Goal: Transaction & Acquisition: Purchase product/service

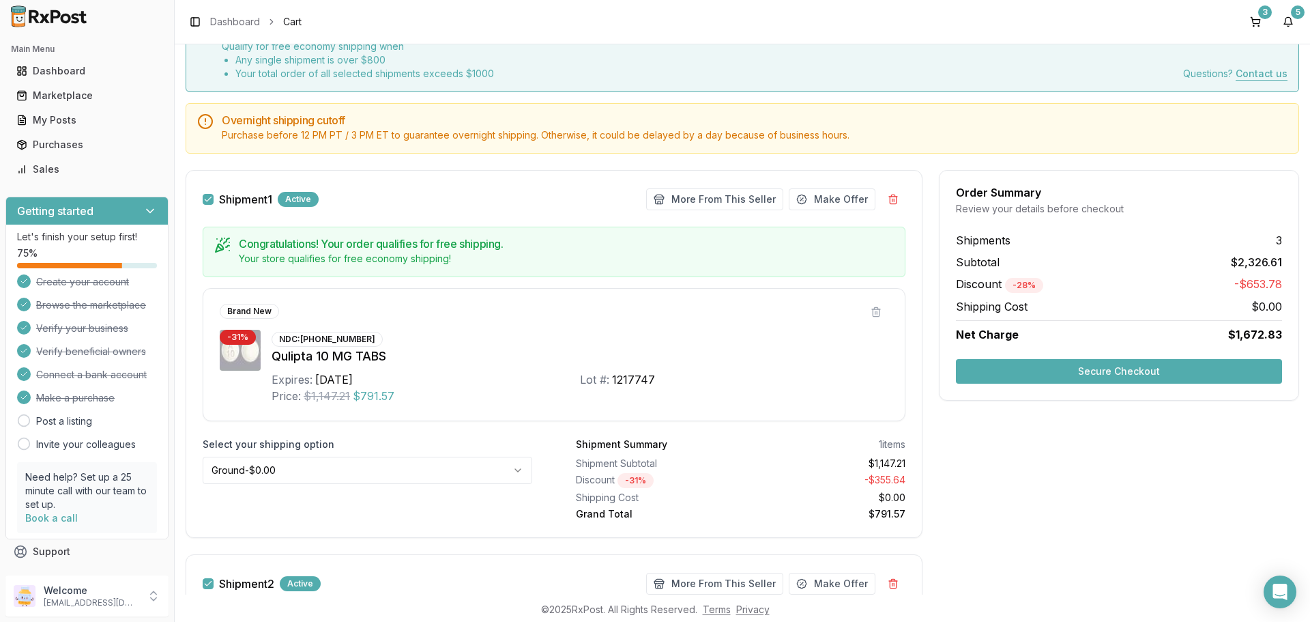
scroll to position [73, 0]
click at [717, 203] on button "More From This Seller" at bounding box center [714, 200] width 137 height 22
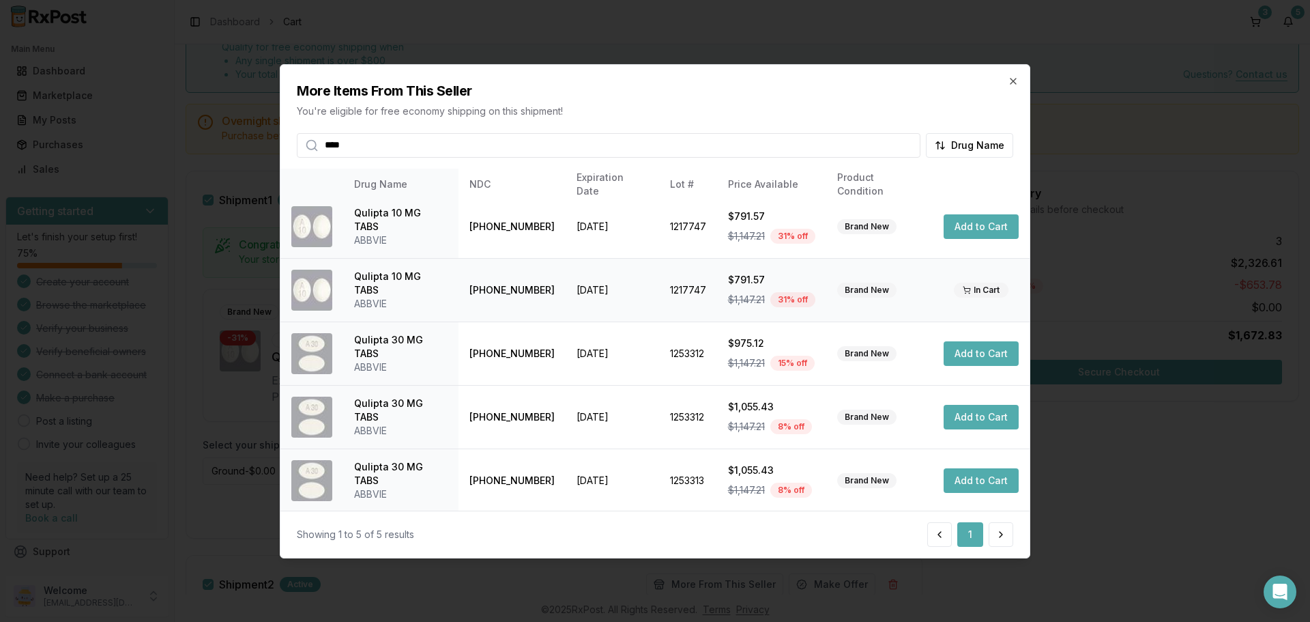
scroll to position [8, 0]
drag, startPoint x: 405, startPoint y: 149, endPoint x: 35, endPoint y: 156, distance: 369.3
click at [35, 154] on body "Main Menu Dashboard Marketplace My Posts Purchases Sales Getting started Let's …" at bounding box center [655, 311] width 1310 height 622
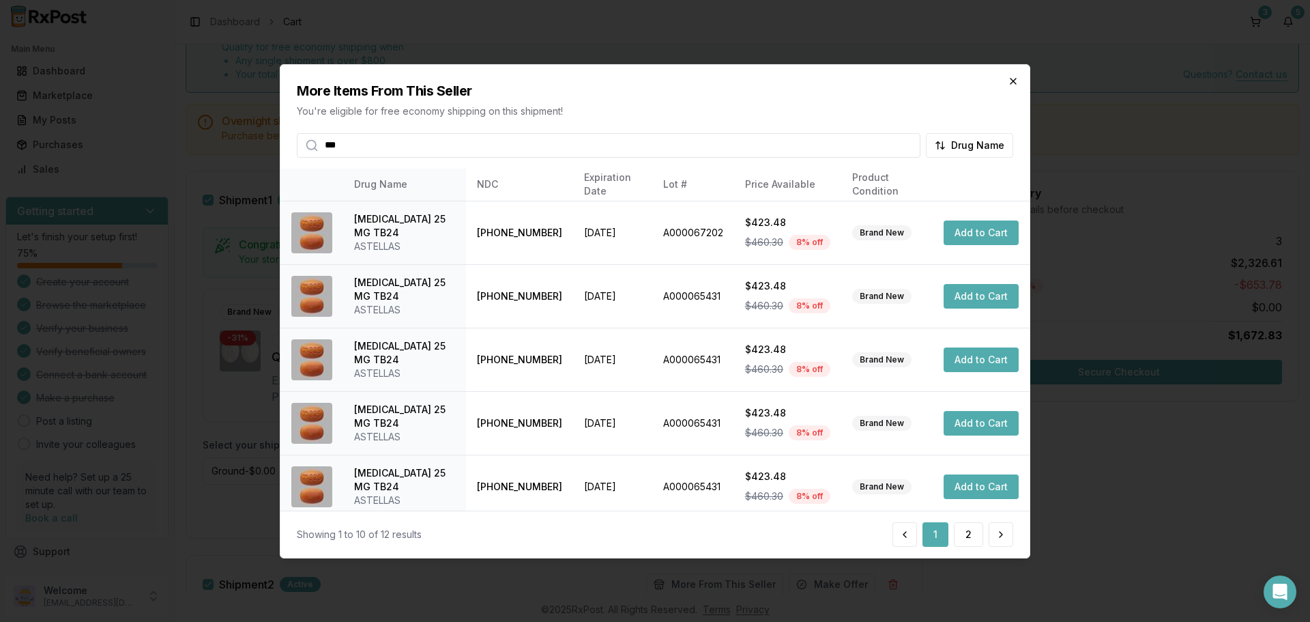
type input "***"
click at [1010, 79] on icon "button" at bounding box center [1013, 80] width 11 height 11
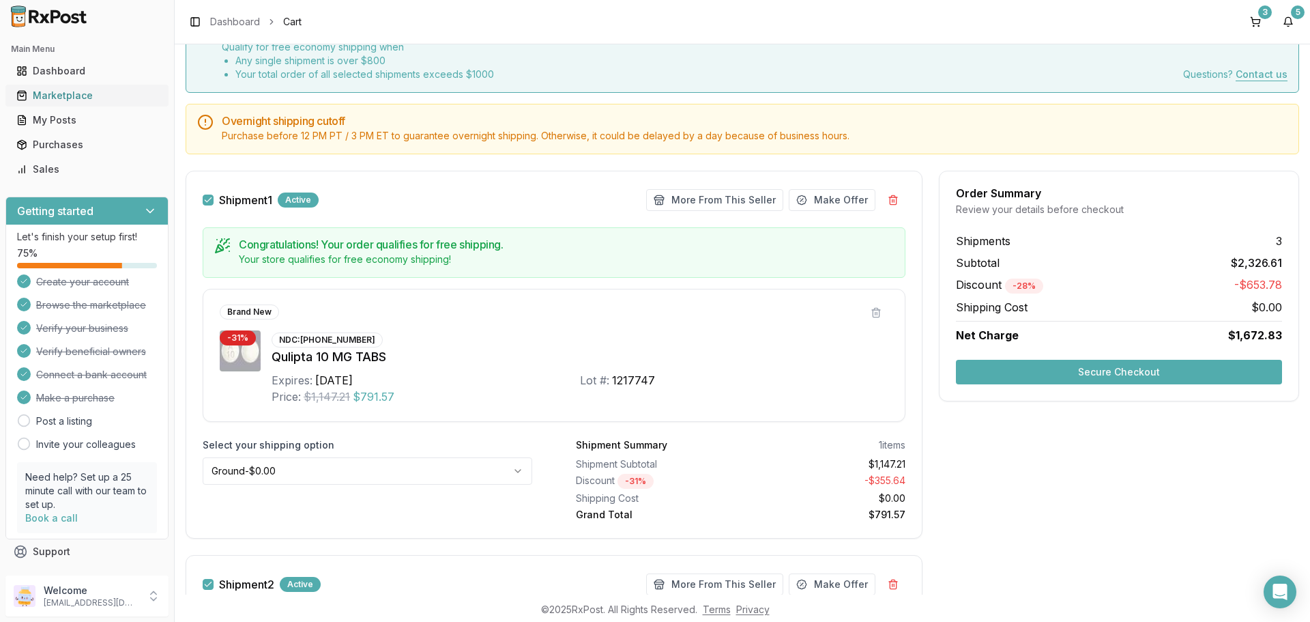
click at [64, 98] on div "Marketplace" at bounding box center [86, 96] width 141 height 14
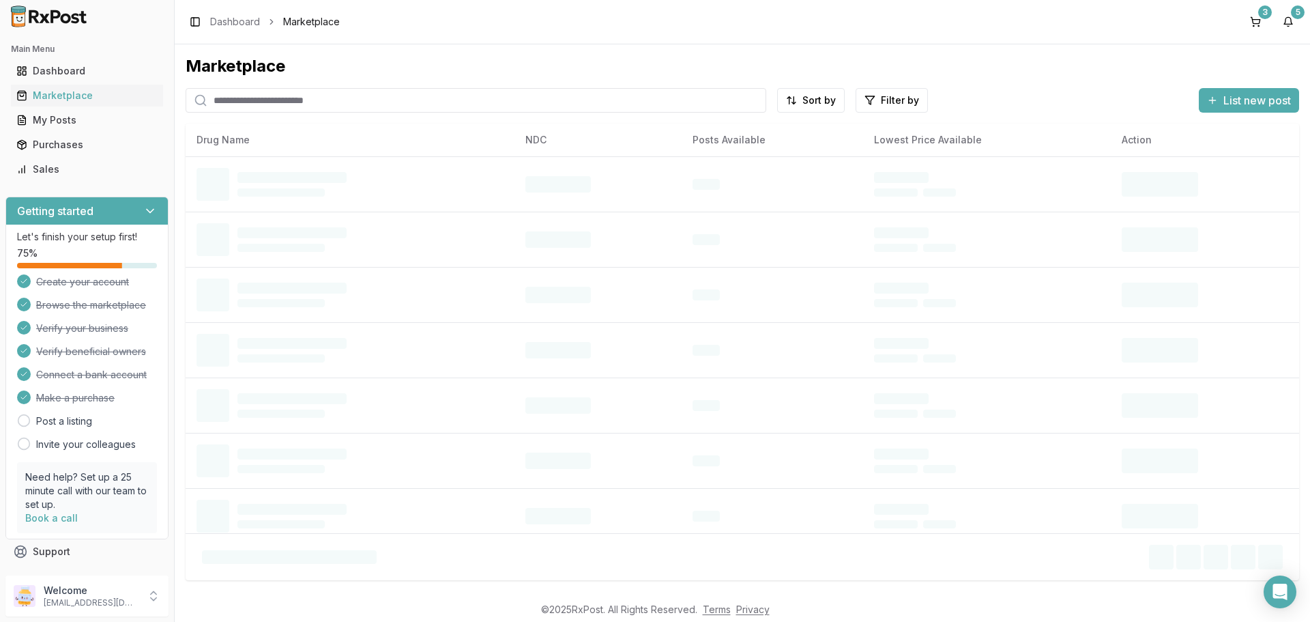
click at [296, 100] on input "search" at bounding box center [476, 100] width 581 height 25
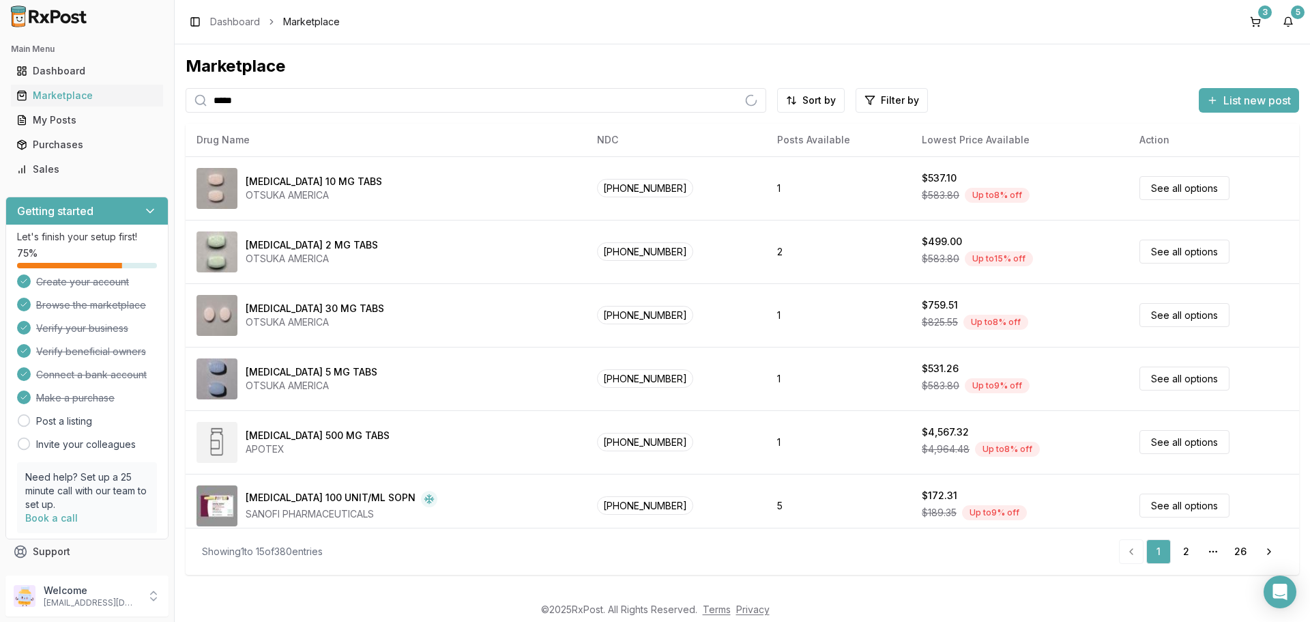
type input "*****"
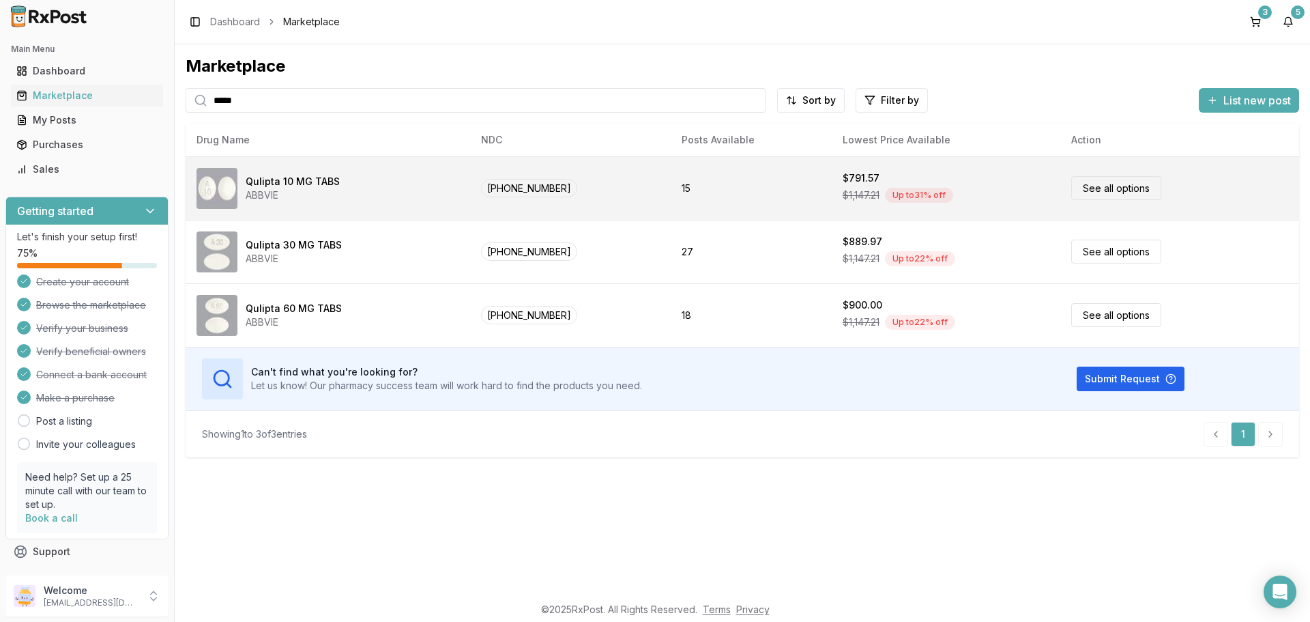
click at [1108, 190] on link "See all options" at bounding box center [1117, 188] width 90 height 24
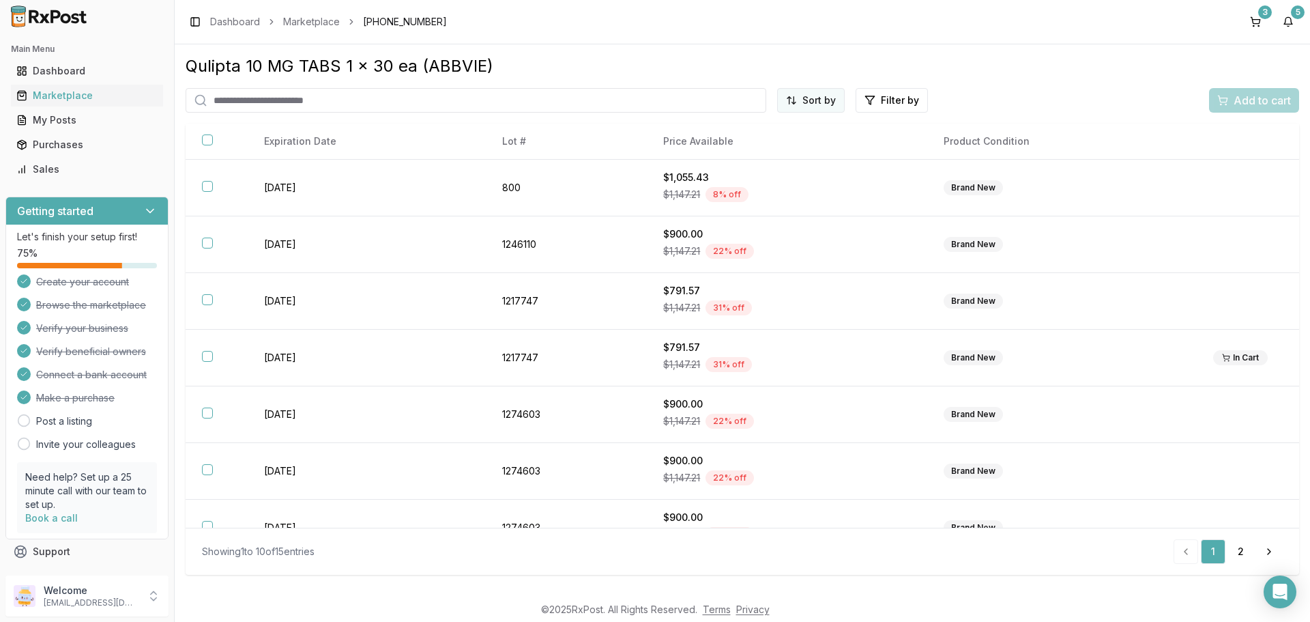
click at [813, 103] on html "Main Menu Dashboard Marketplace My Posts Purchases Sales Getting started Let's …" at bounding box center [655, 311] width 1310 height 622
click at [766, 151] on div "Price (Low to High)" at bounding box center [778, 152] width 130 height 22
click at [90, 94] on div "Marketplace" at bounding box center [86, 96] width 141 height 14
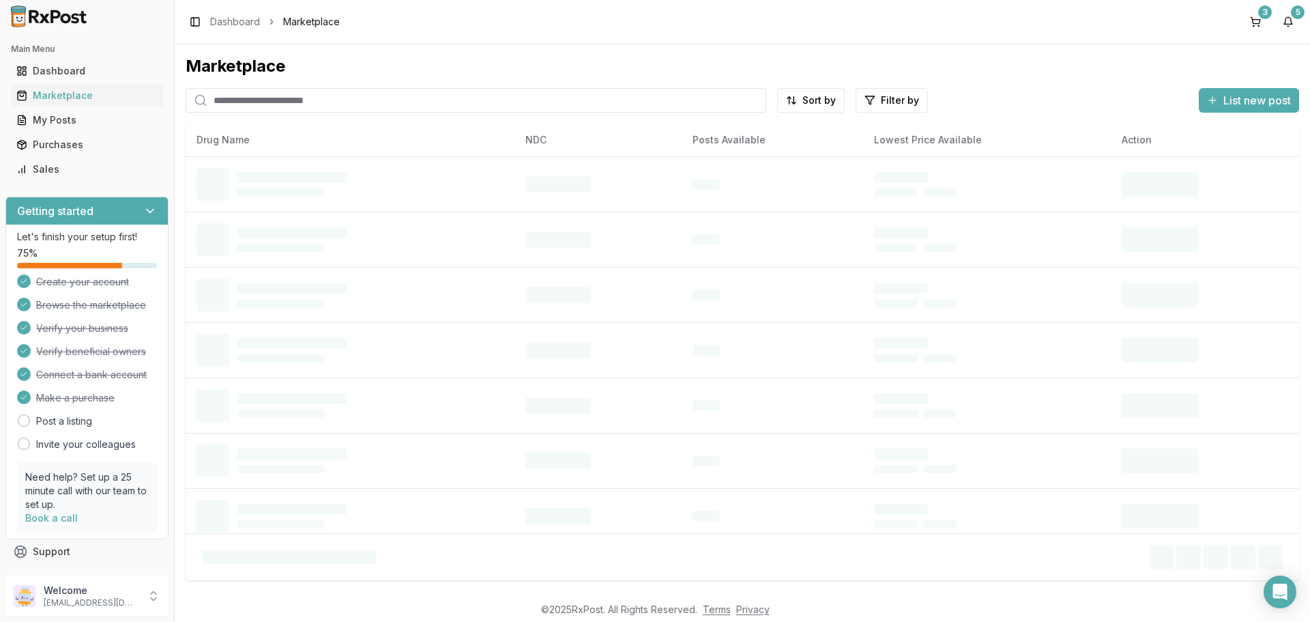
click at [283, 102] on input "search" at bounding box center [476, 100] width 581 height 25
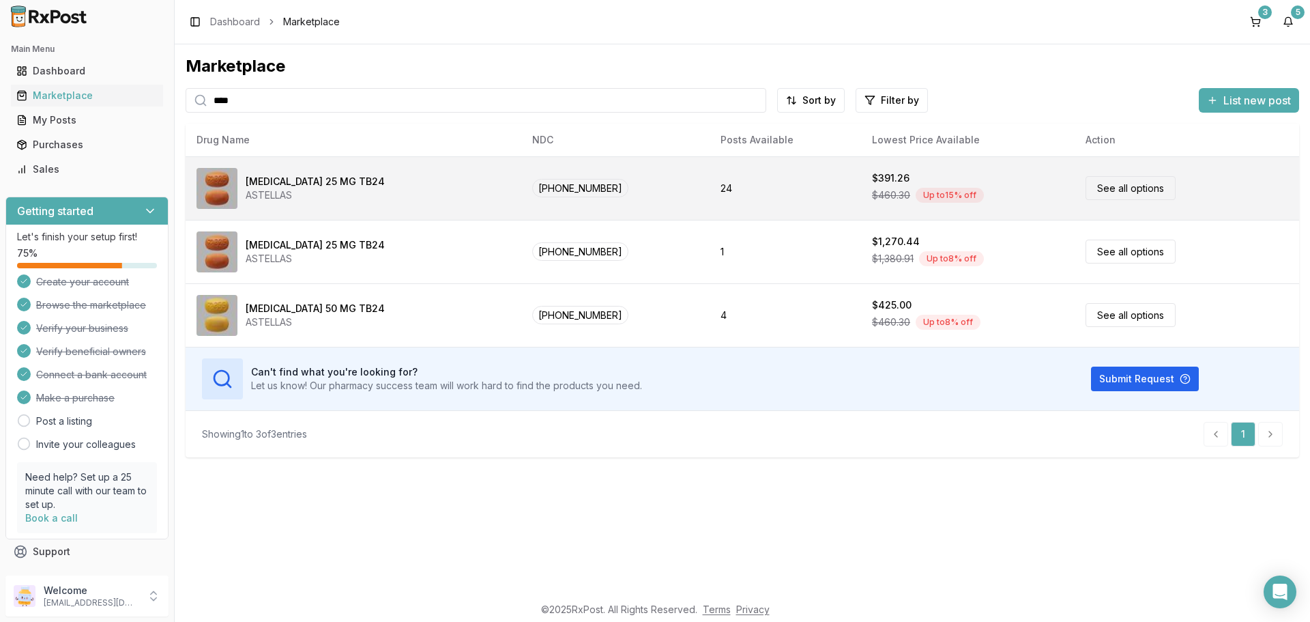
type input "****"
click at [1107, 187] on link "See all options" at bounding box center [1131, 188] width 90 height 24
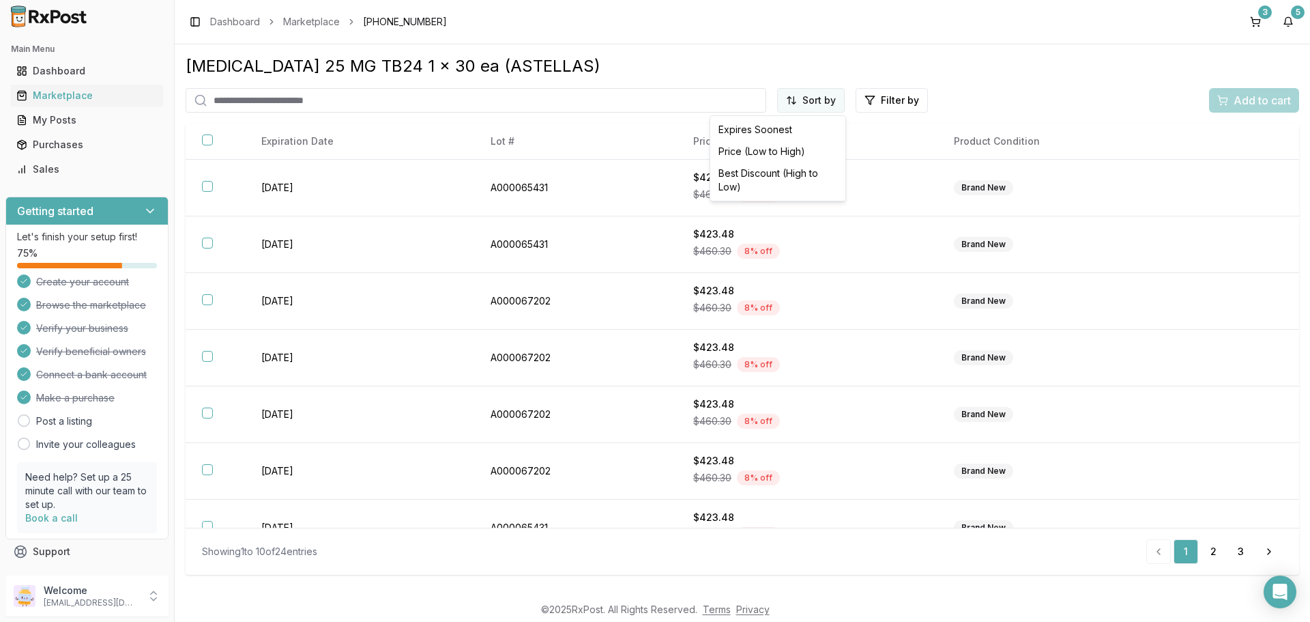
click at [820, 100] on html "Main Menu Dashboard Marketplace My Posts Purchases Sales Getting started Let's …" at bounding box center [655, 311] width 1310 height 622
click at [757, 150] on div "Price (Low to High)" at bounding box center [778, 152] width 130 height 22
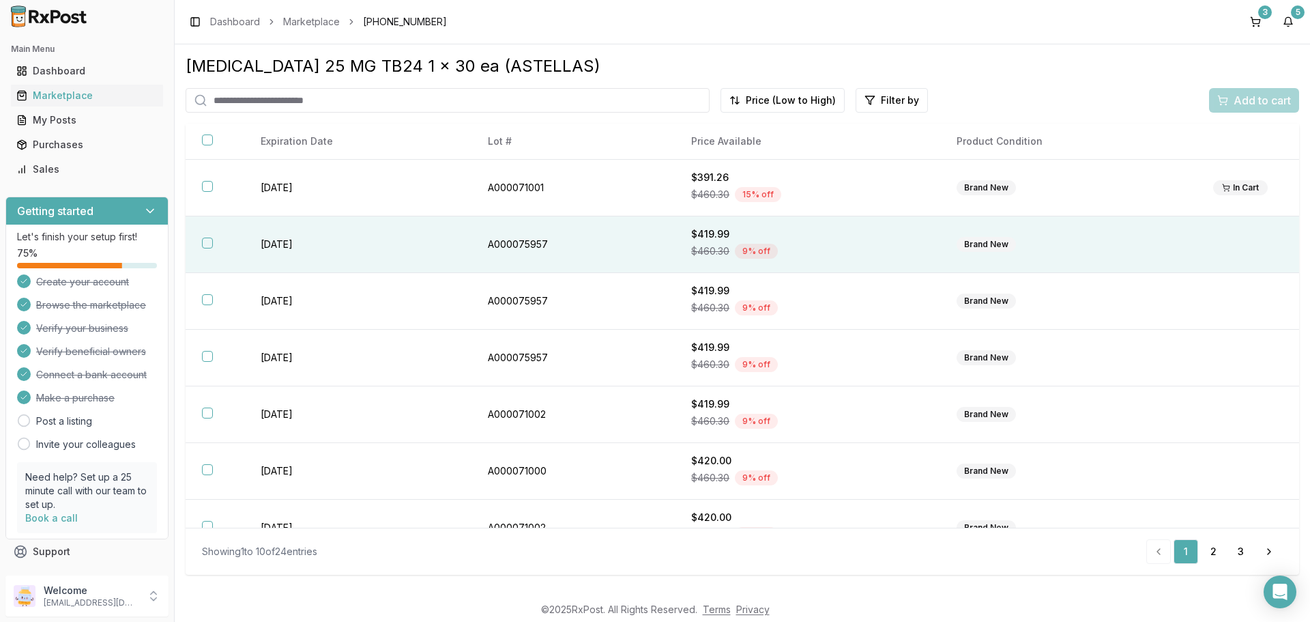
click at [212, 244] on button "button" at bounding box center [207, 243] width 11 height 11
click at [1231, 102] on div "Add to cart" at bounding box center [1255, 100] width 74 height 16
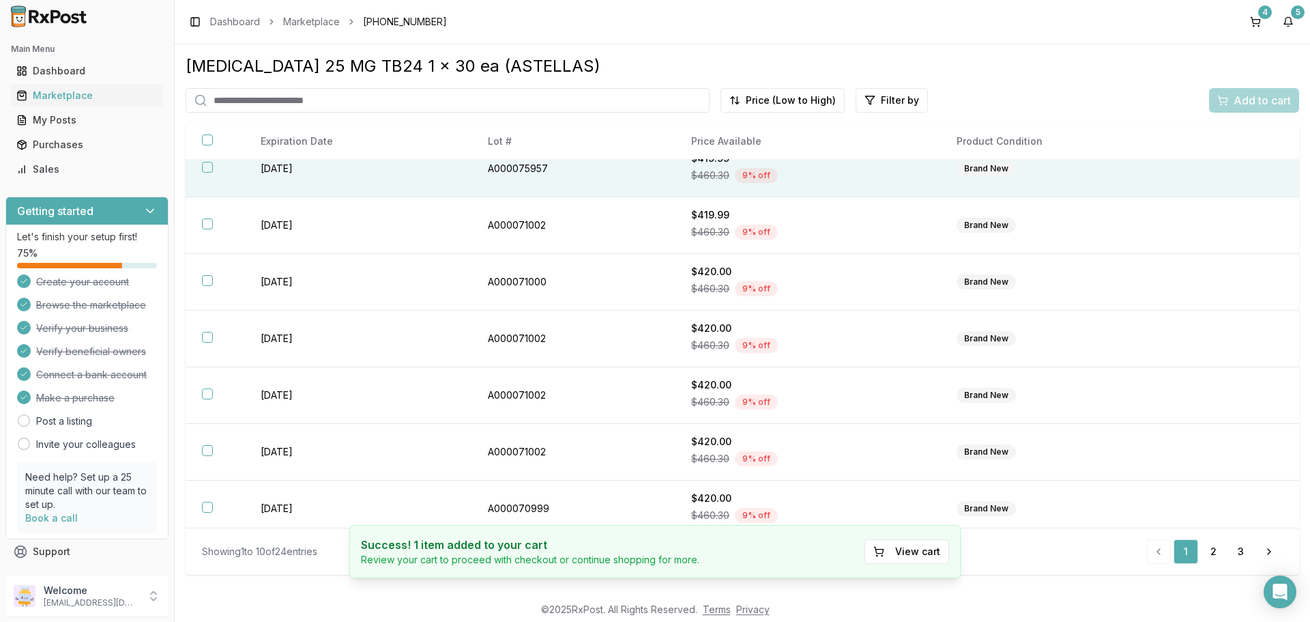
scroll to position [198, 0]
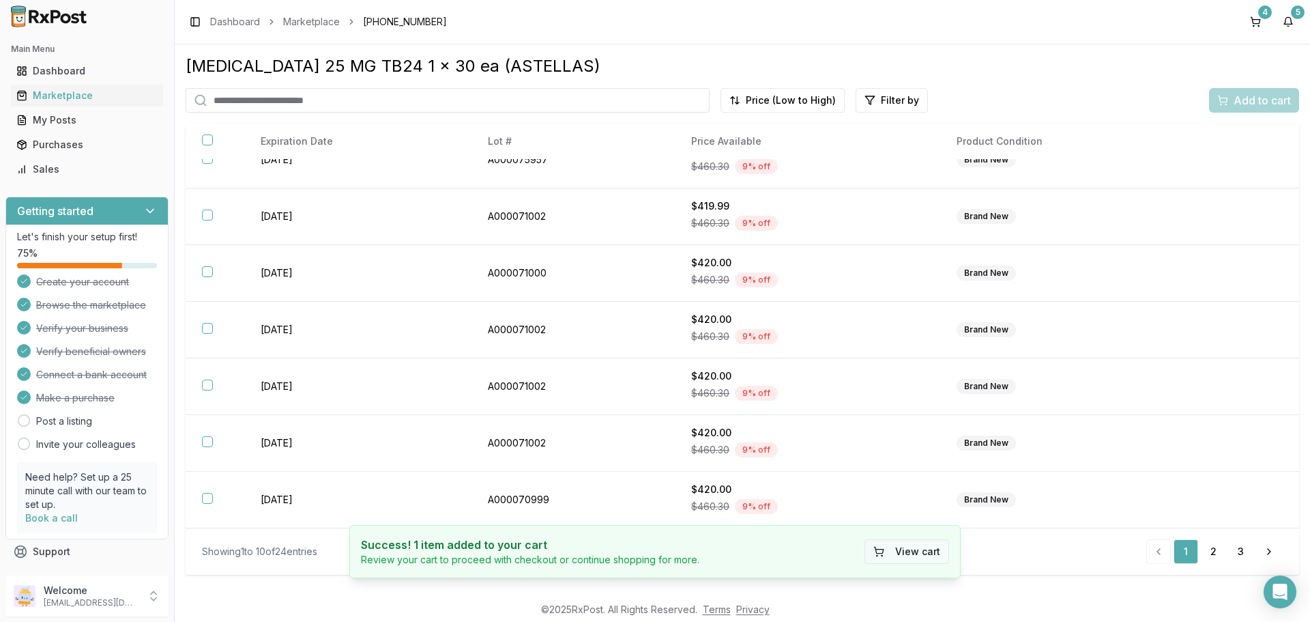
click at [896, 551] on button "View cart" at bounding box center [907, 551] width 85 height 25
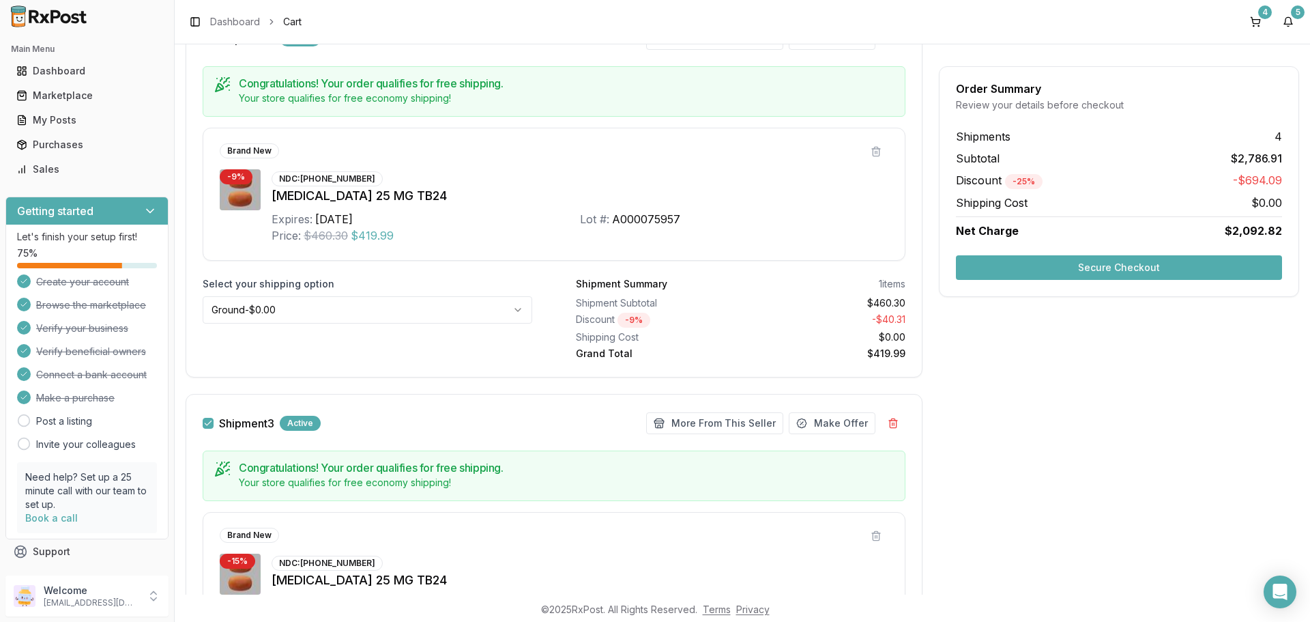
scroll to position [594, 0]
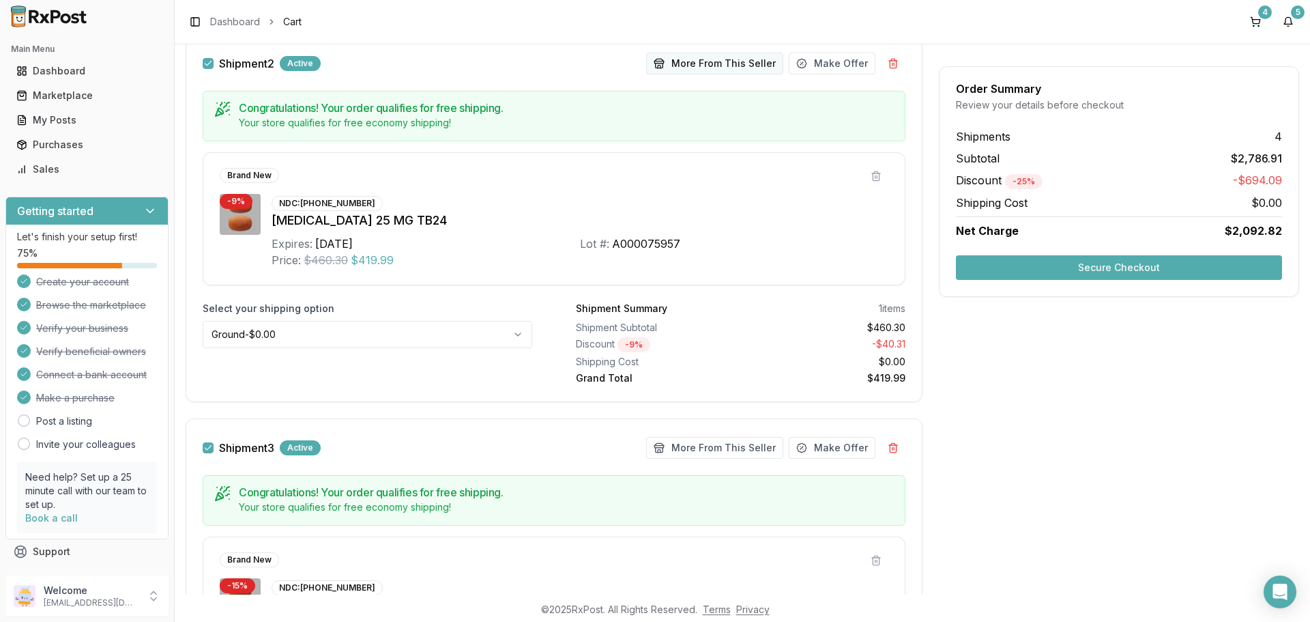
click at [706, 66] on button "More From This Seller" at bounding box center [714, 64] width 137 height 22
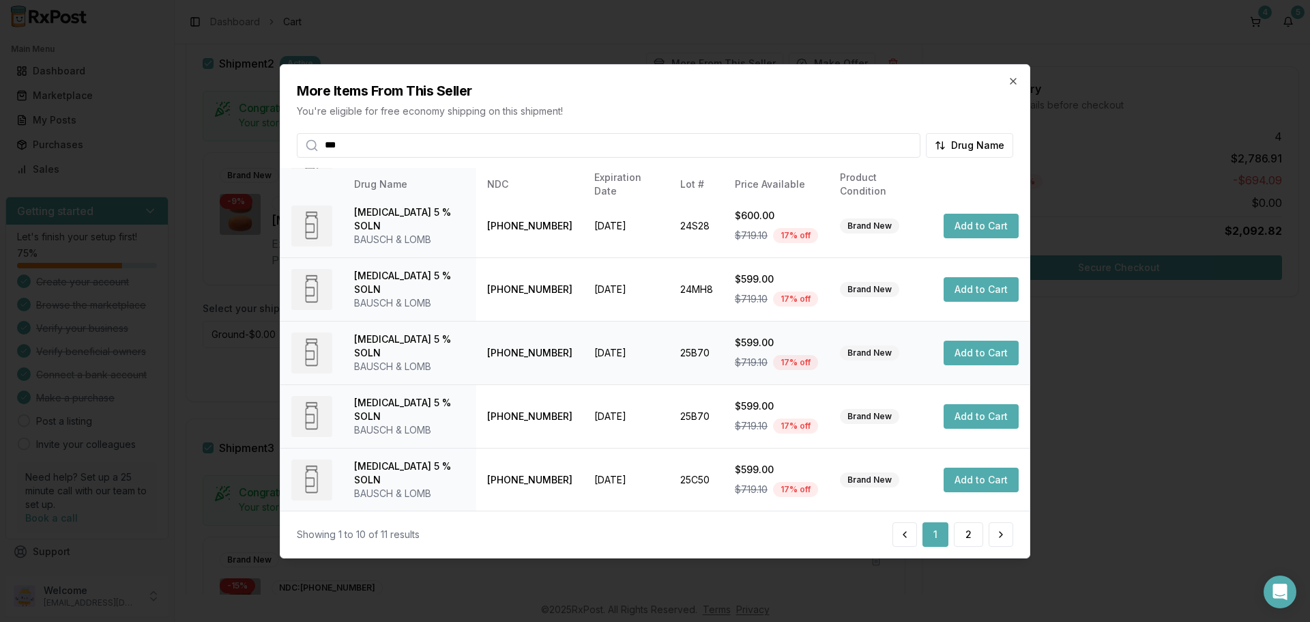
scroll to position [325, 0]
type input "***"
click at [971, 538] on button "2" at bounding box center [968, 534] width 29 height 25
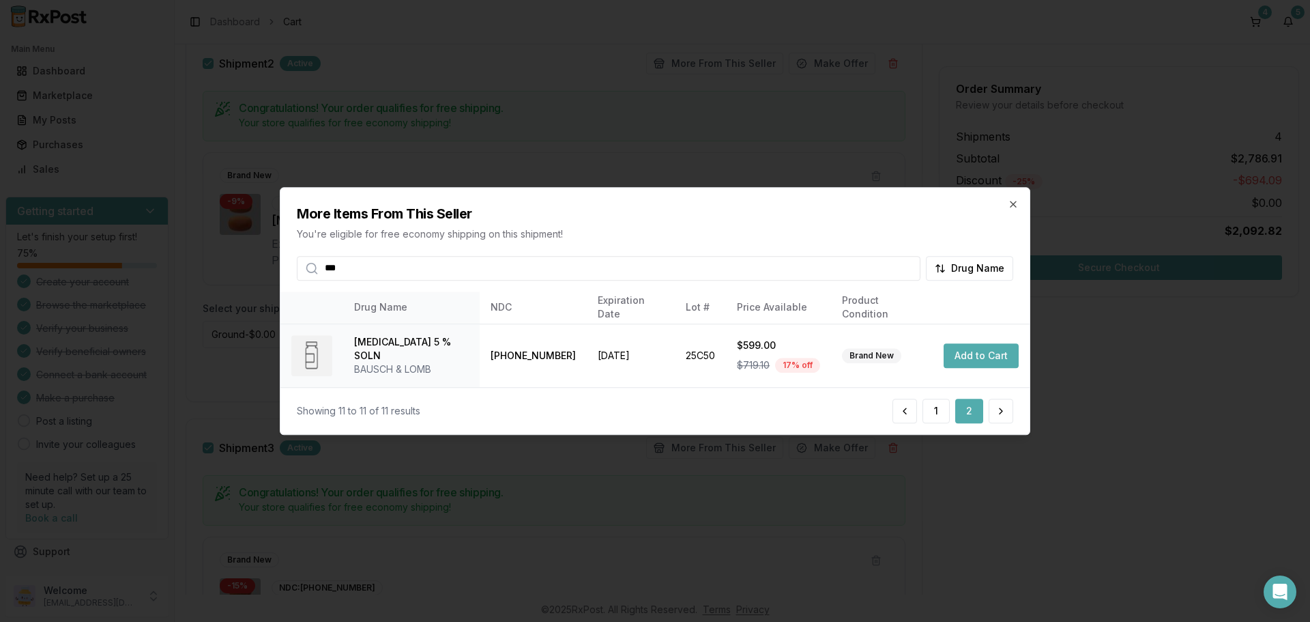
click at [910, 270] on input "***" at bounding box center [609, 268] width 624 height 25
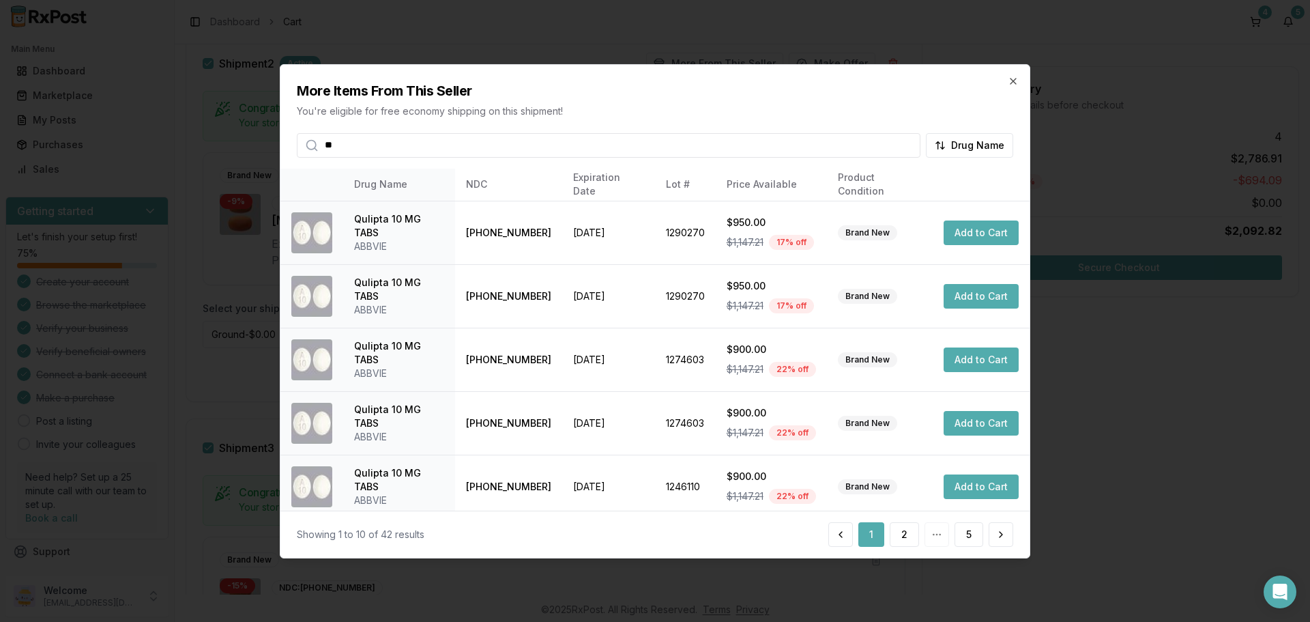
type input "**"
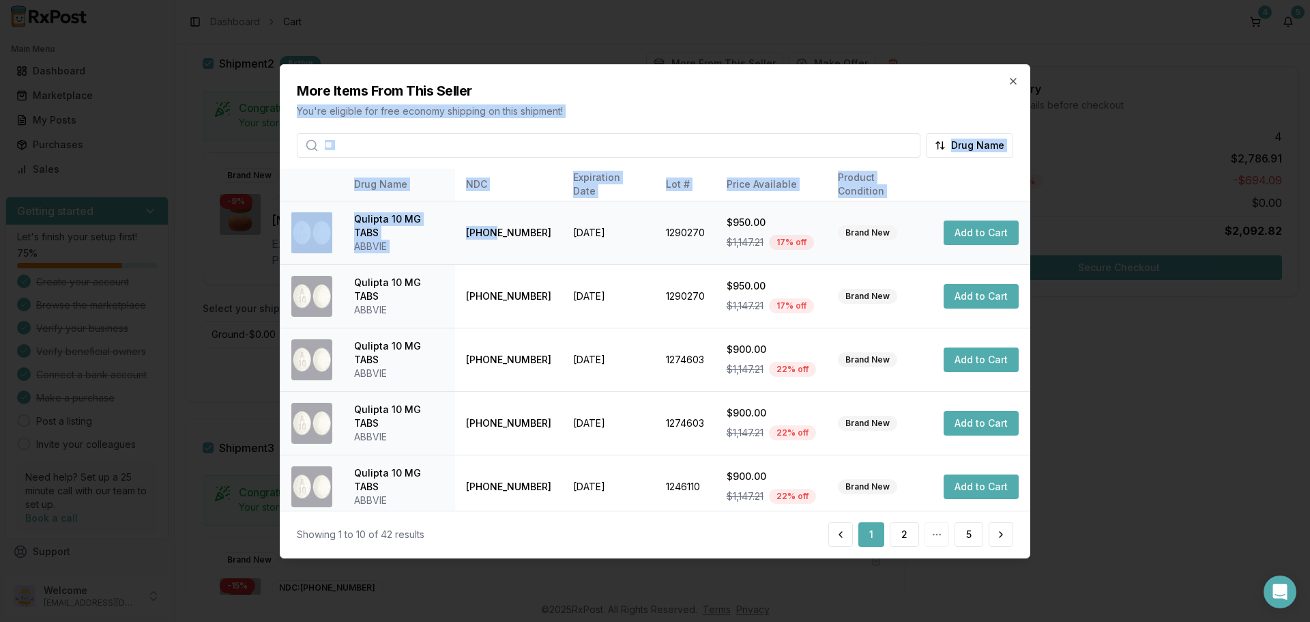
drag, startPoint x: 529, startPoint y: 74, endPoint x: 496, endPoint y: 227, distance: 155.8
click at [496, 227] on div "More Items From This Seller You're eligible for free economy shipping on this s…" at bounding box center [655, 310] width 751 height 494
click at [595, 97] on h2 "More Items From This Seller" at bounding box center [655, 90] width 717 height 19
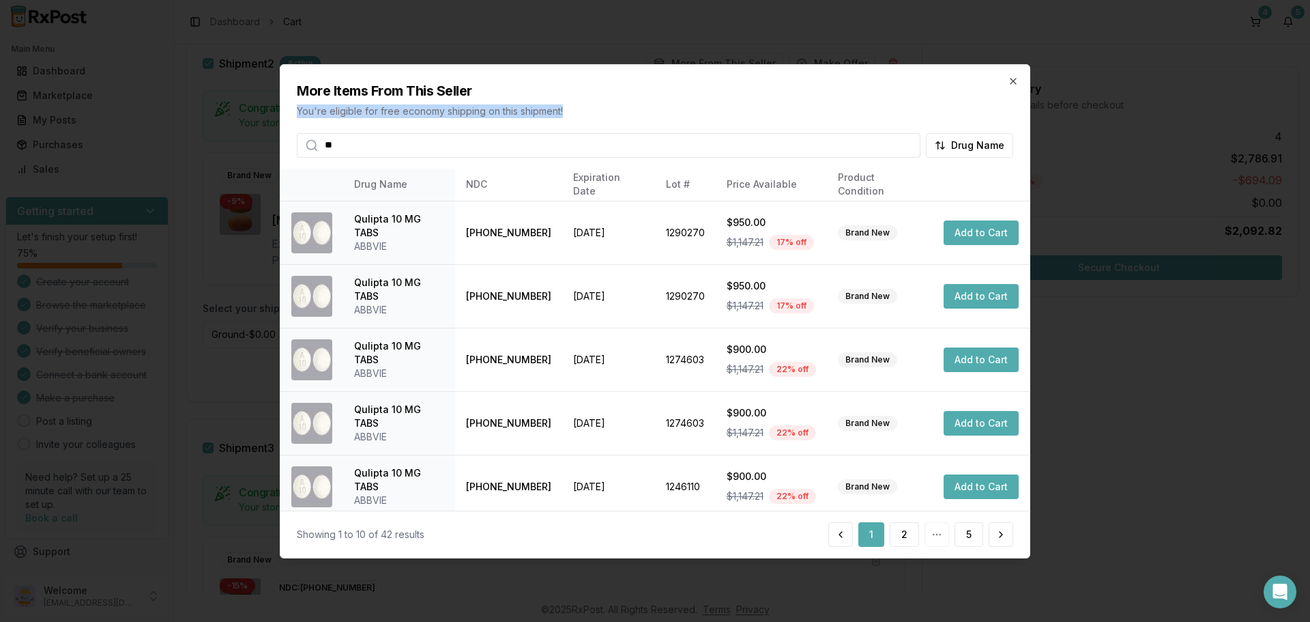
drag, startPoint x: 622, startPoint y: 84, endPoint x: 552, endPoint y: 141, distance: 90.2
click at [544, 143] on div "More Items From This Seller You're eligible for free economy shipping on this s…" at bounding box center [655, 110] width 749 height 93
click at [842, 103] on div "More Items From This Seller You're eligible for free economy shipping on this s…" at bounding box center [655, 110] width 749 height 93
click at [1013, 78] on icon "button" at bounding box center [1013, 80] width 11 height 11
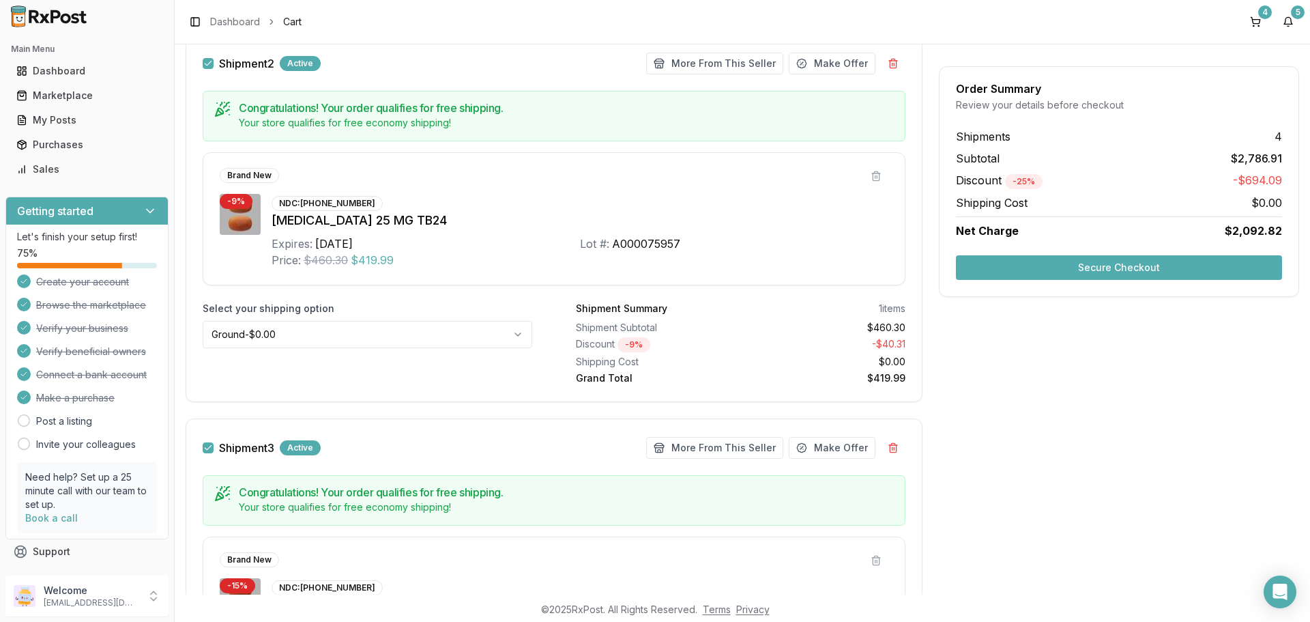
scroll to position [457, 0]
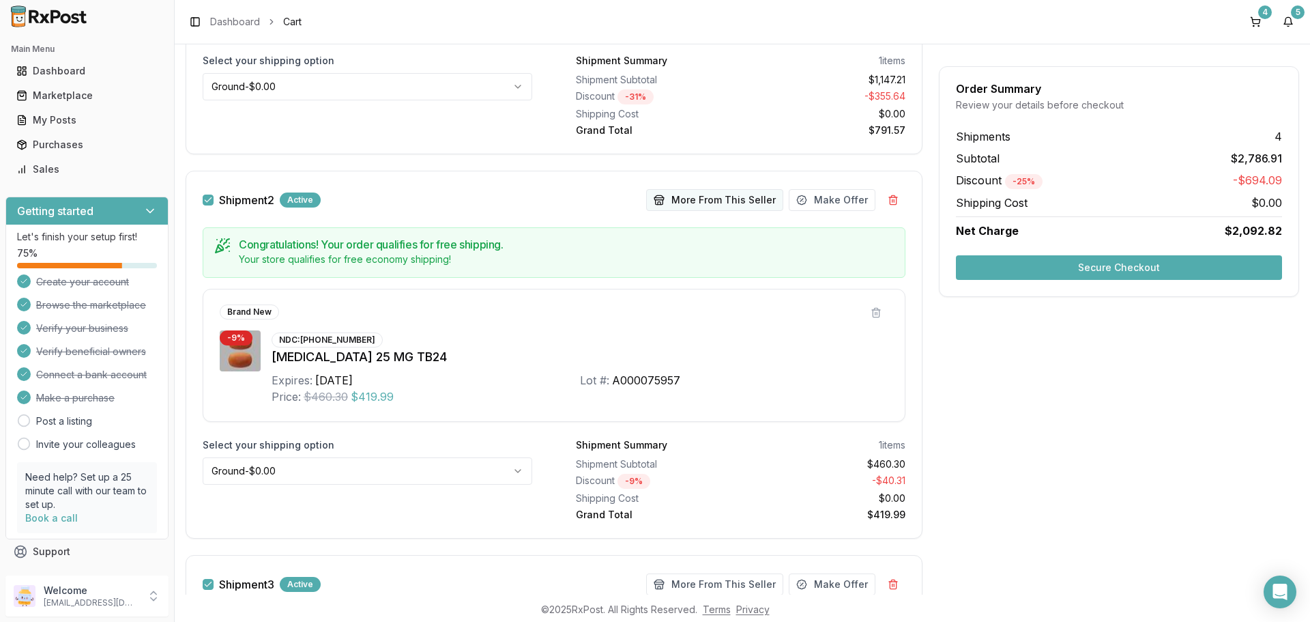
click at [698, 205] on button "More From This Seller" at bounding box center [714, 200] width 137 height 22
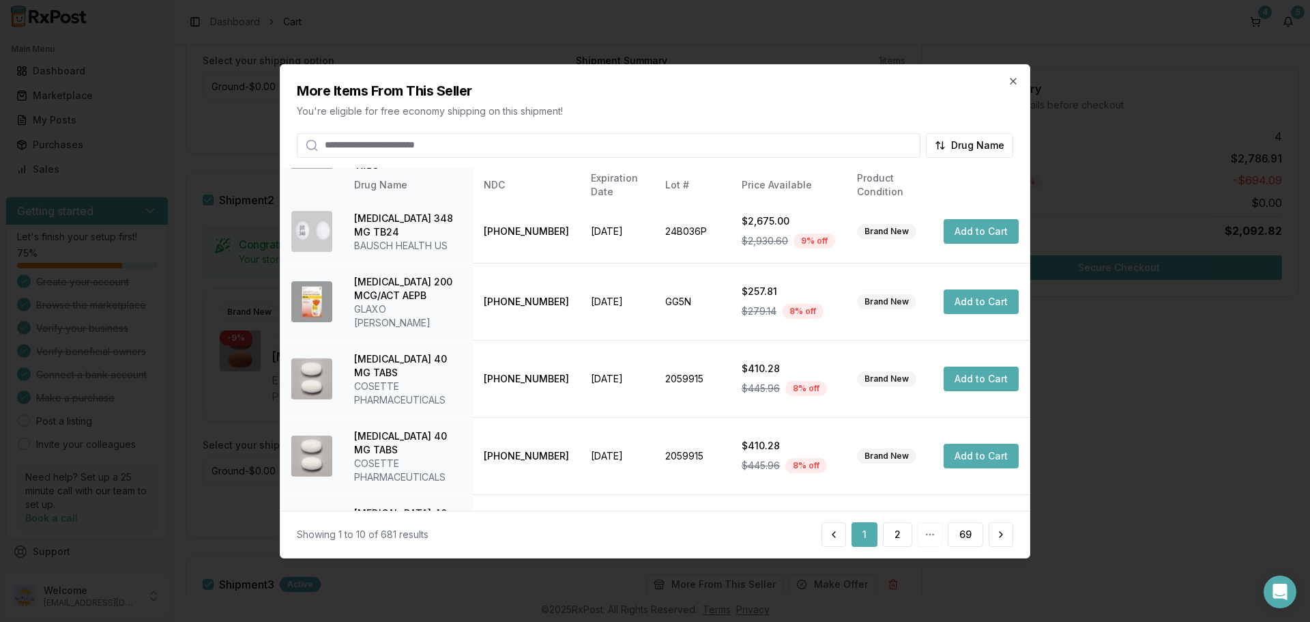
scroll to position [325, 0]
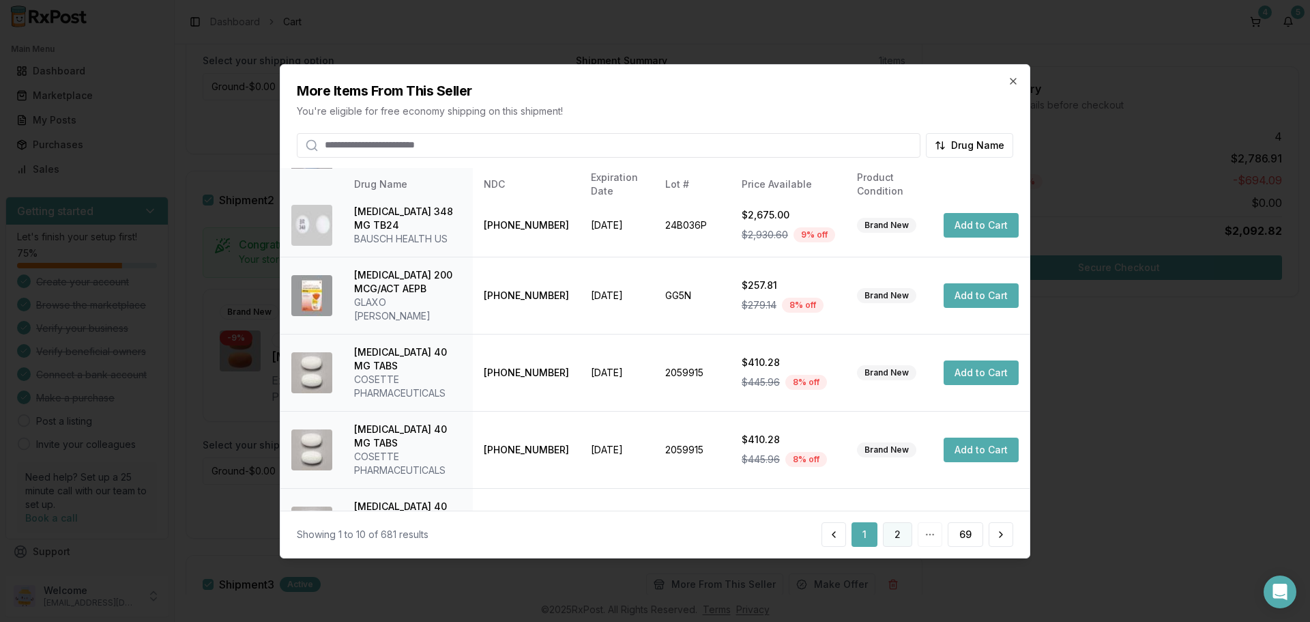
click at [898, 536] on button "2" at bounding box center [897, 534] width 29 height 25
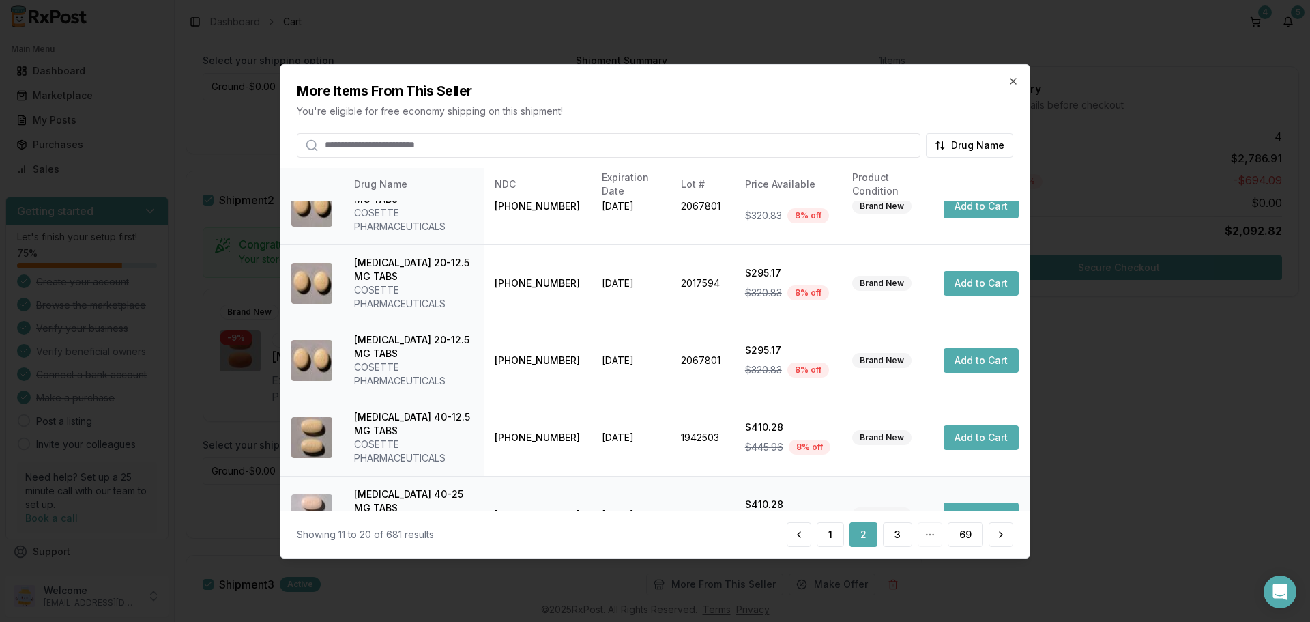
scroll to position [420, 0]
click at [896, 536] on button "3" at bounding box center [897, 534] width 29 height 25
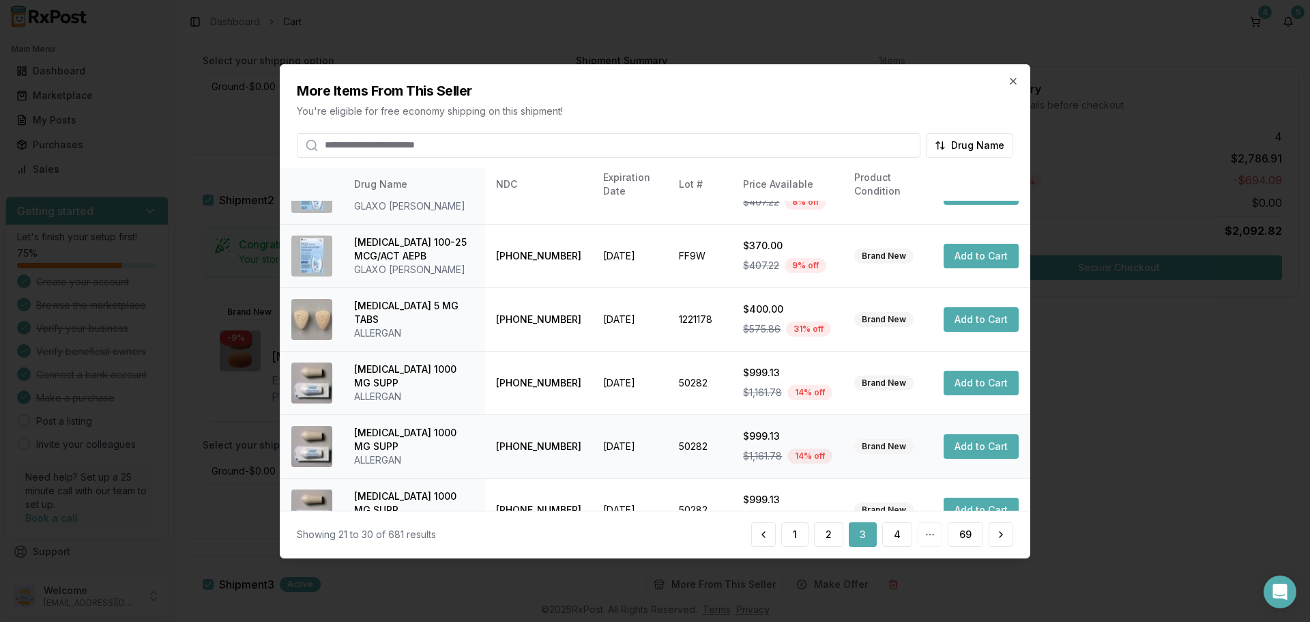
scroll to position [339, 0]
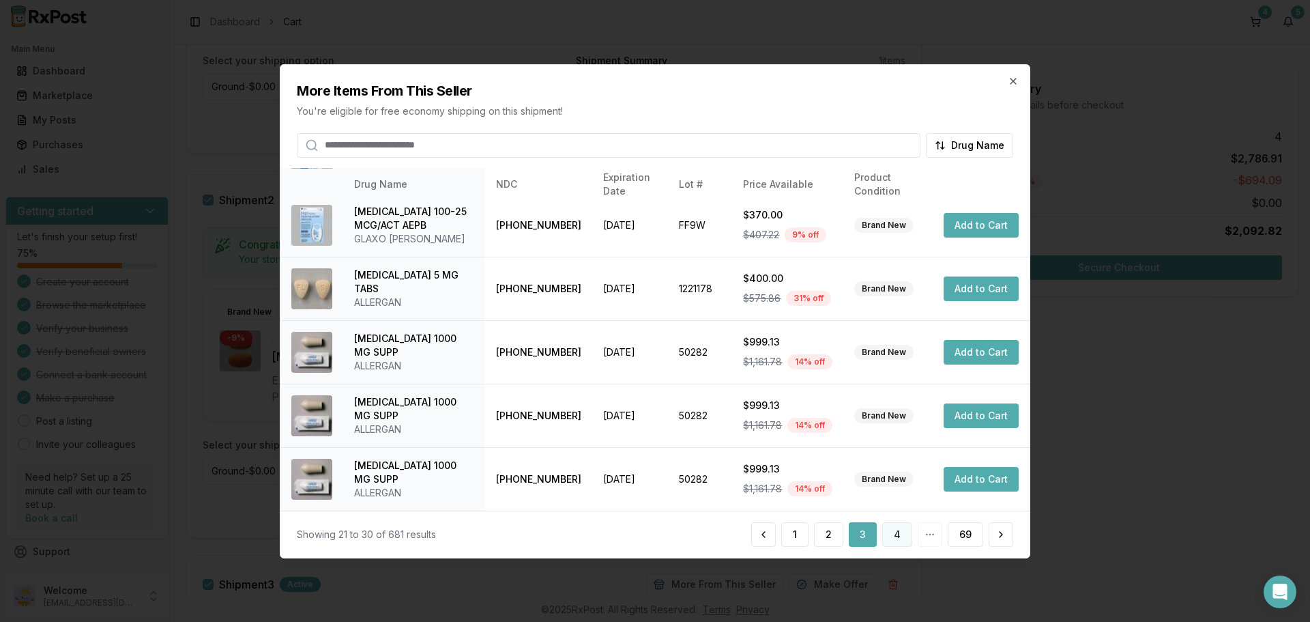
click at [901, 533] on button "4" at bounding box center [898, 534] width 30 height 25
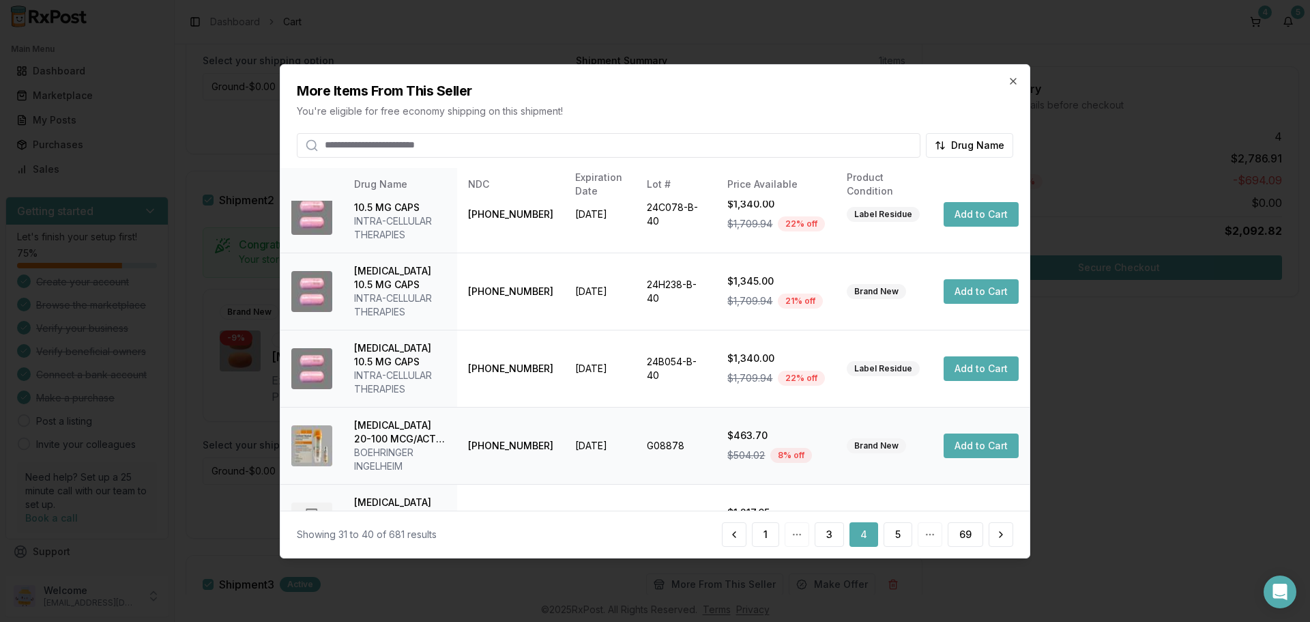
scroll to position [420, 0]
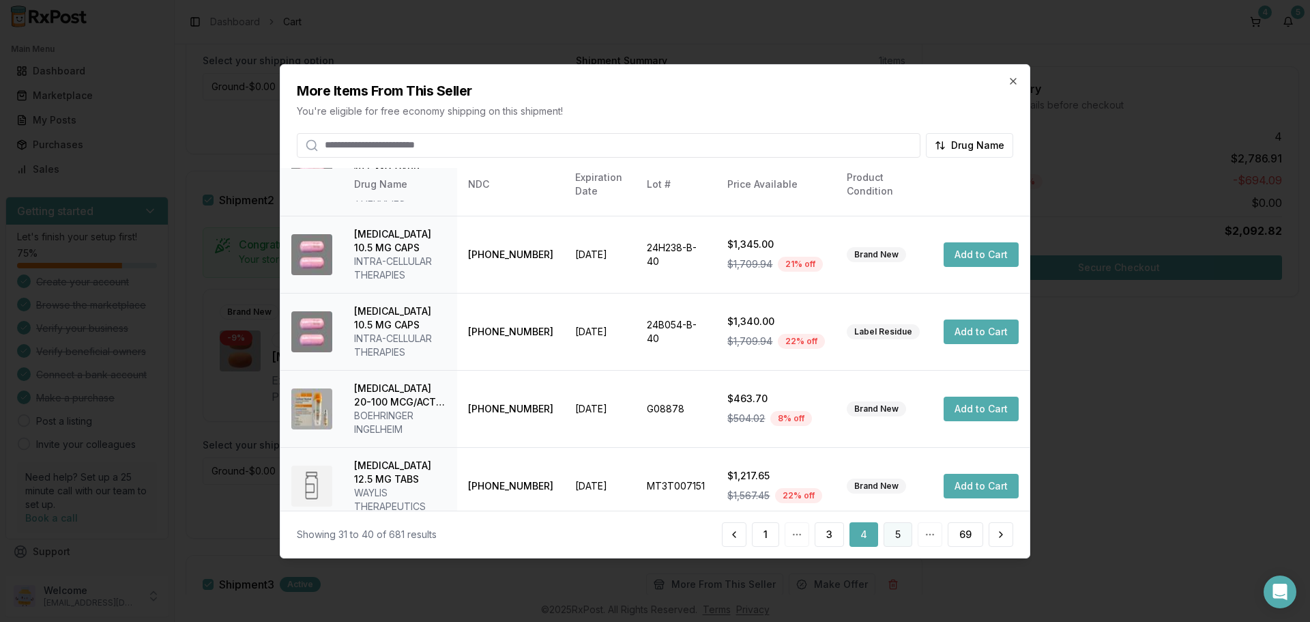
click at [893, 530] on button "5" at bounding box center [898, 534] width 29 height 25
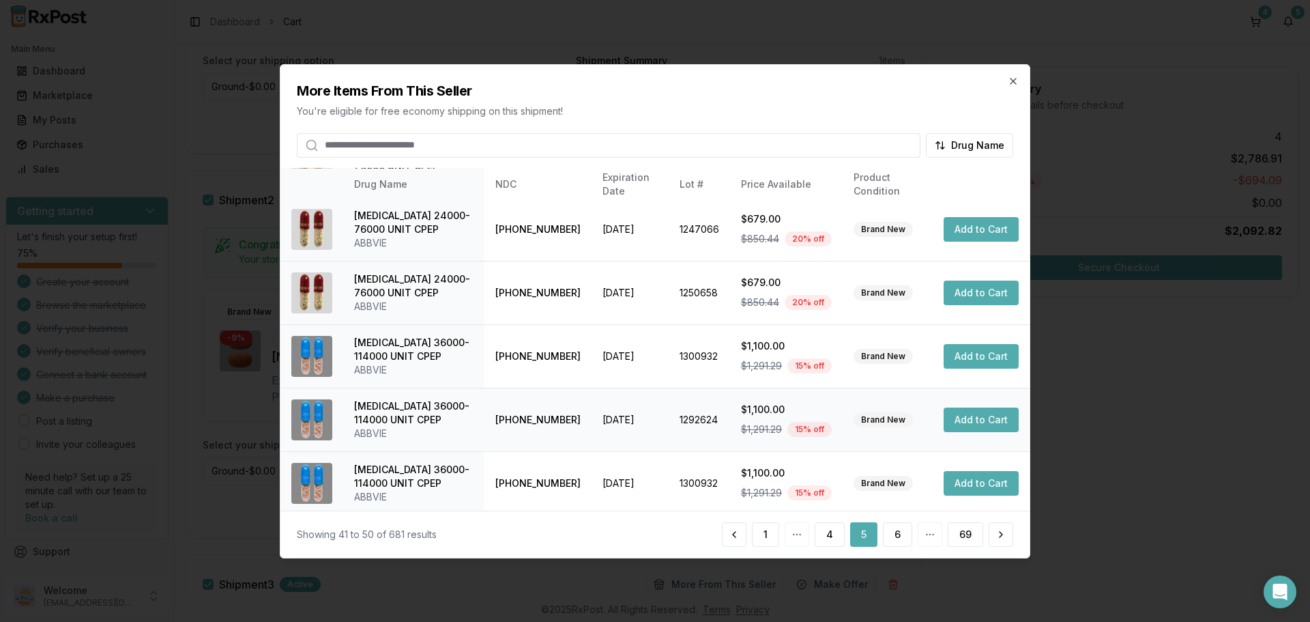
scroll to position [325, 0]
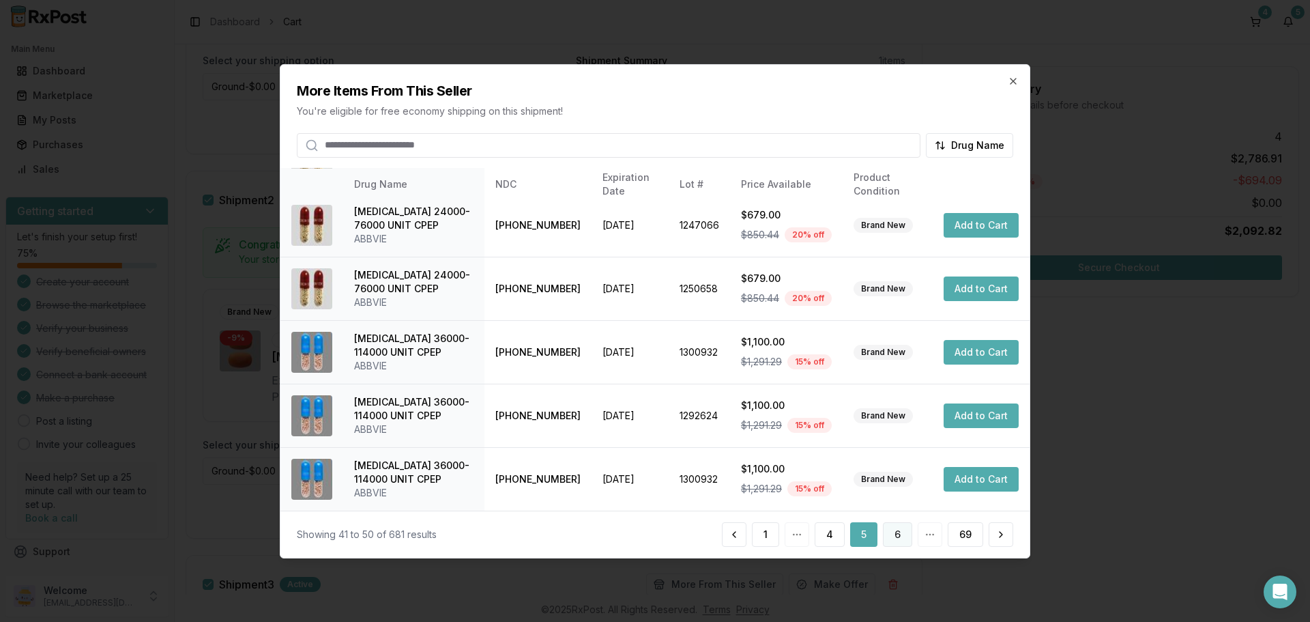
click at [898, 532] on button "6" at bounding box center [897, 534] width 29 height 25
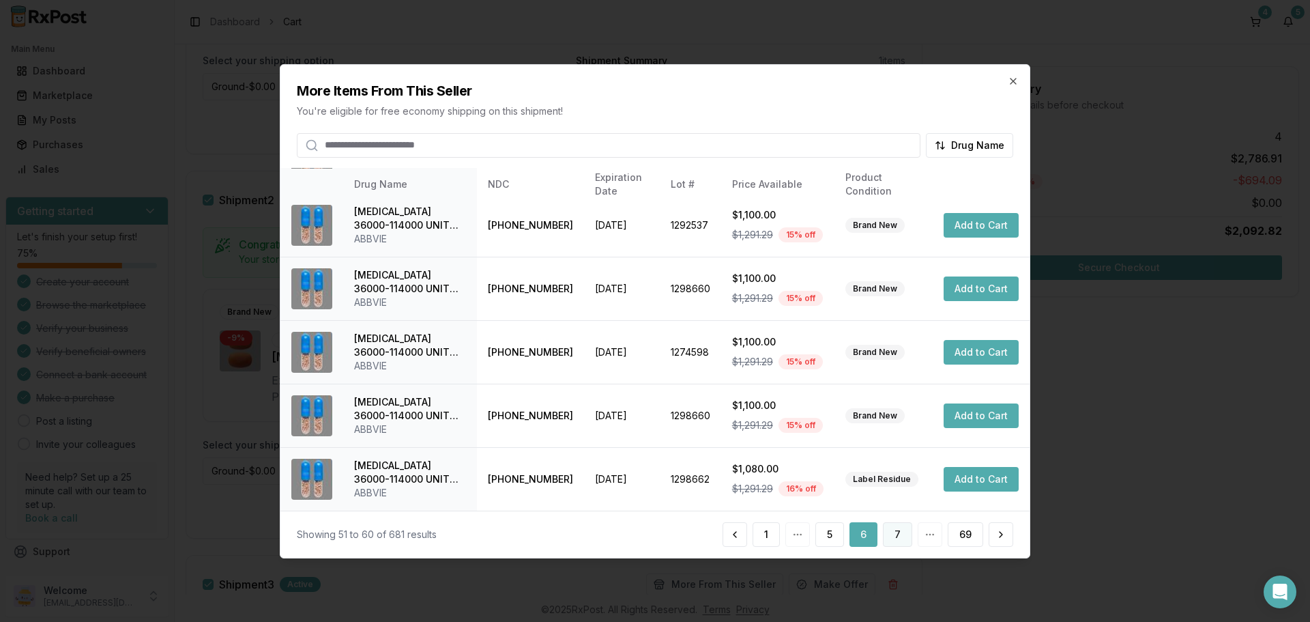
click at [896, 532] on button "7" at bounding box center [897, 534] width 29 height 25
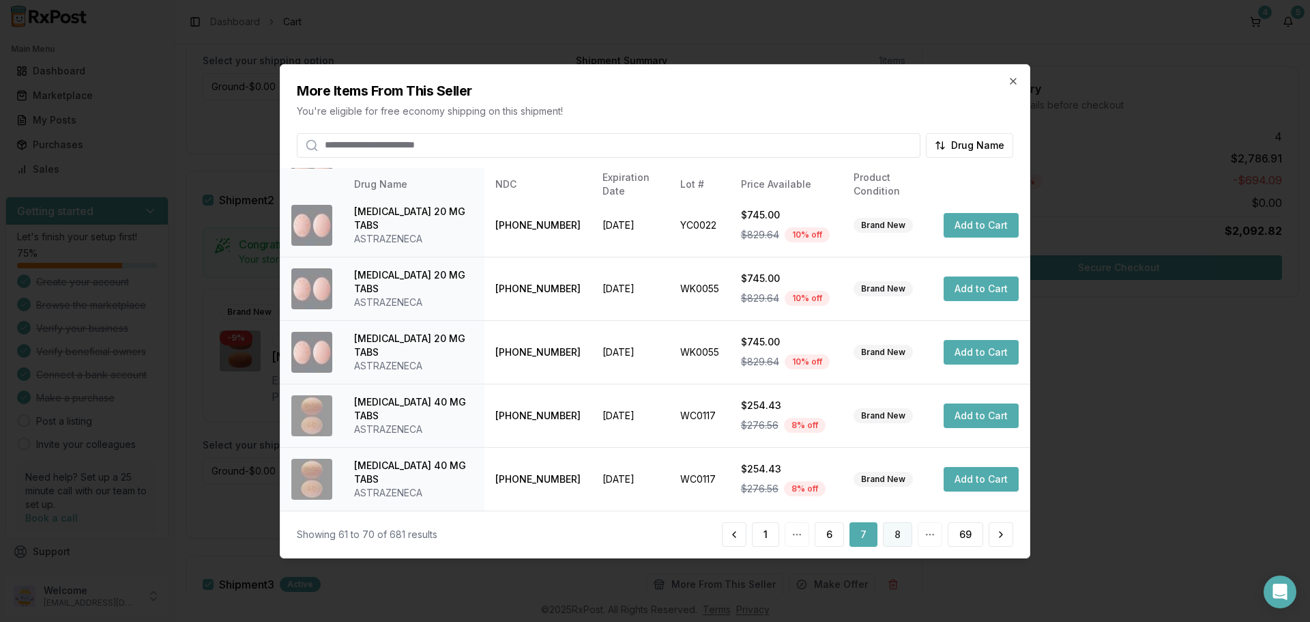
click at [895, 531] on button "8" at bounding box center [897, 534] width 29 height 25
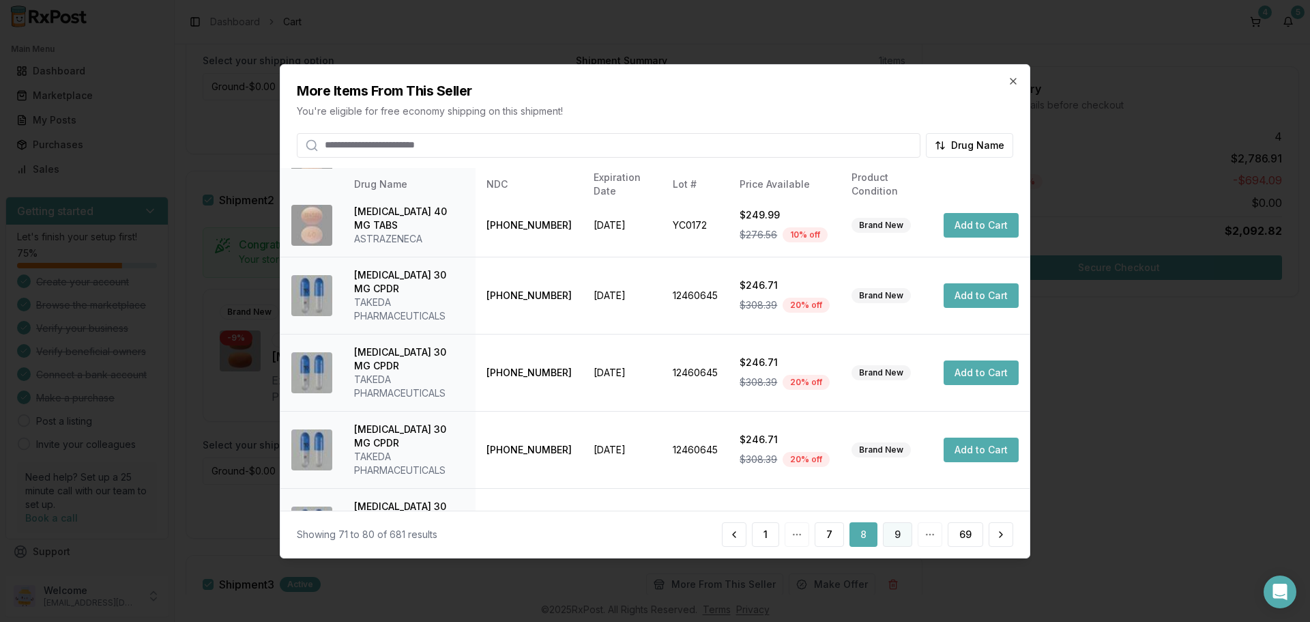
click at [899, 536] on button "9" at bounding box center [897, 534] width 29 height 25
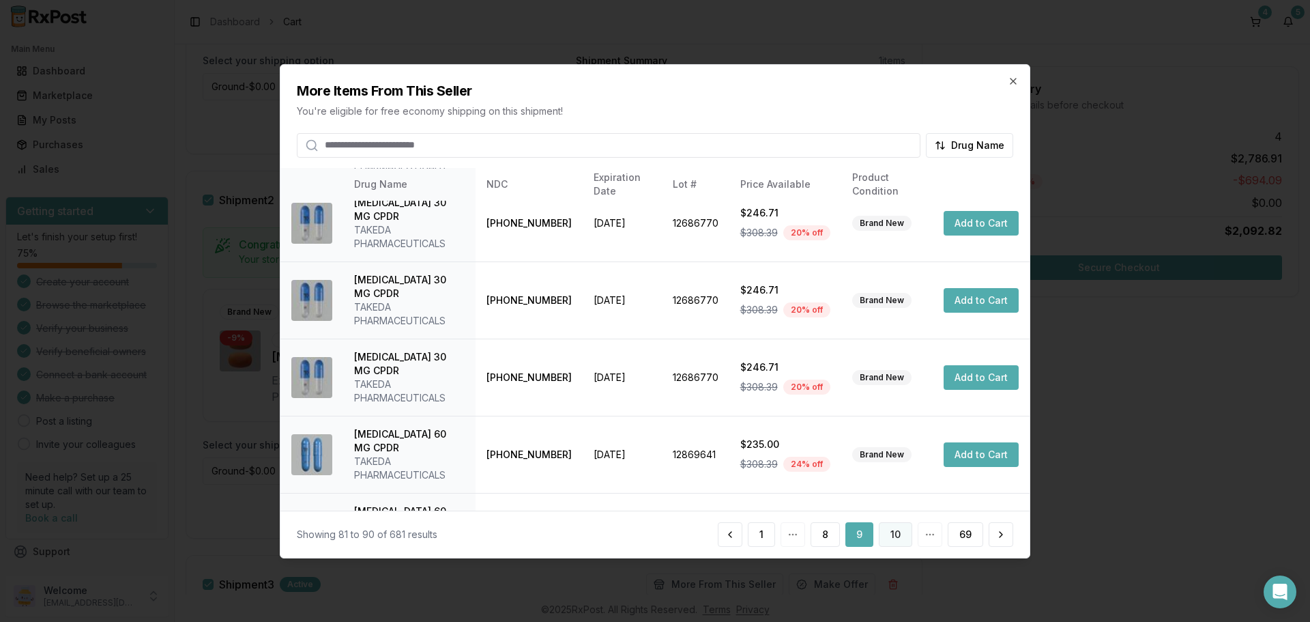
click at [891, 530] on button "10" at bounding box center [895, 534] width 33 height 25
click at [898, 534] on button "11" at bounding box center [896, 534] width 31 height 25
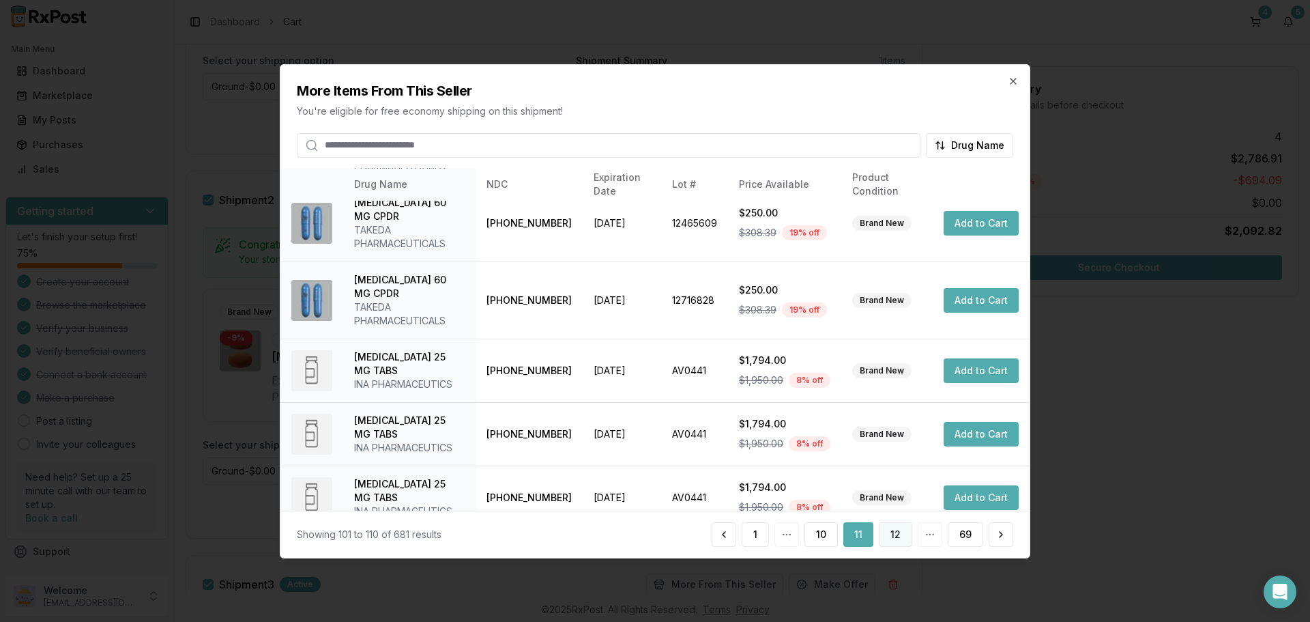
click at [898, 534] on button "12" at bounding box center [895, 534] width 33 height 25
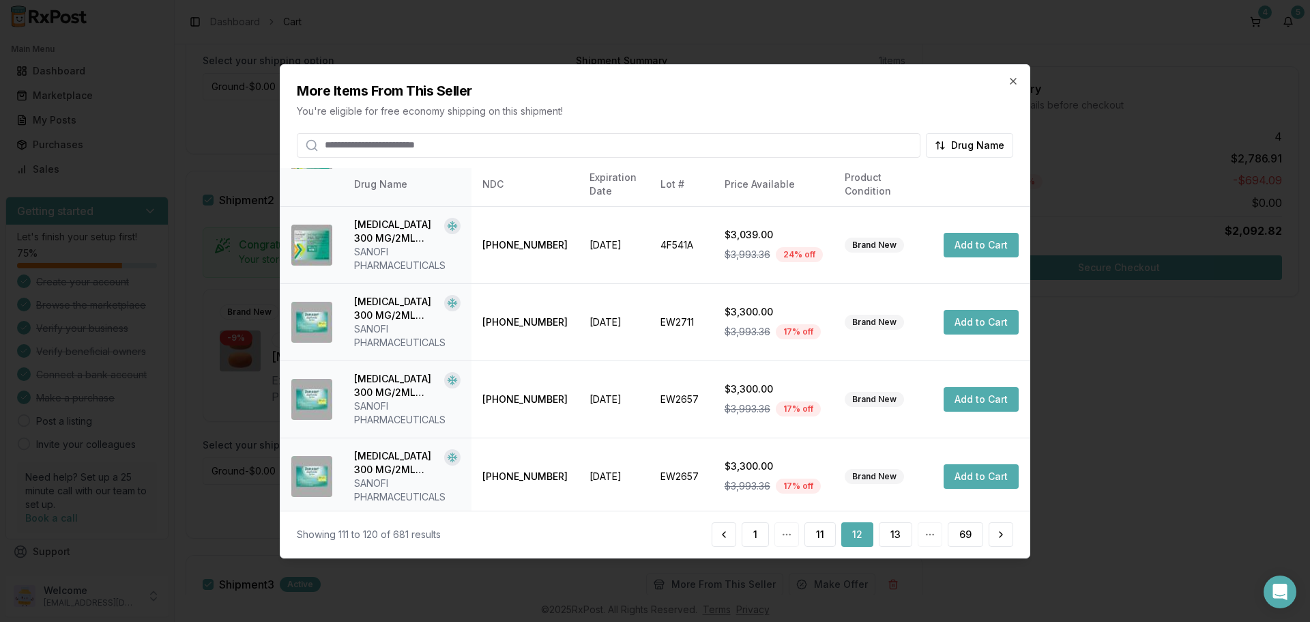
scroll to position [407, 0]
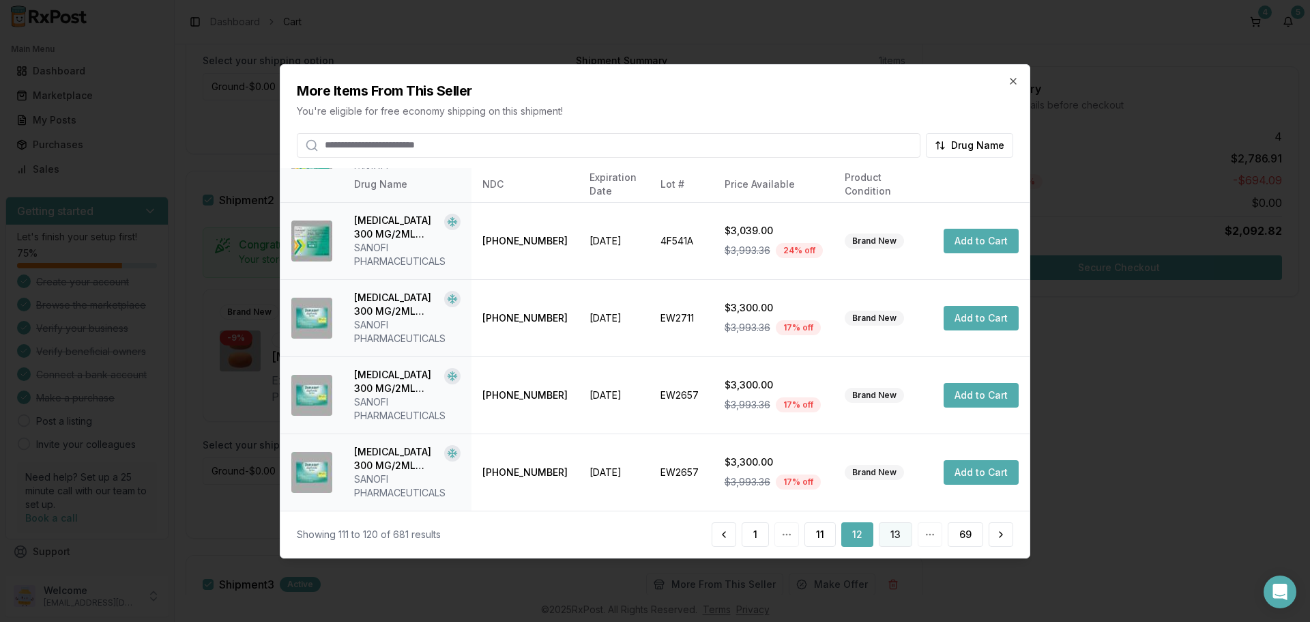
click at [893, 534] on button "13" at bounding box center [895, 534] width 33 height 25
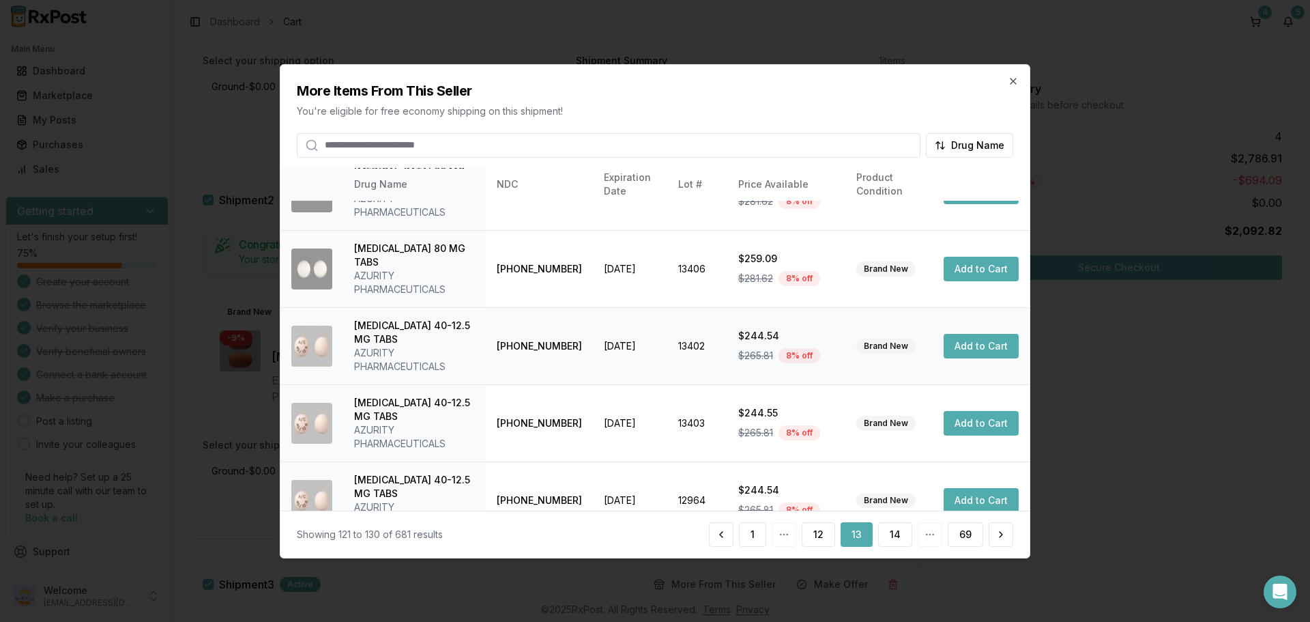
scroll to position [420, 0]
click at [893, 532] on button "14" at bounding box center [895, 534] width 34 height 25
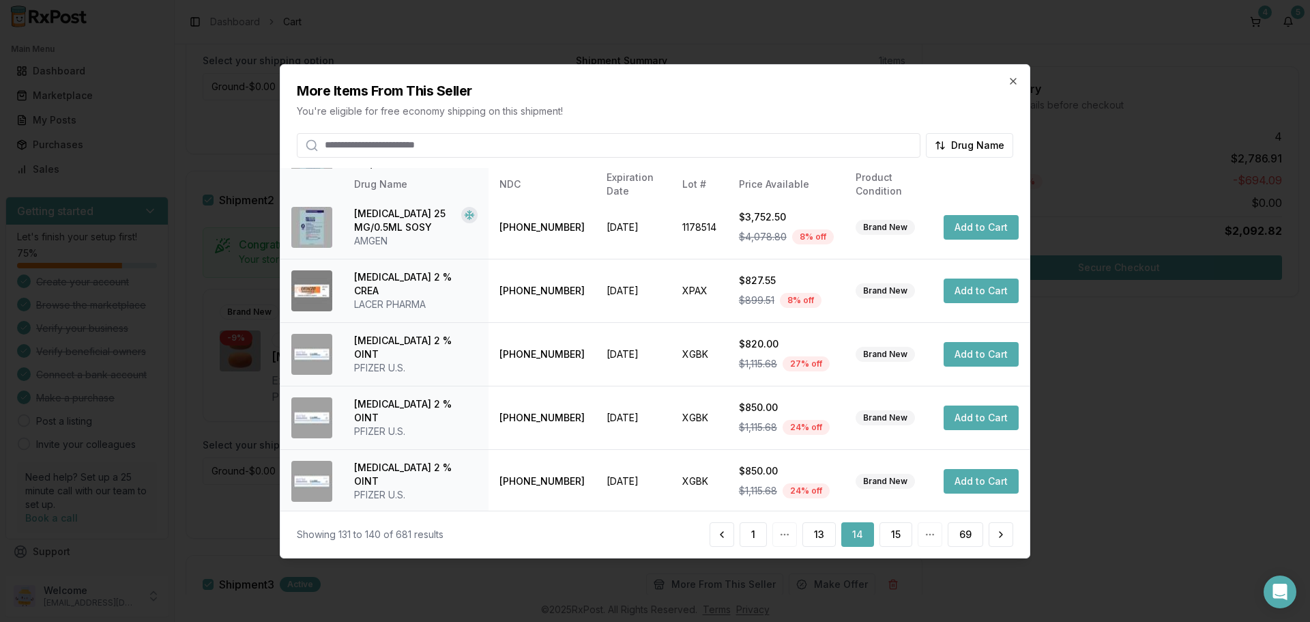
scroll to position [339, 0]
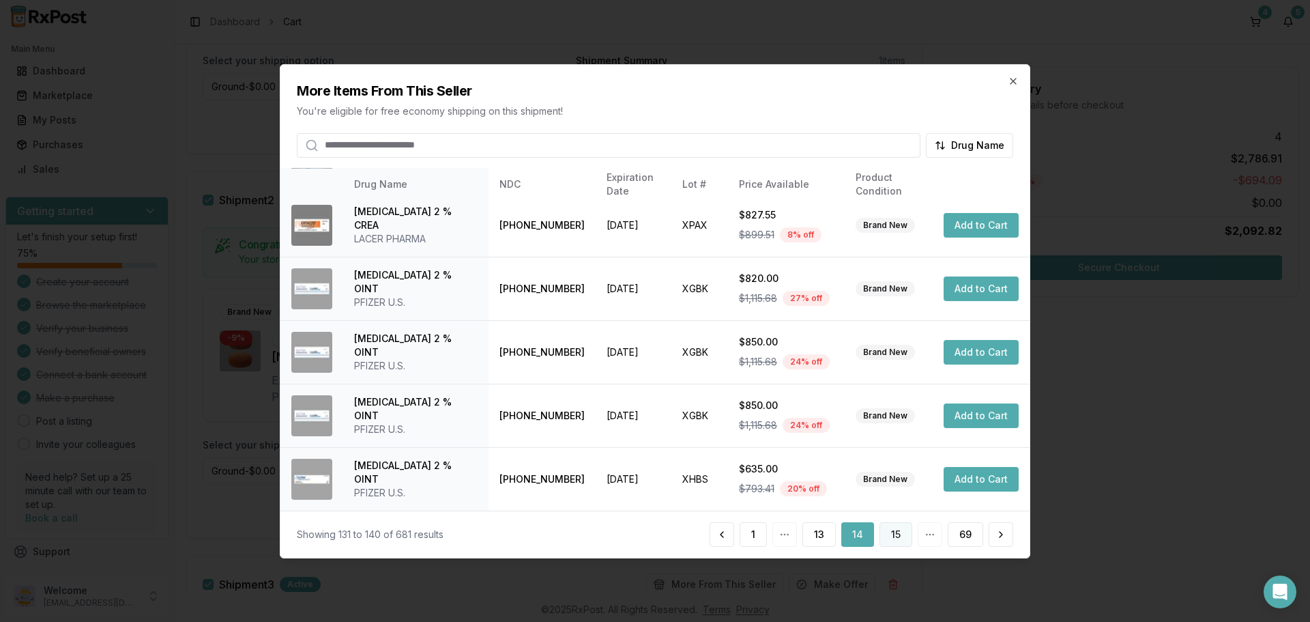
click at [902, 529] on button "15" at bounding box center [896, 534] width 33 height 25
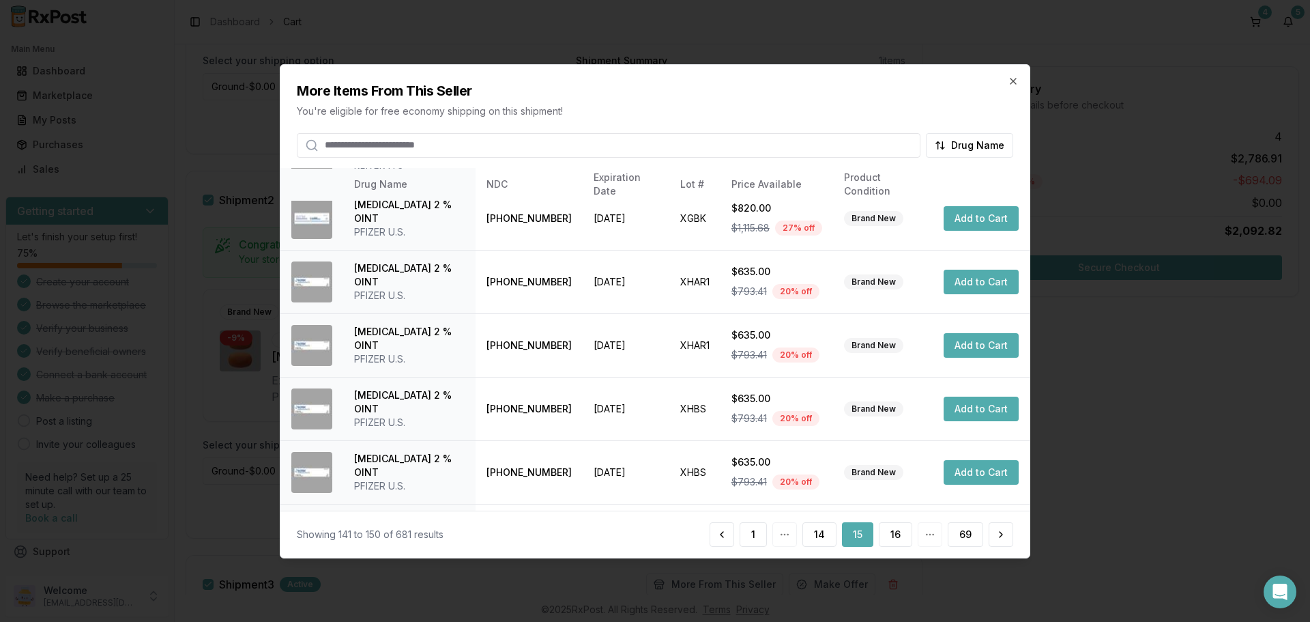
scroll to position [325, 0]
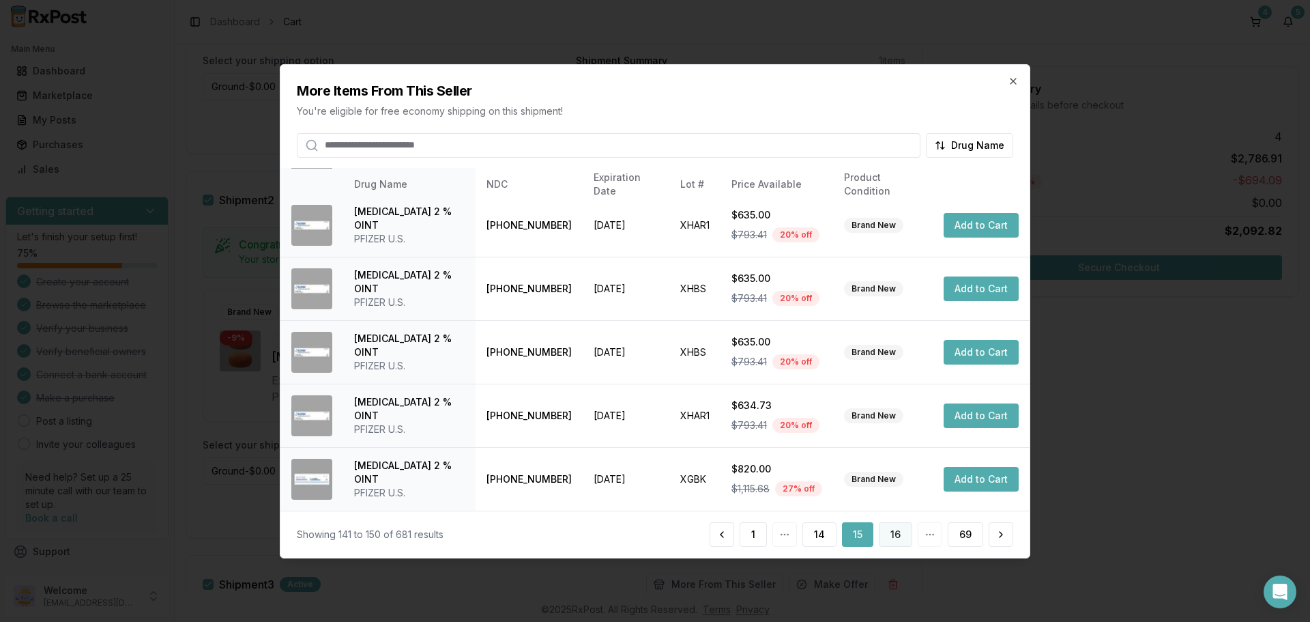
click at [901, 534] on button "16" at bounding box center [895, 534] width 33 height 25
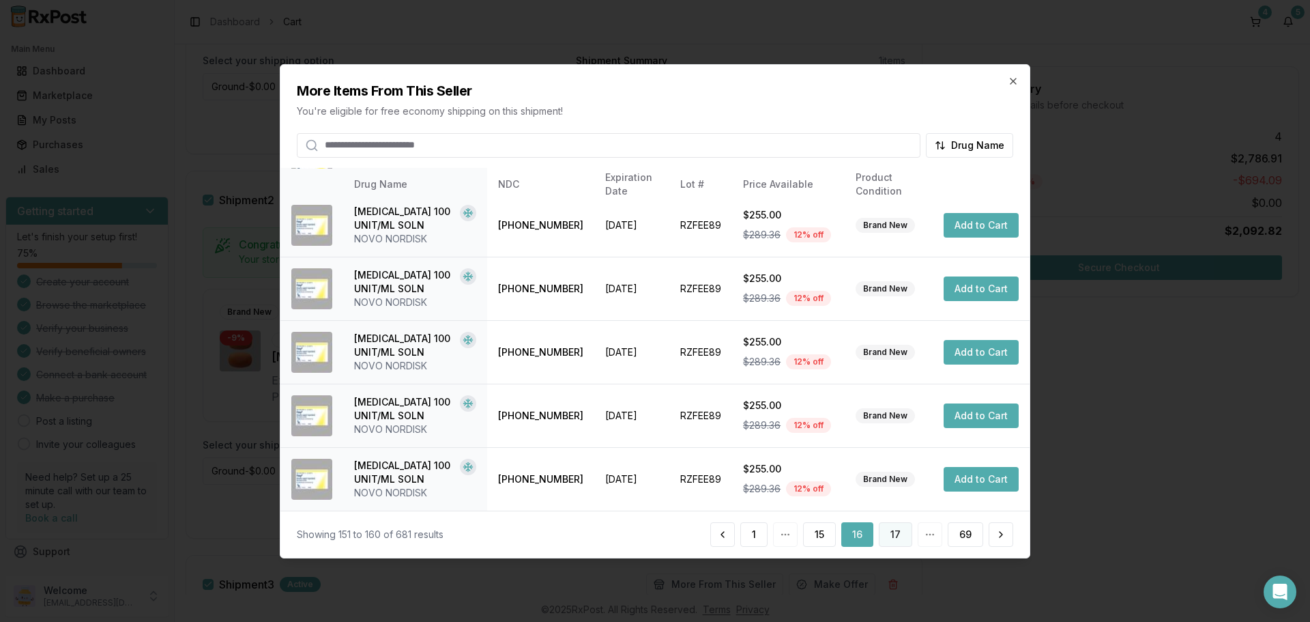
click at [894, 532] on button "17" at bounding box center [895, 534] width 33 height 25
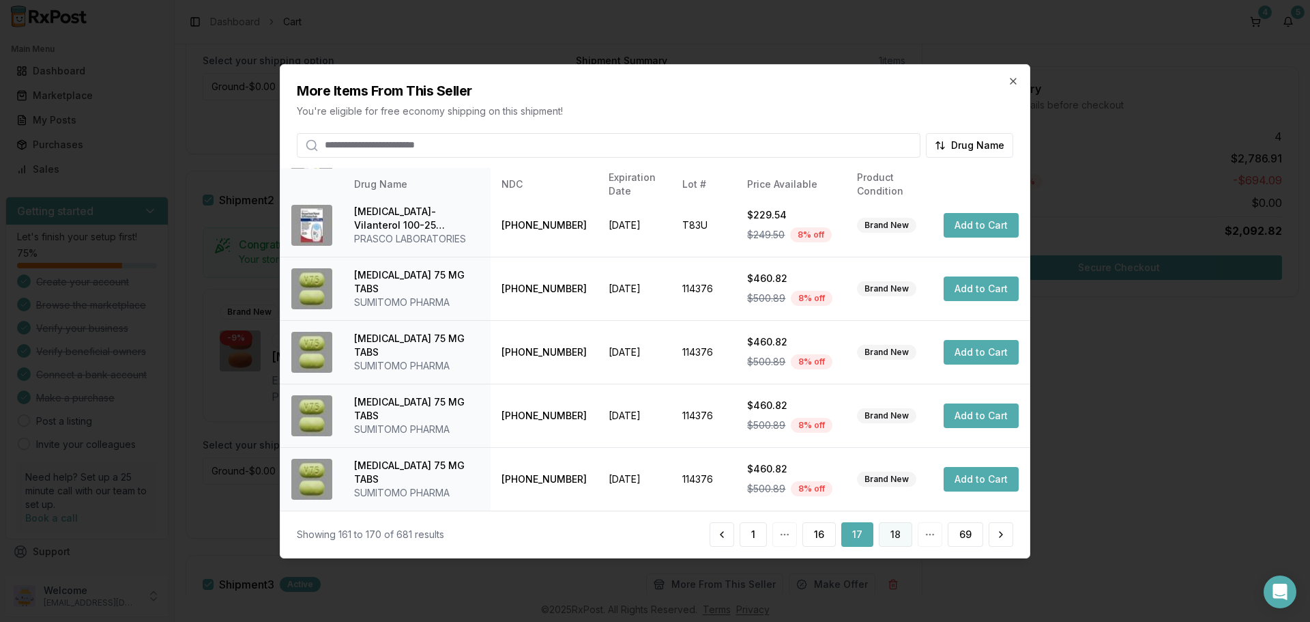
click at [890, 530] on button "18" at bounding box center [895, 534] width 33 height 25
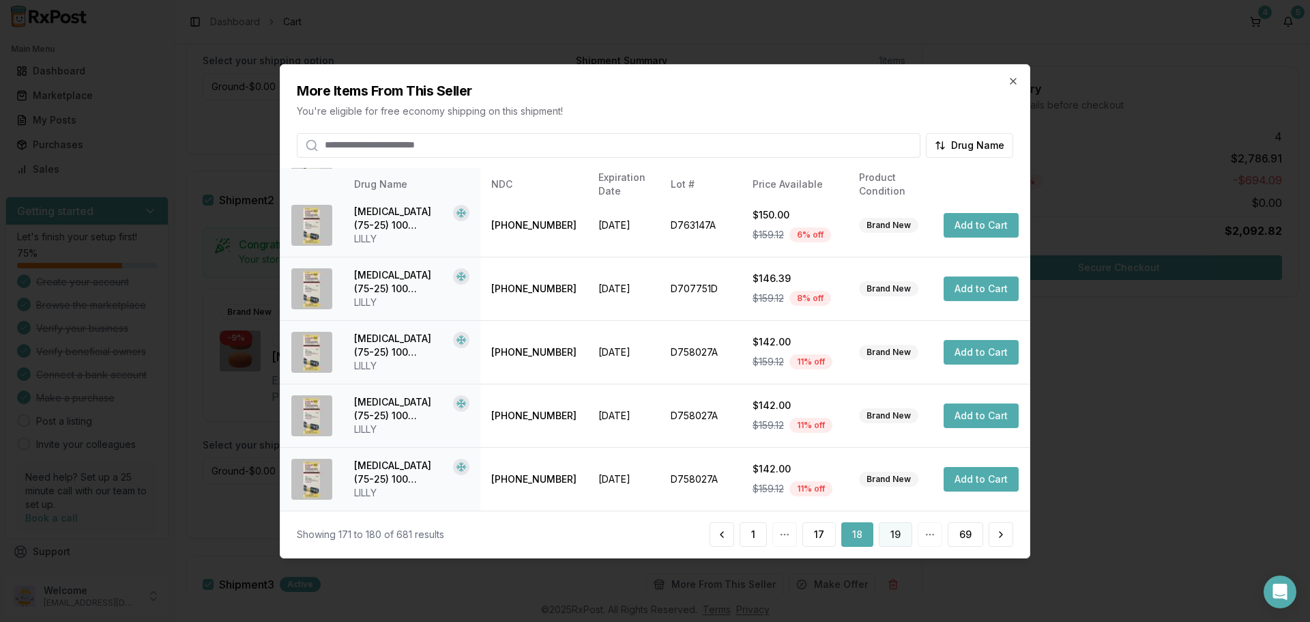
click at [898, 532] on button "19" at bounding box center [895, 534] width 33 height 25
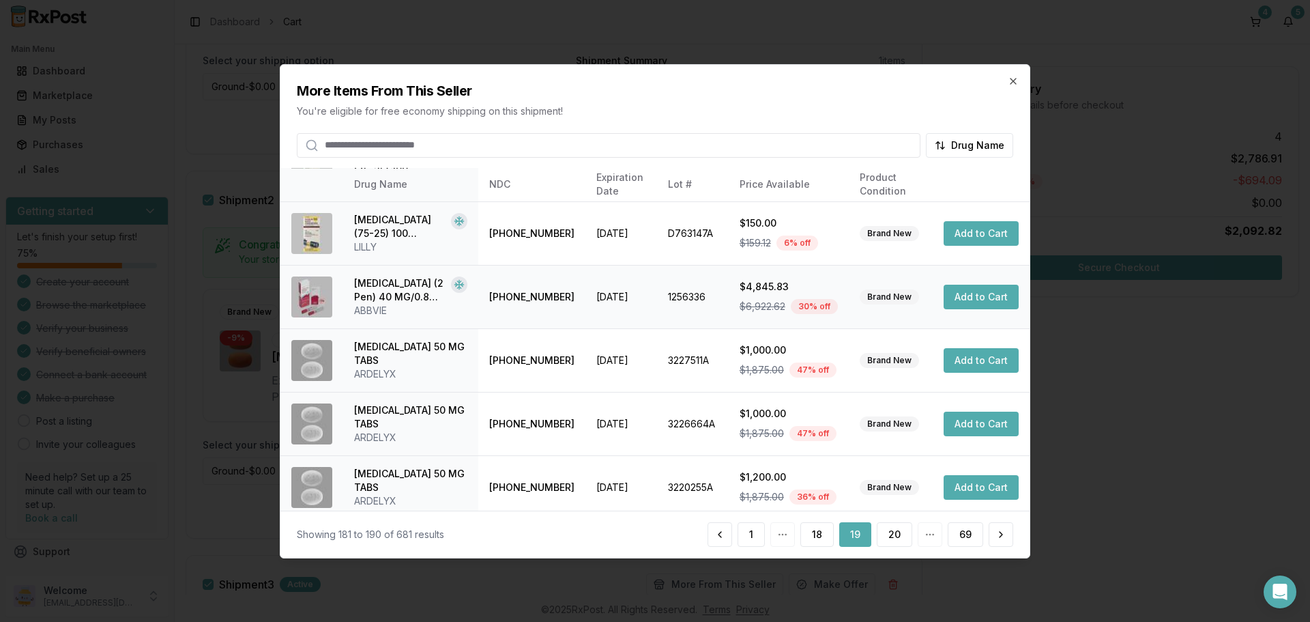
scroll to position [339, 0]
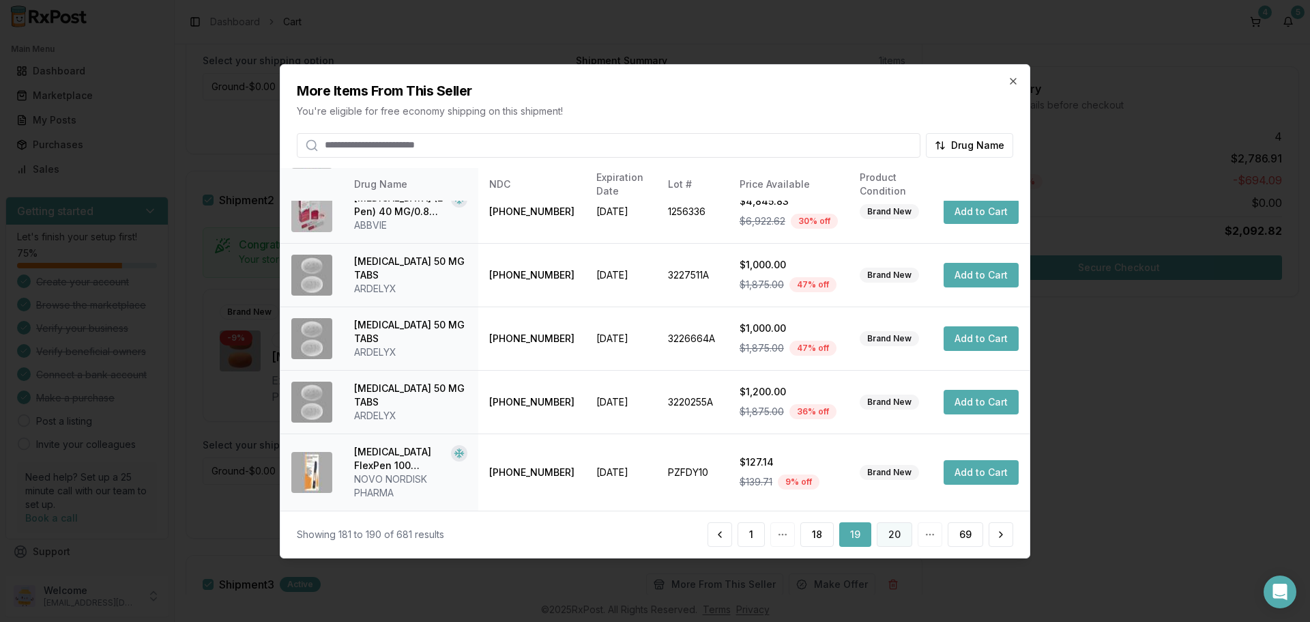
click at [897, 530] on button "20" at bounding box center [894, 534] width 35 height 25
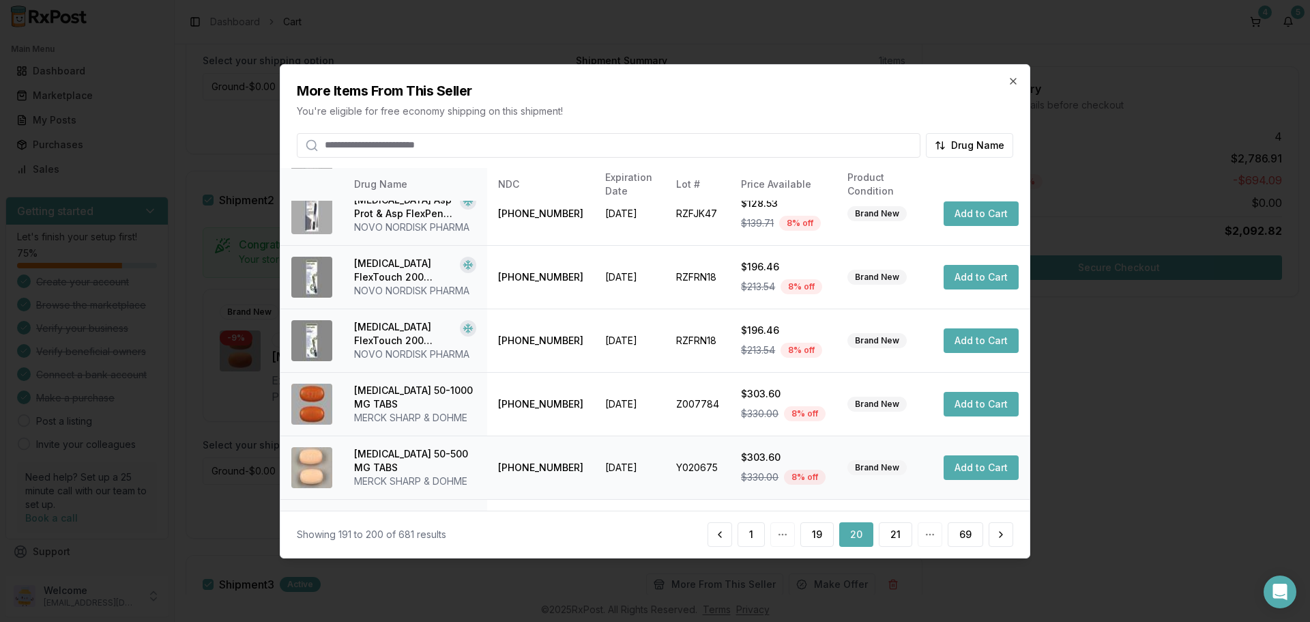
scroll to position [325, 0]
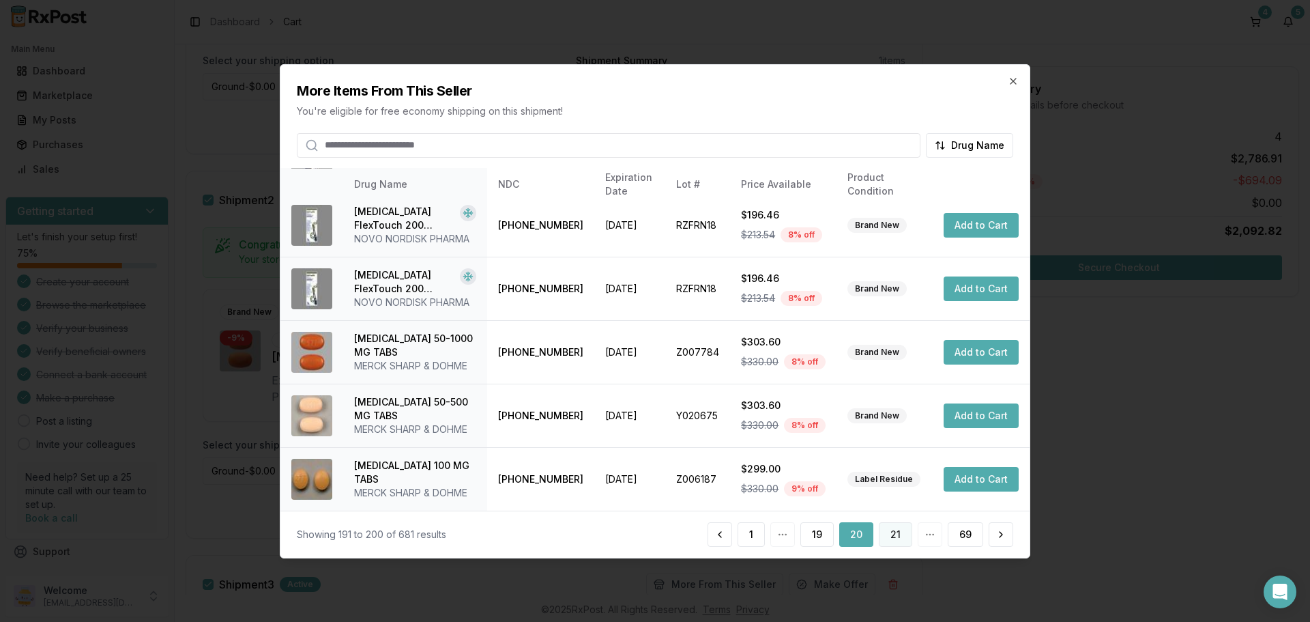
click at [890, 535] on button "21" at bounding box center [895, 534] width 33 height 25
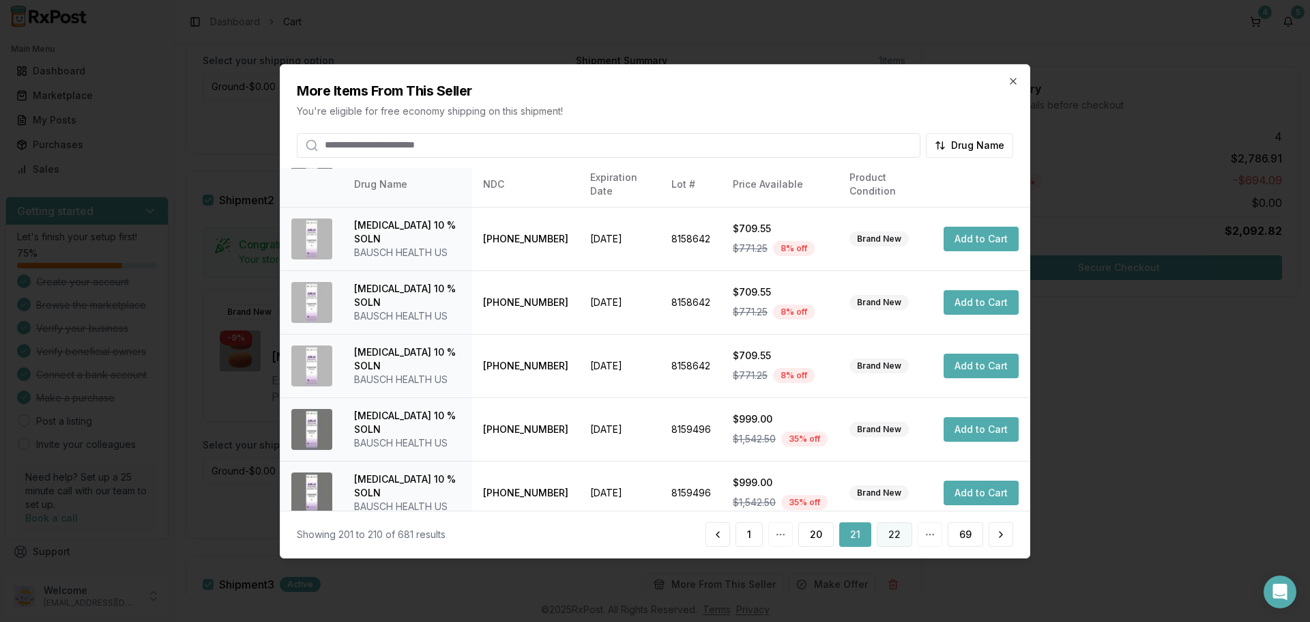
click at [896, 536] on button "22" at bounding box center [894, 534] width 35 height 25
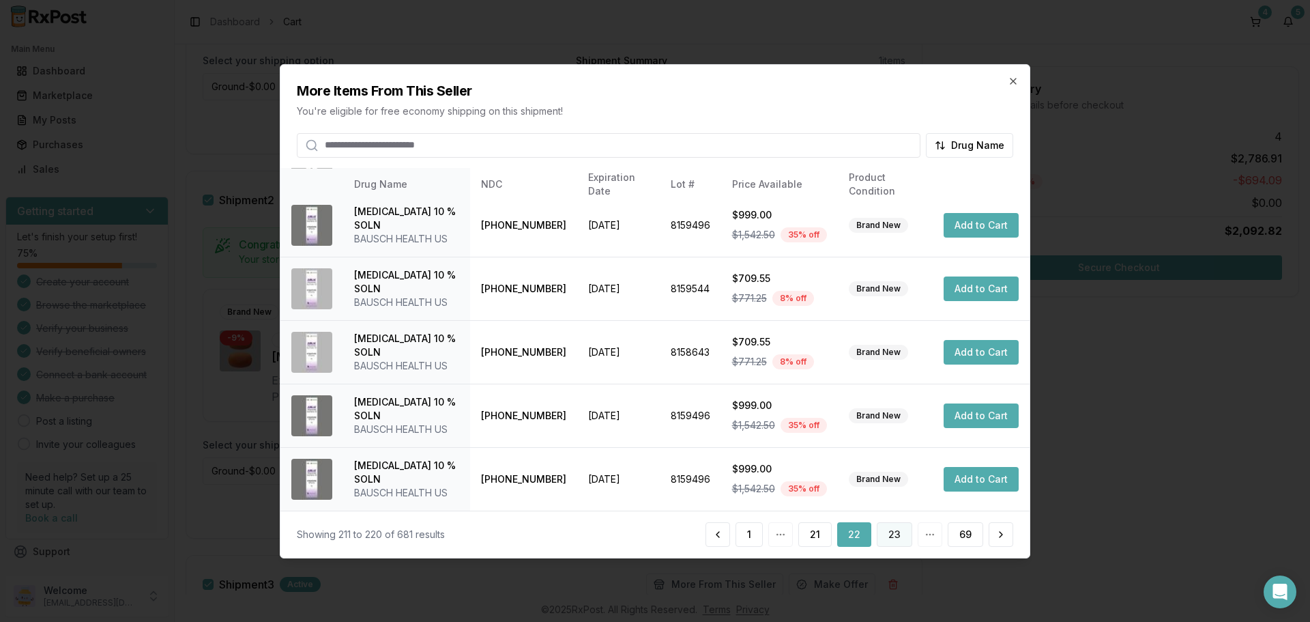
click at [886, 532] on button "23" at bounding box center [894, 534] width 35 height 25
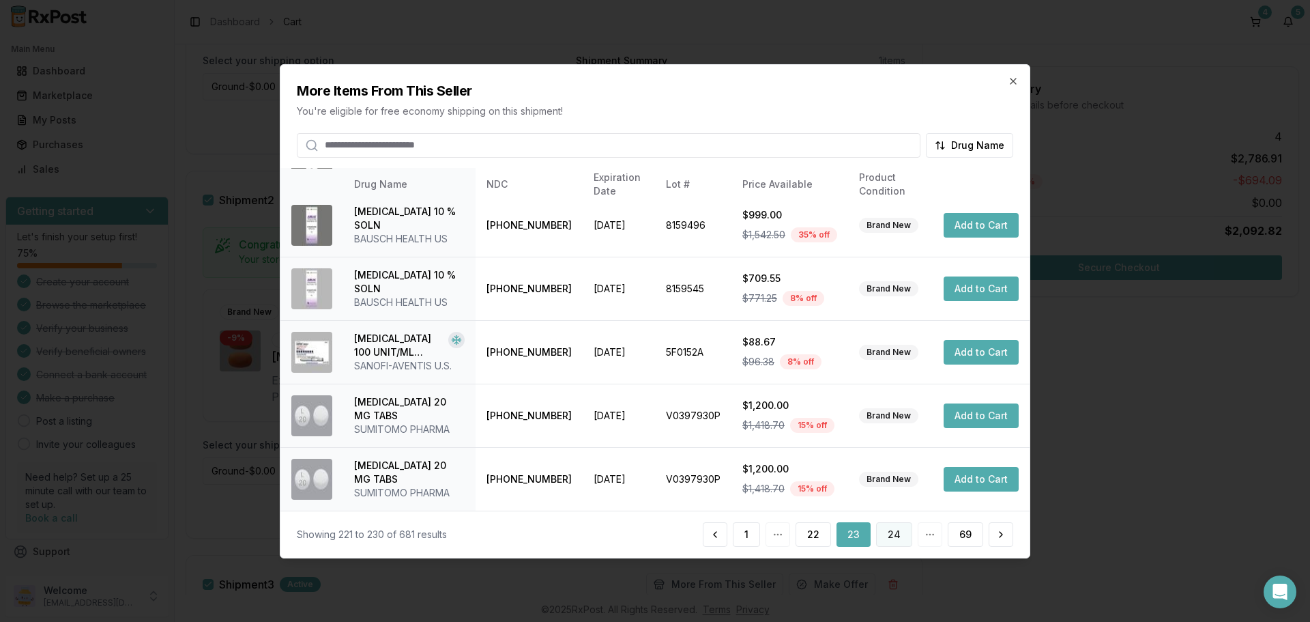
click at [885, 534] on button "24" at bounding box center [894, 534] width 36 height 25
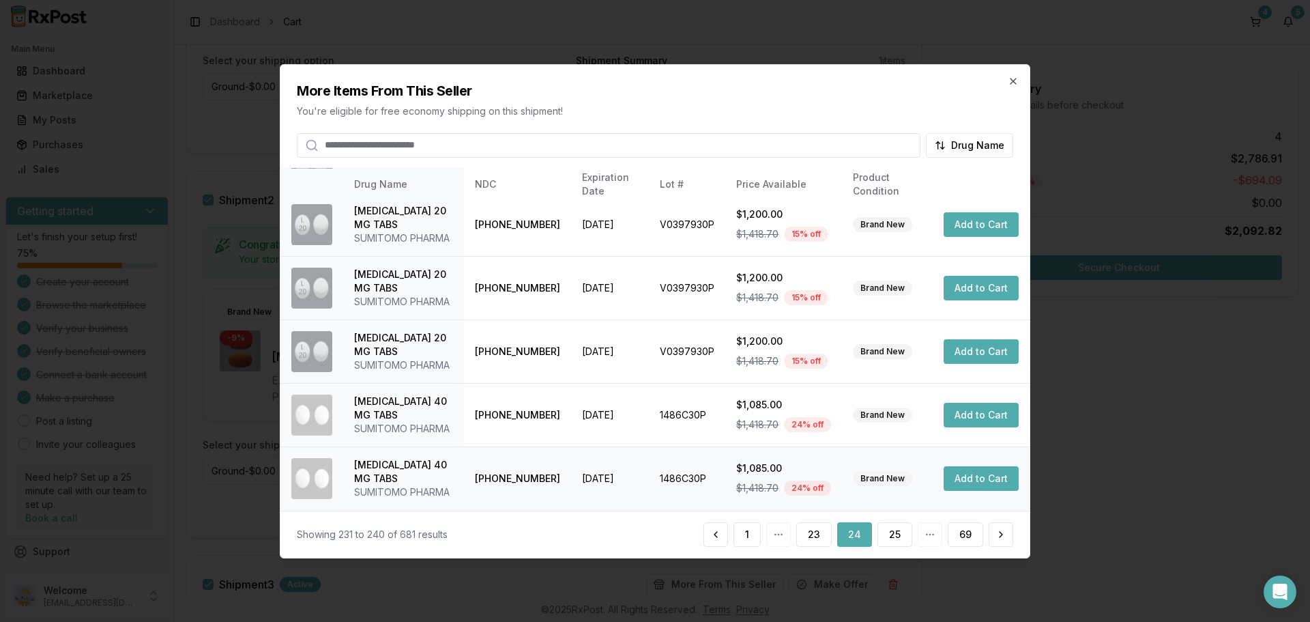
scroll to position [461, 0]
click at [892, 536] on button "25" at bounding box center [895, 534] width 35 height 25
click at [893, 531] on button "26" at bounding box center [894, 534] width 35 height 25
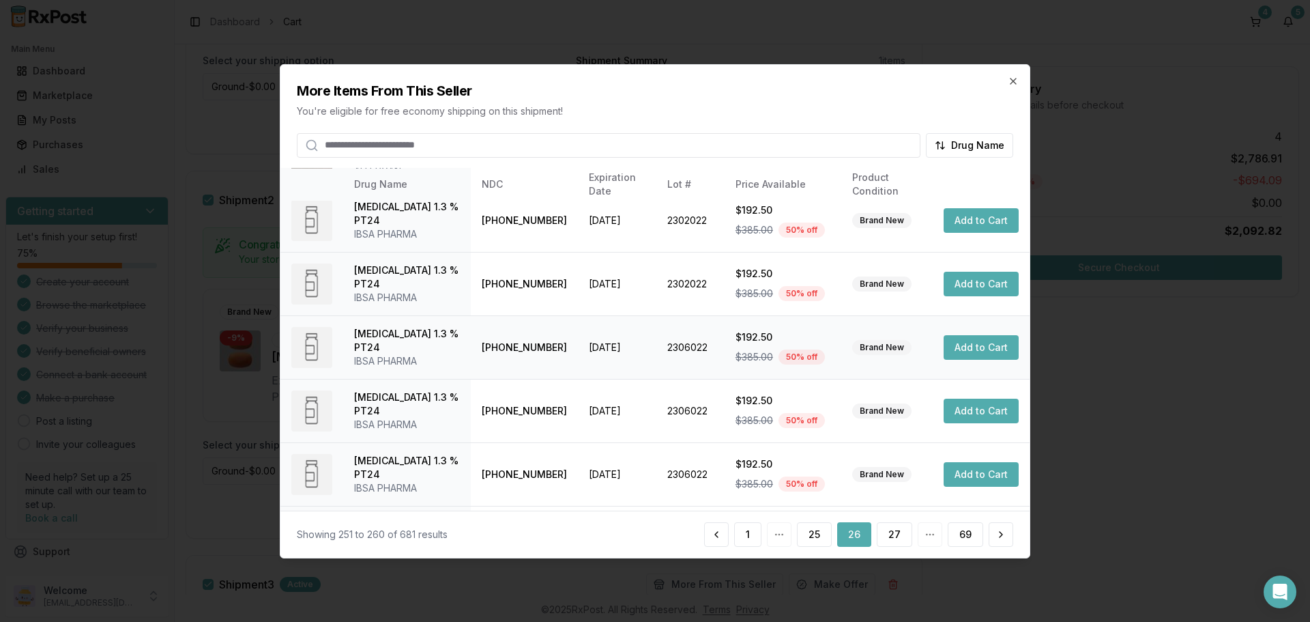
scroll to position [325, 0]
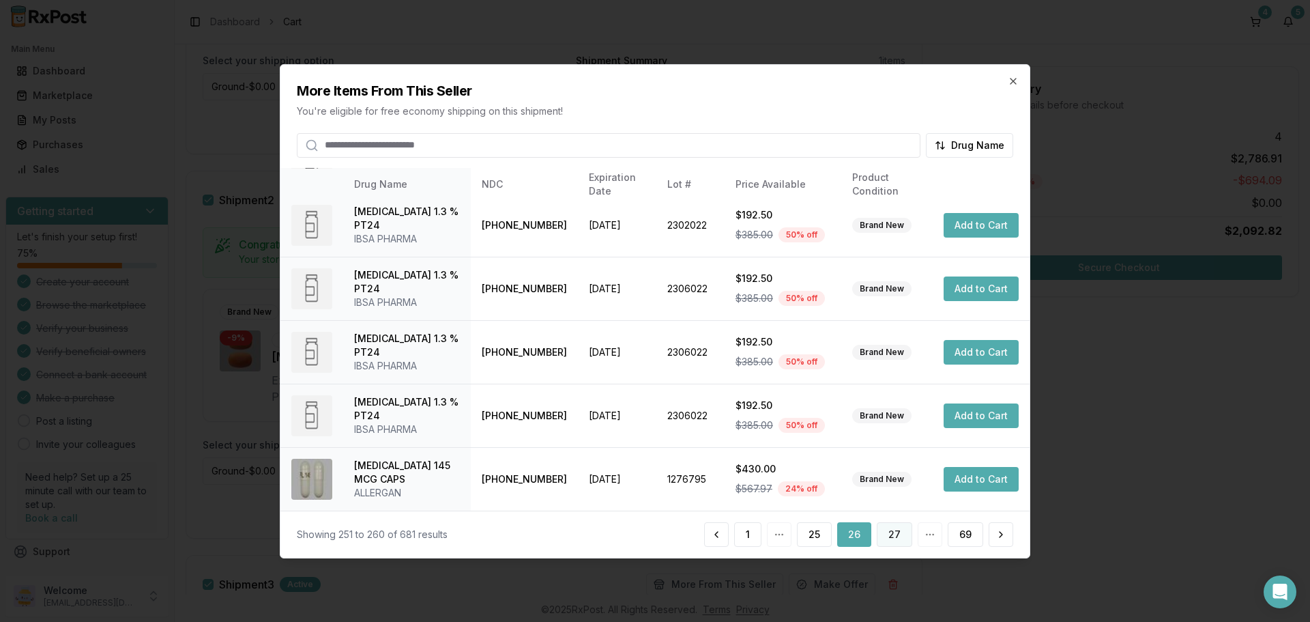
click at [900, 534] on button "27" at bounding box center [894, 534] width 35 height 25
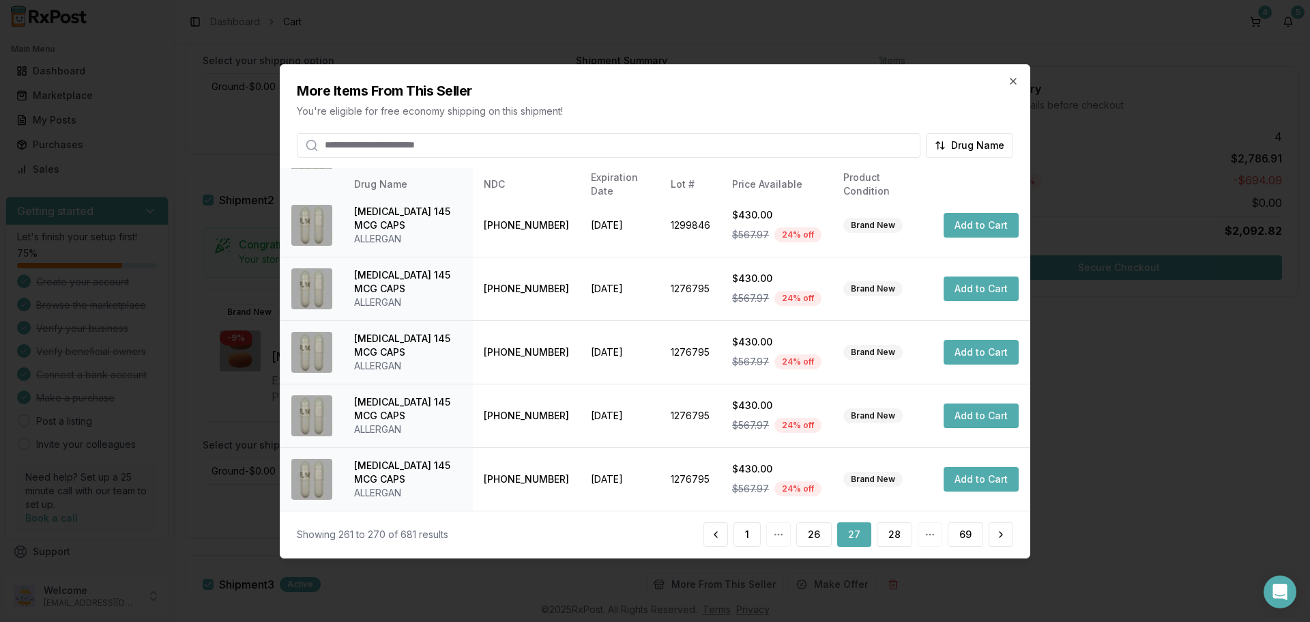
click at [913, 536] on div "1 26 27 28 69" at bounding box center [859, 534] width 310 height 25
click at [903, 538] on button "28" at bounding box center [894, 534] width 35 height 25
click at [902, 534] on button "29" at bounding box center [894, 534] width 35 height 25
click at [896, 531] on button "30" at bounding box center [894, 534] width 35 height 25
click at [898, 535] on button "31" at bounding box center [895, 534] width 33 height 25
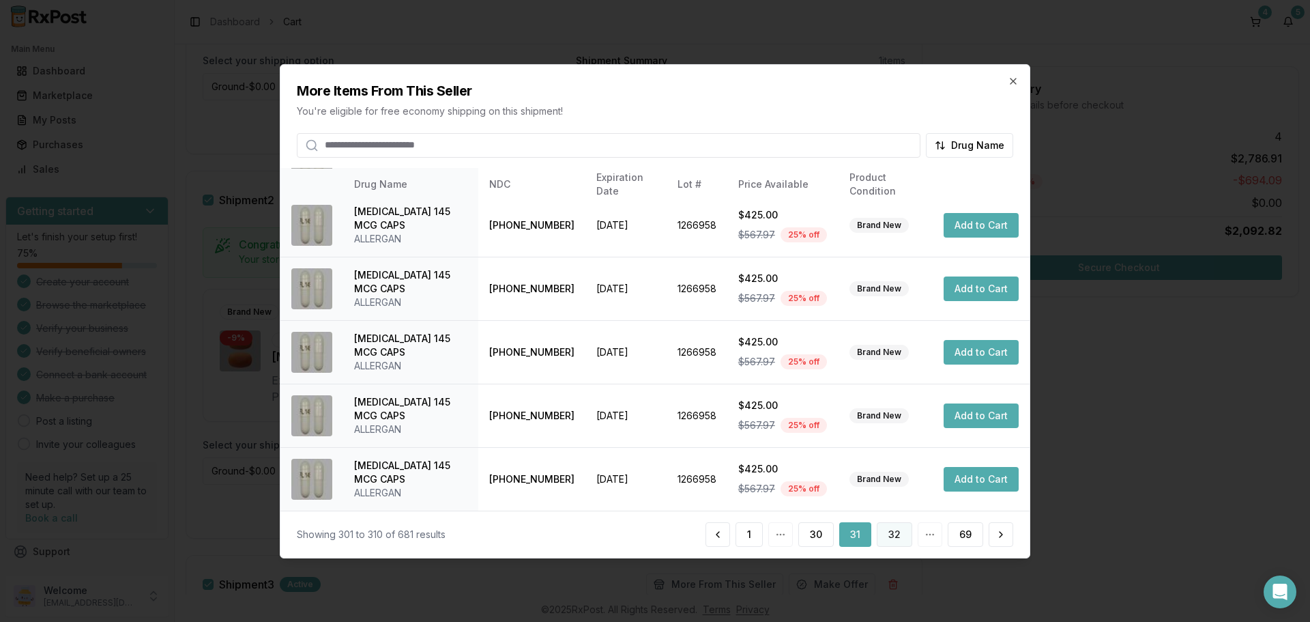
click at [895, 532] on button "32" at bounding box center [894, 534] width 35 height 25
click at [891, 534] on button "33" at bounding box center [894, 534] width 35 height 25
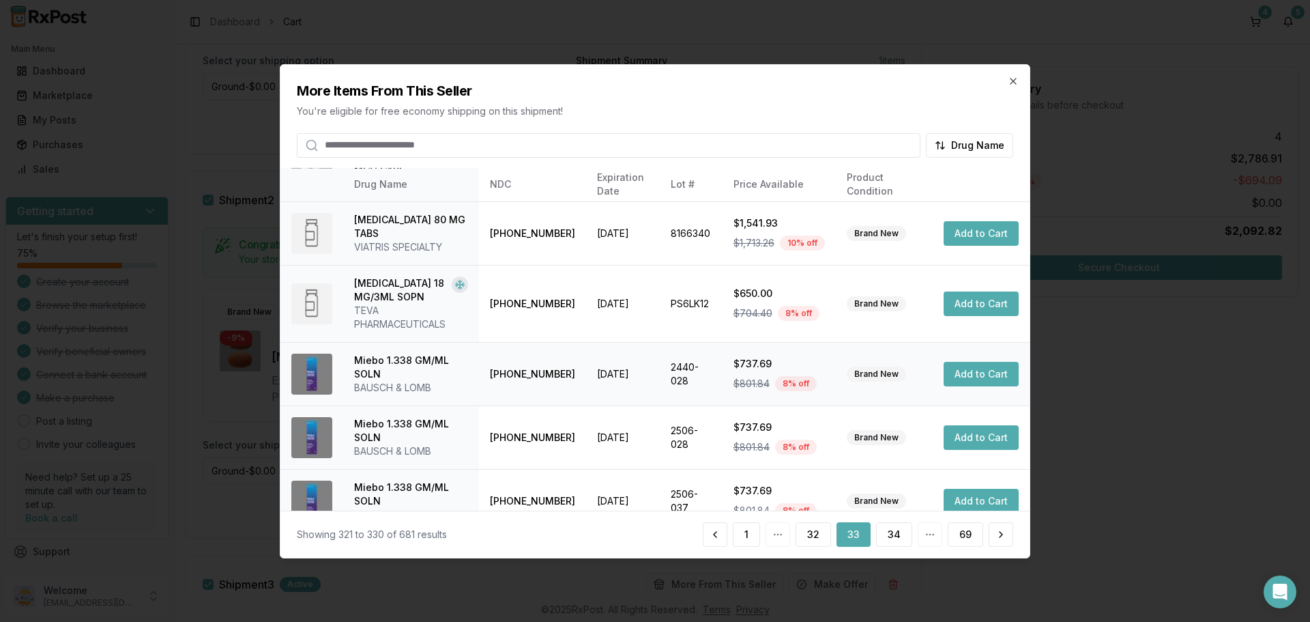
scroll to position [339, 0]
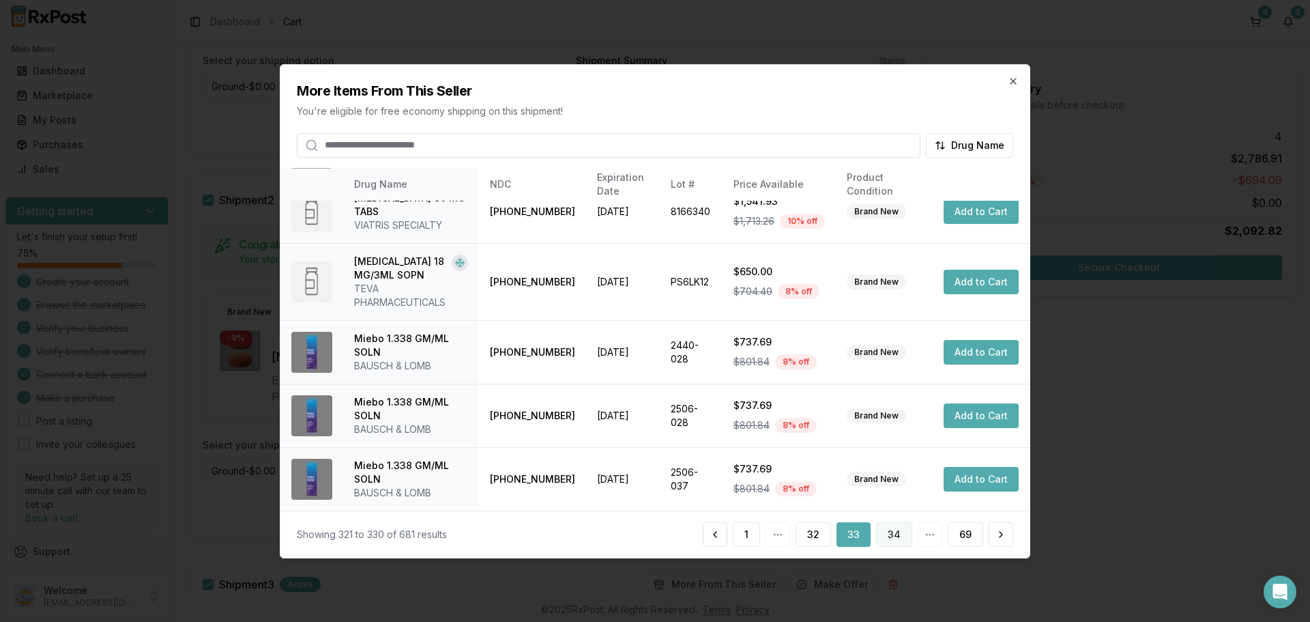
click at [900, 532] on button "34" at bounding box center [894, 534] width 36 height 25
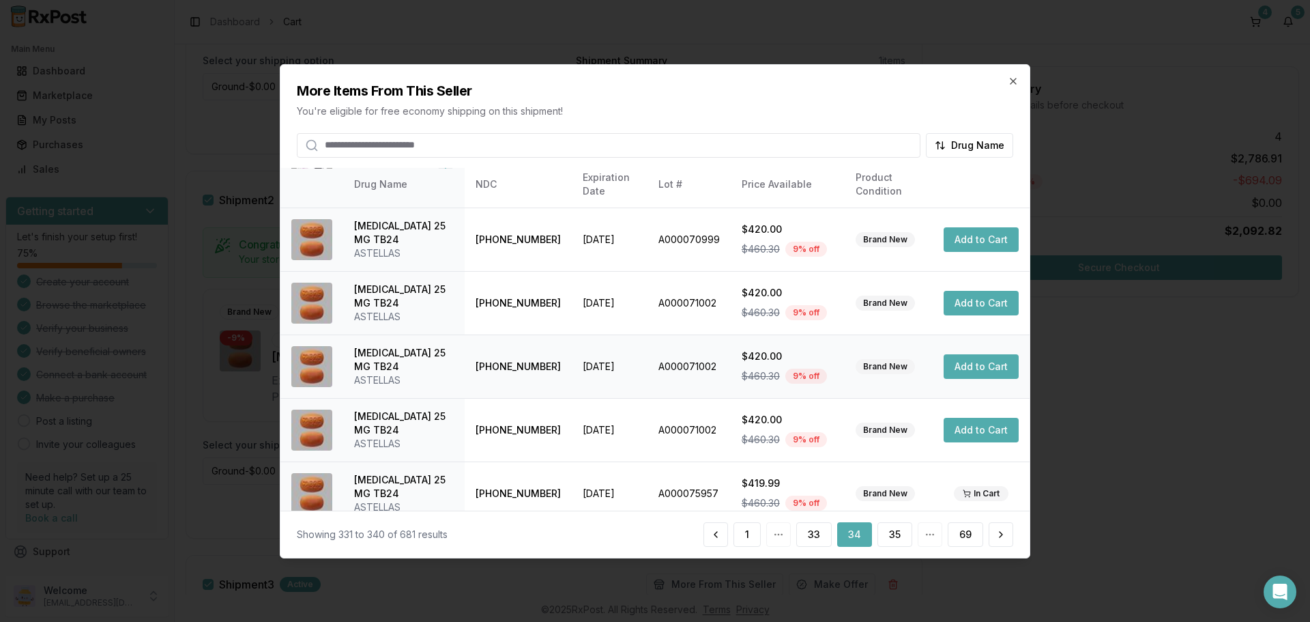
scroll to position [325, 0]
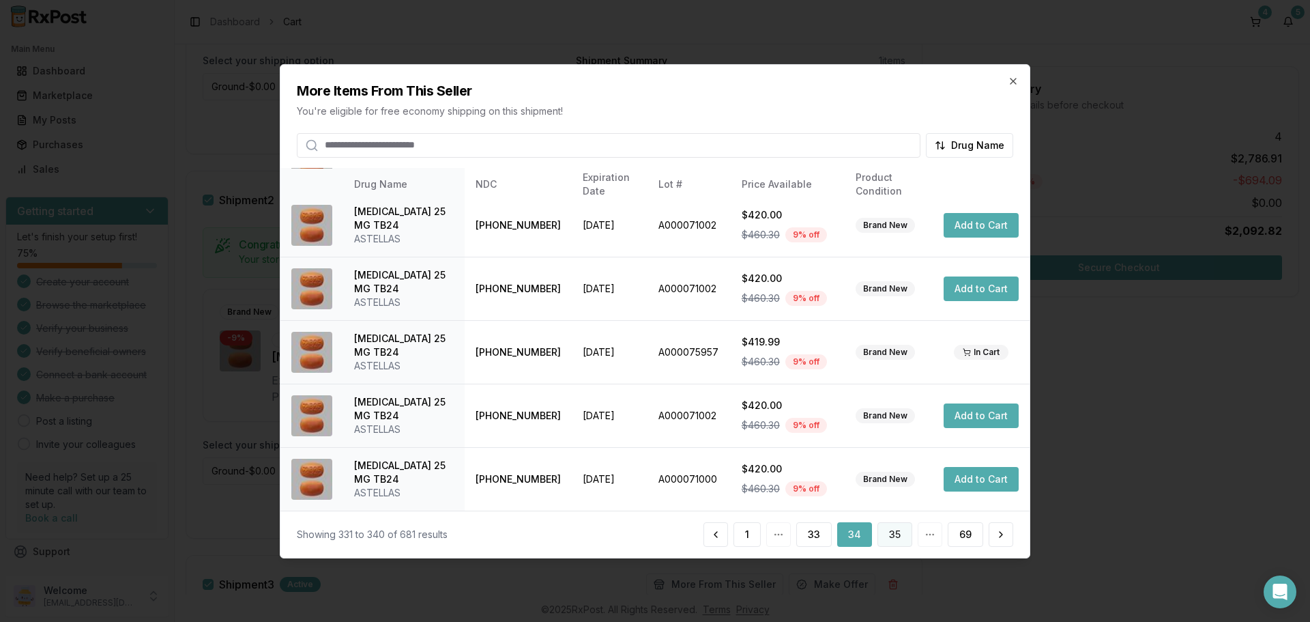
click at [889, 533] on button "35" at bounding box center [895, 534] width 35 height 25
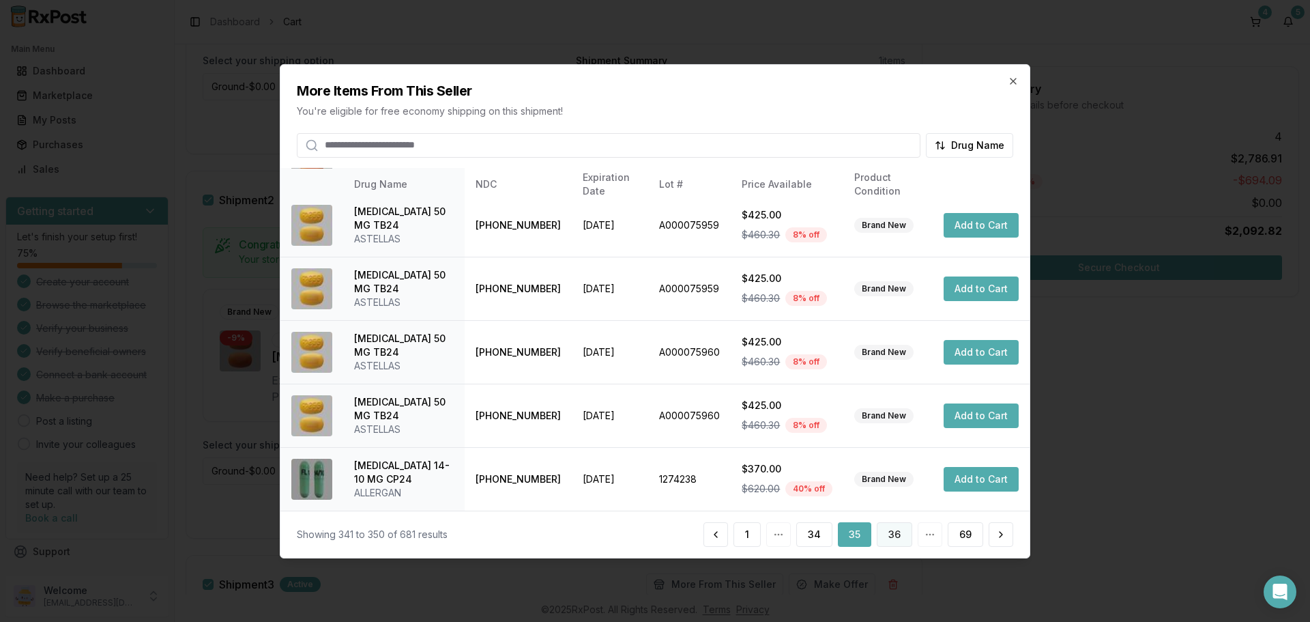
click at [896, 539] on button "36" at bounding box center [894, 534] width 35 height 25
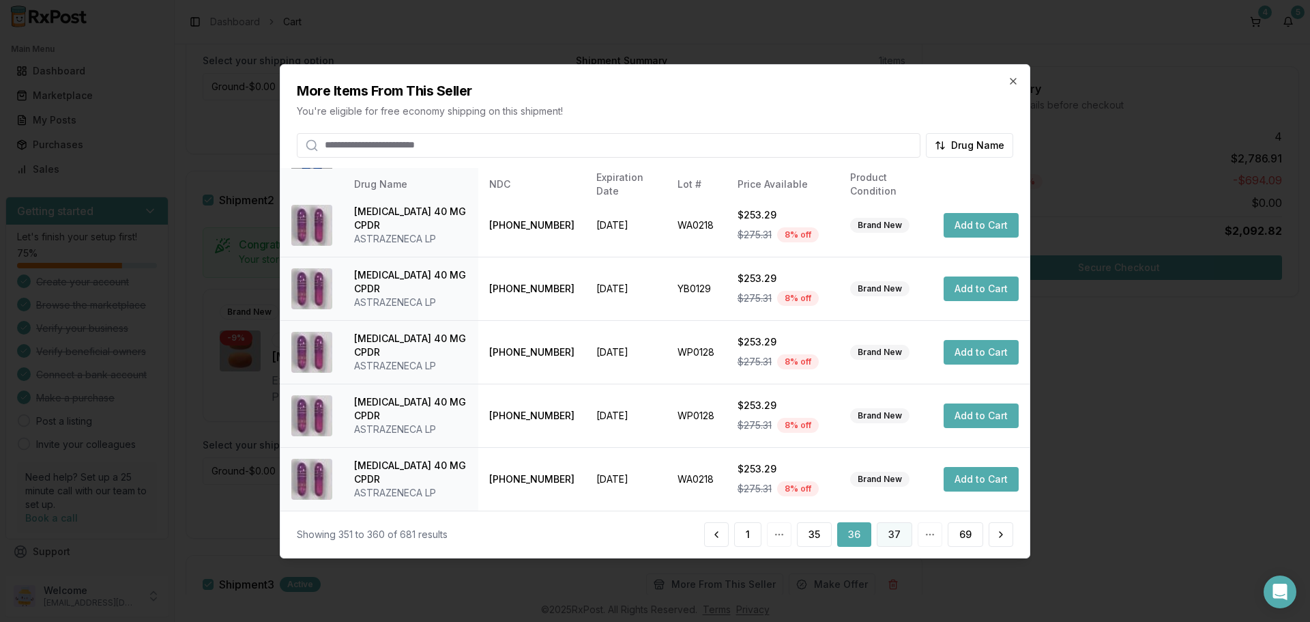
click at [889, 535] on button "37" at bounding box center [894, 534] width 35 height 25
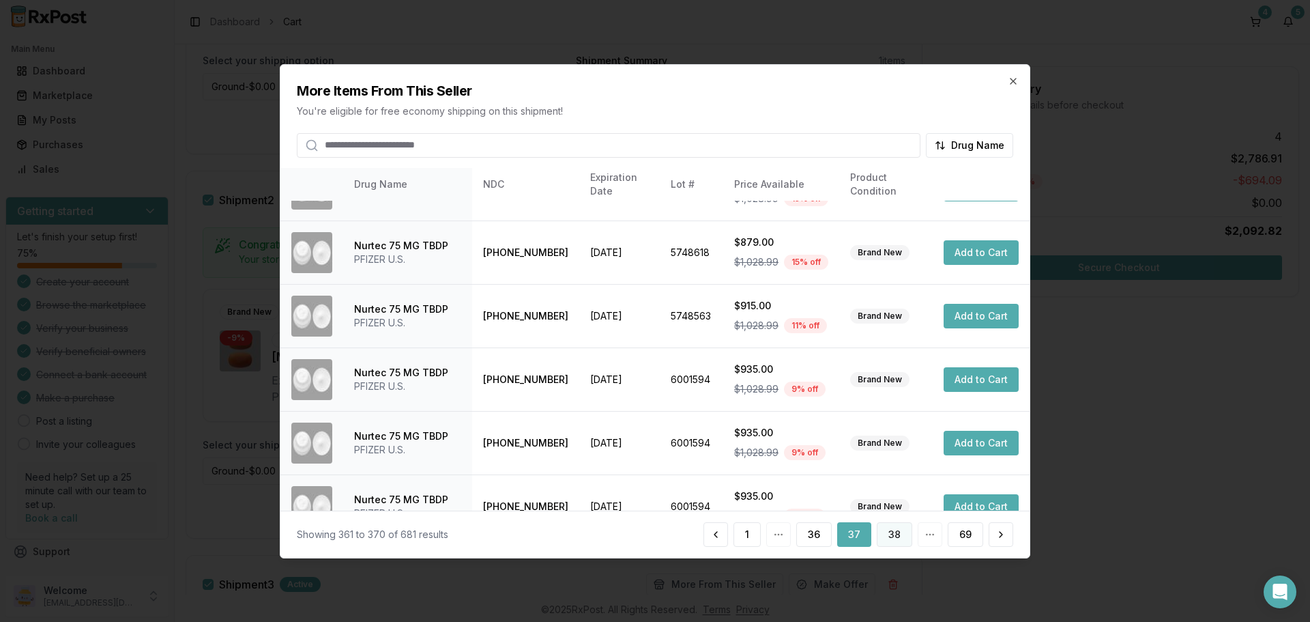
click at [896, 539] on button "38" at bounding box center [894, 534] width 35 height 25
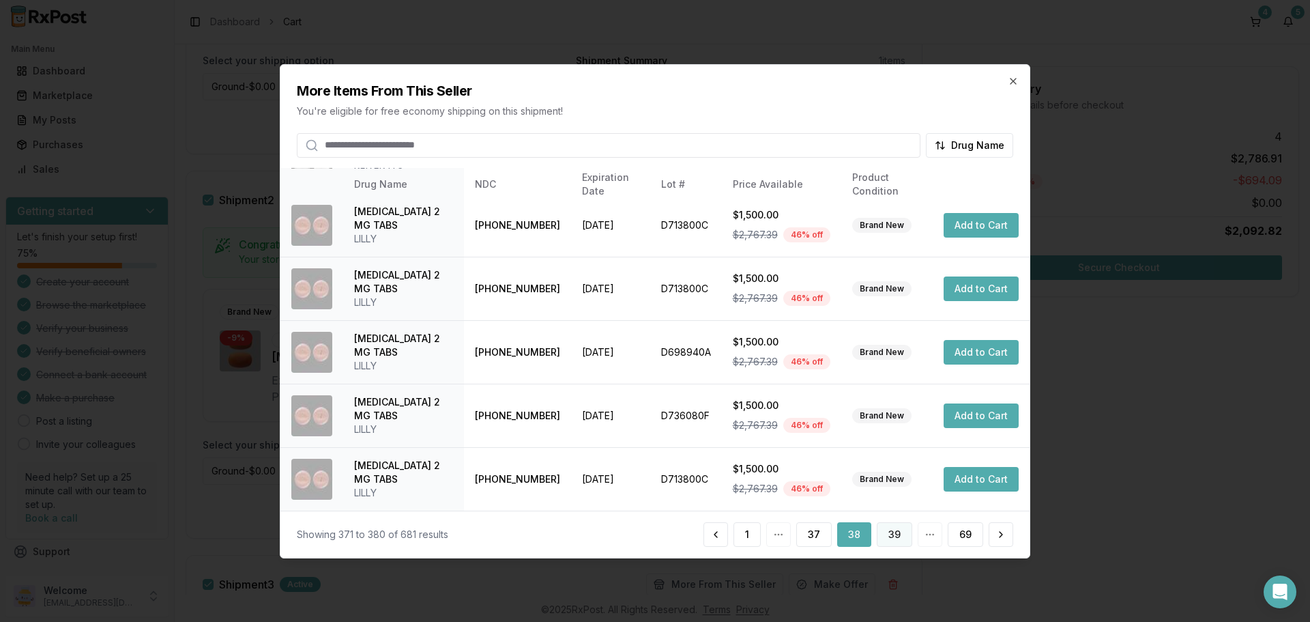
click at [886, 535] on button "39" at bounding box center [894, 534] width 35 height 25
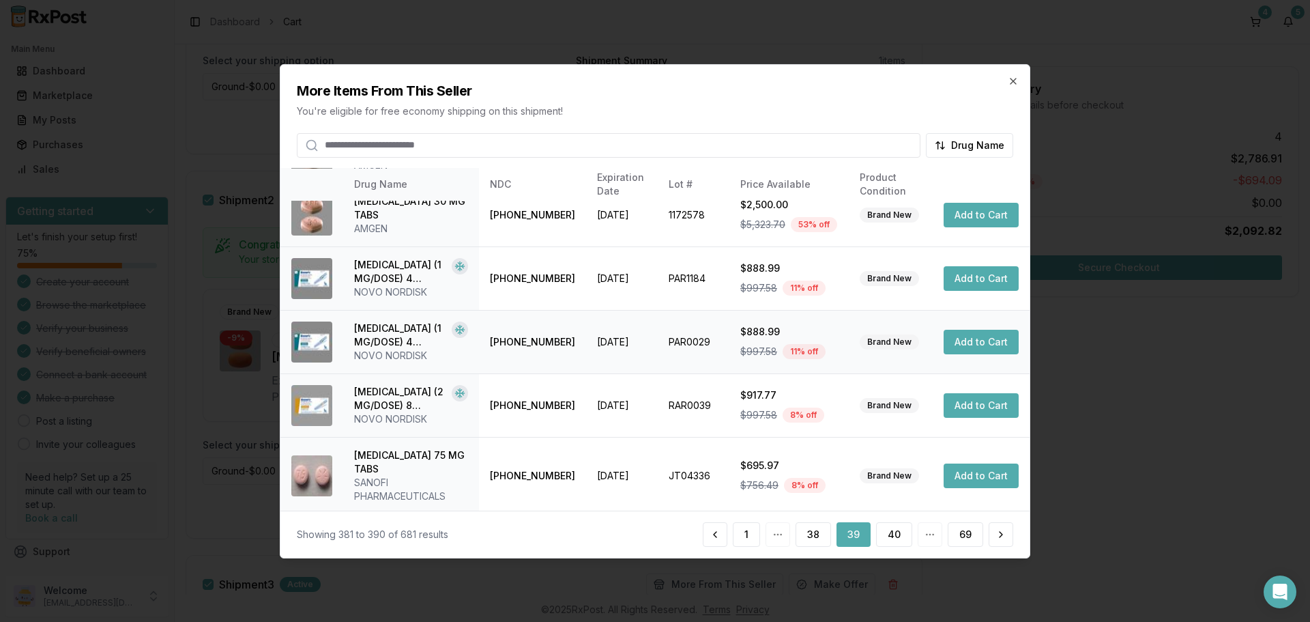
scroll to position [339, 0]
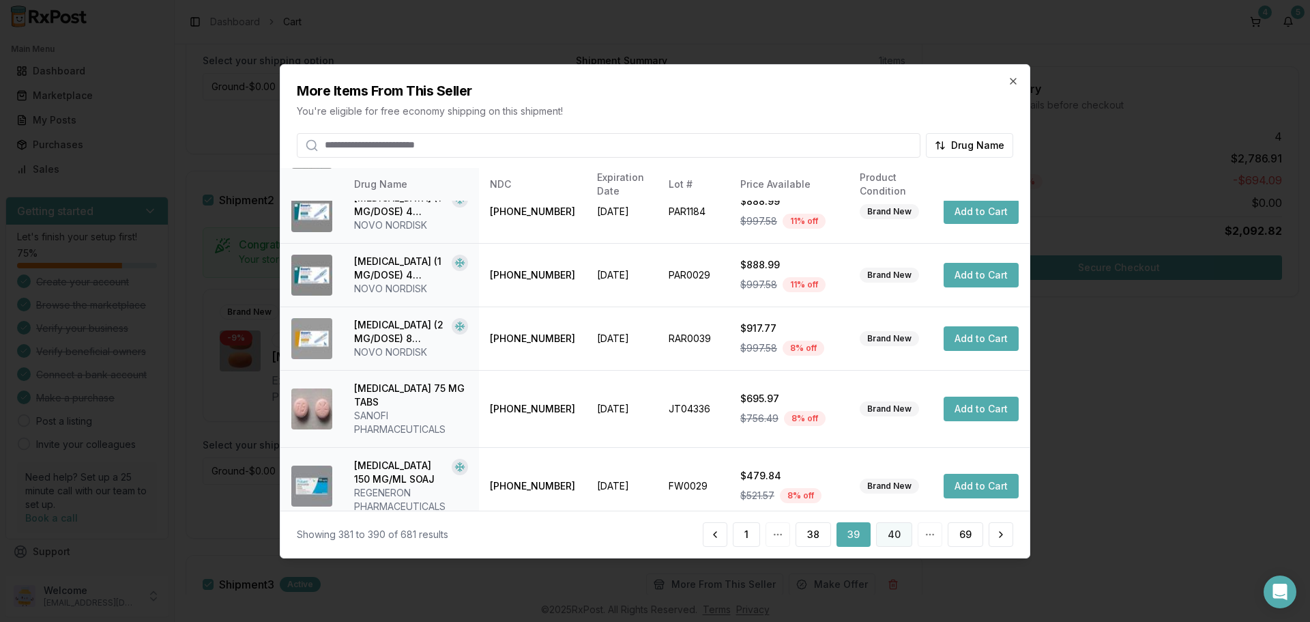
click at [902, 534] on button "40" at bounding box center [894, 534] width 36 height 25
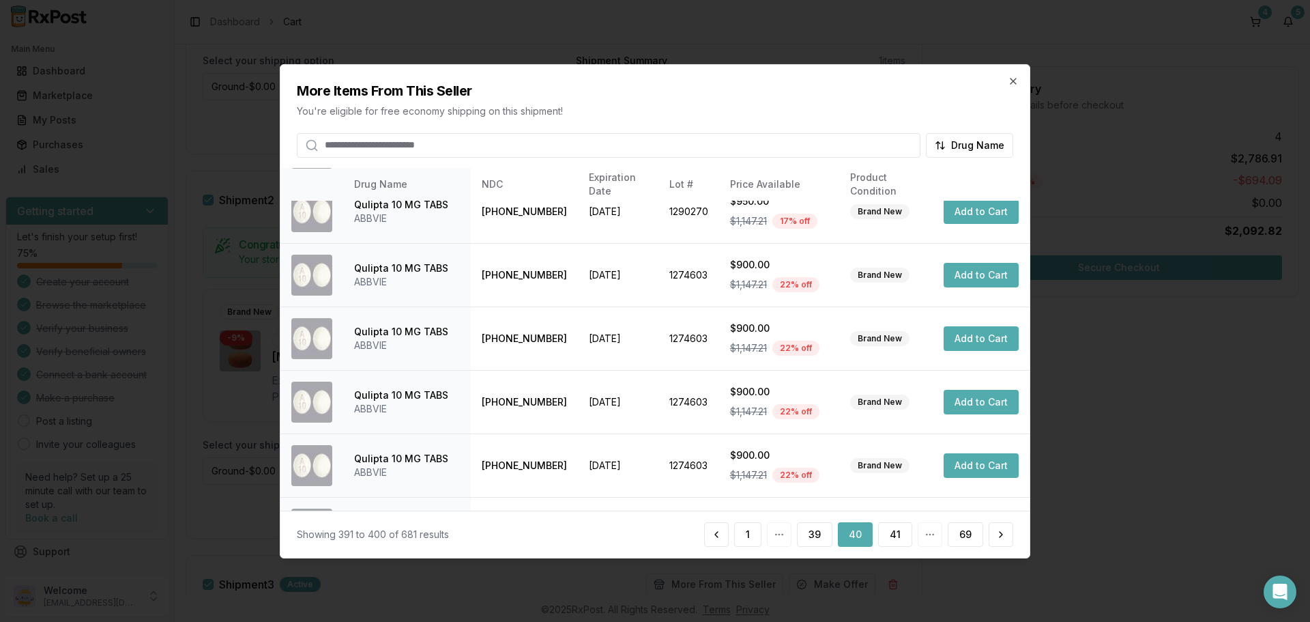
scroll to position [325, 0]
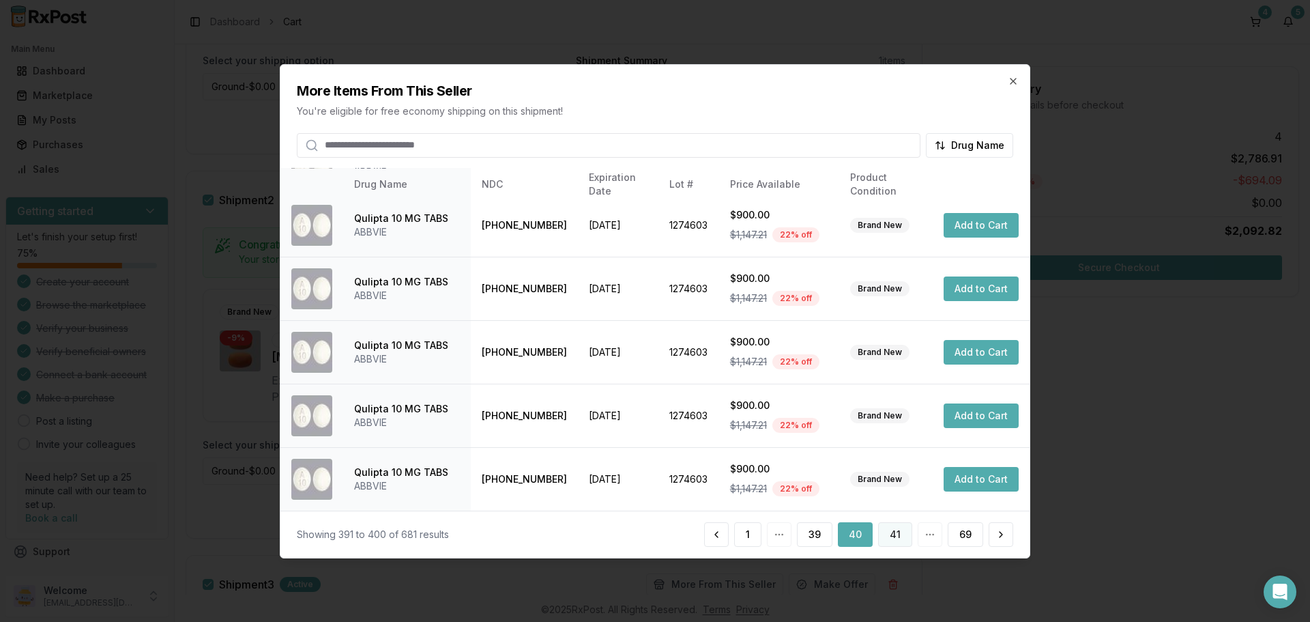
click at [894, 540] on button "41" at bounding box center [895, 534] width 34 height 25
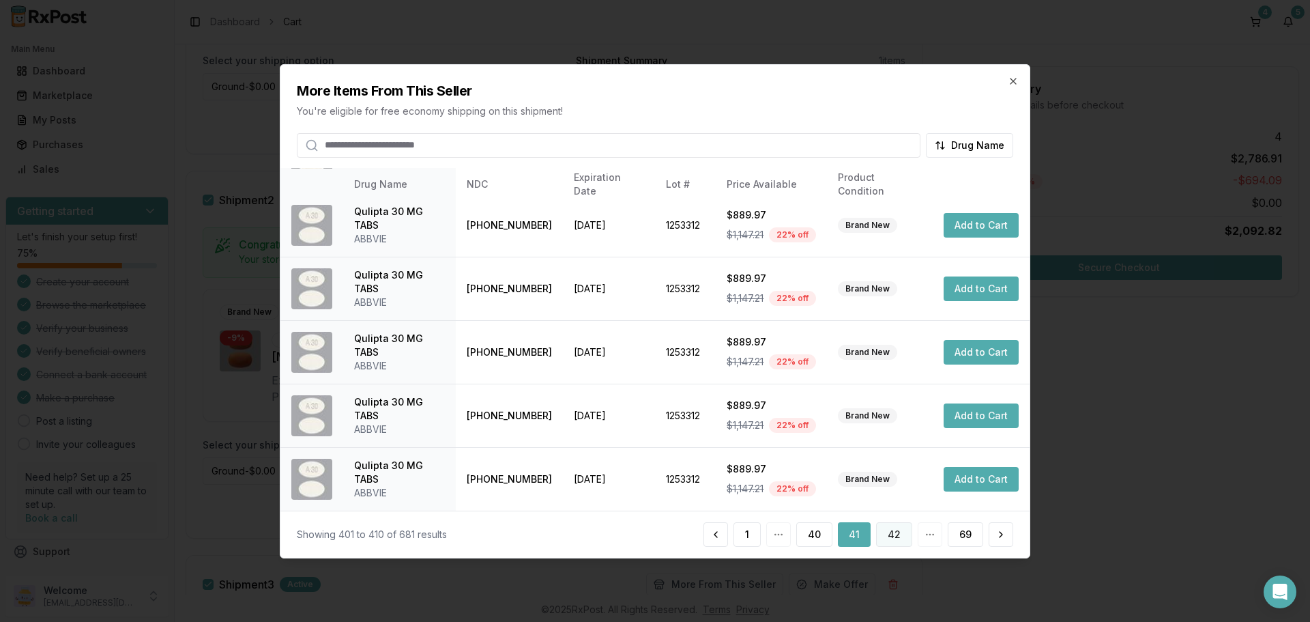
click at [908, 539] on button "42" at bounding box center [894, 534] width 36 height 25
click at [891, 534] on button "43" at bounding box center [894, 534] width 36 height 25
click at [893, 532] on button "44" at bounding box center [894, 534] width 37 height 25
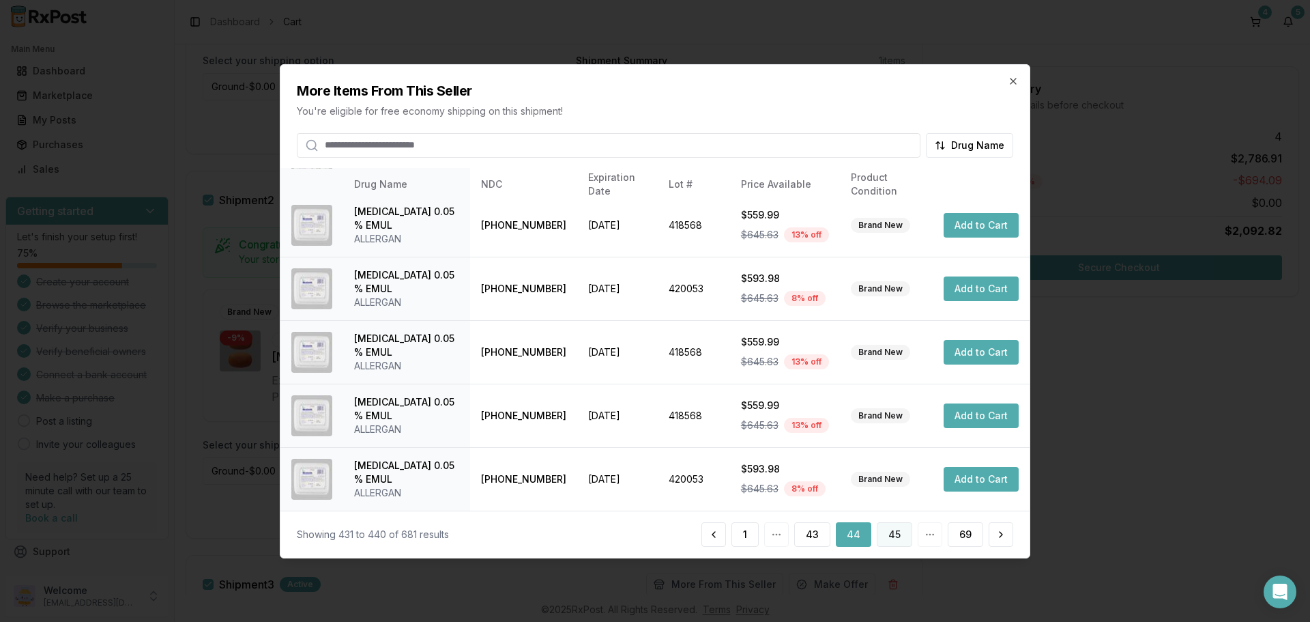
click at [893, 532] on button "45" at bounding box center [894, 534] width 35 height 25
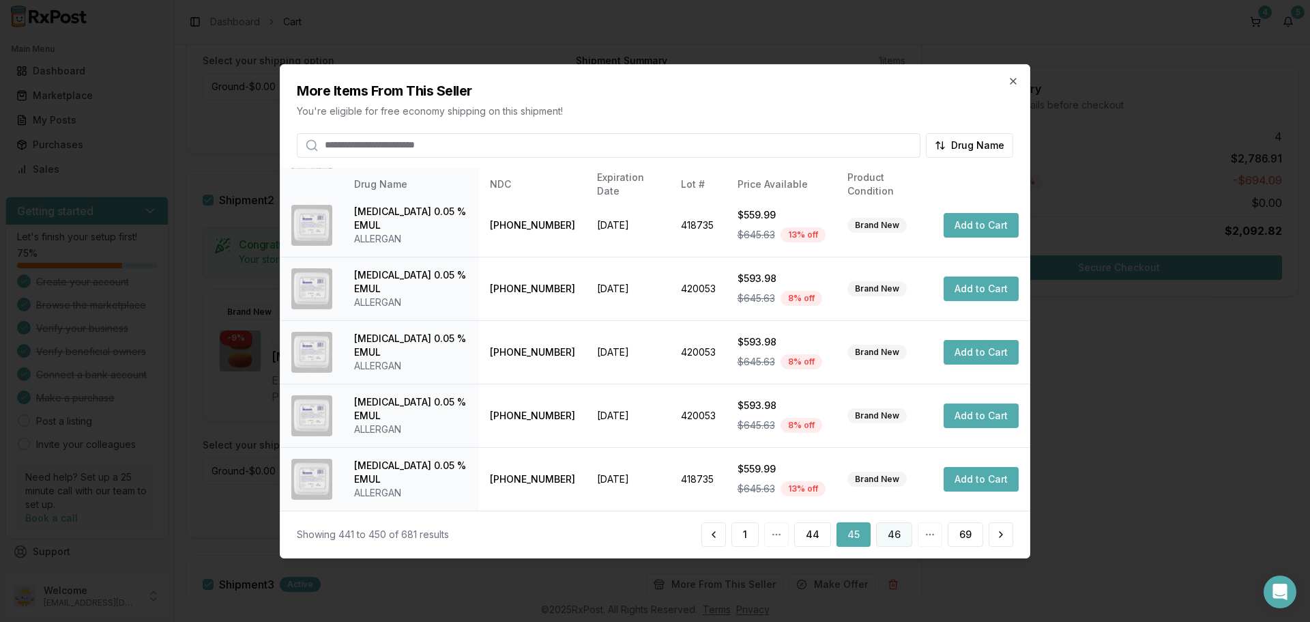
click at [889, 532] on button "46" at bounding box center [894, 534] width 36 height 25
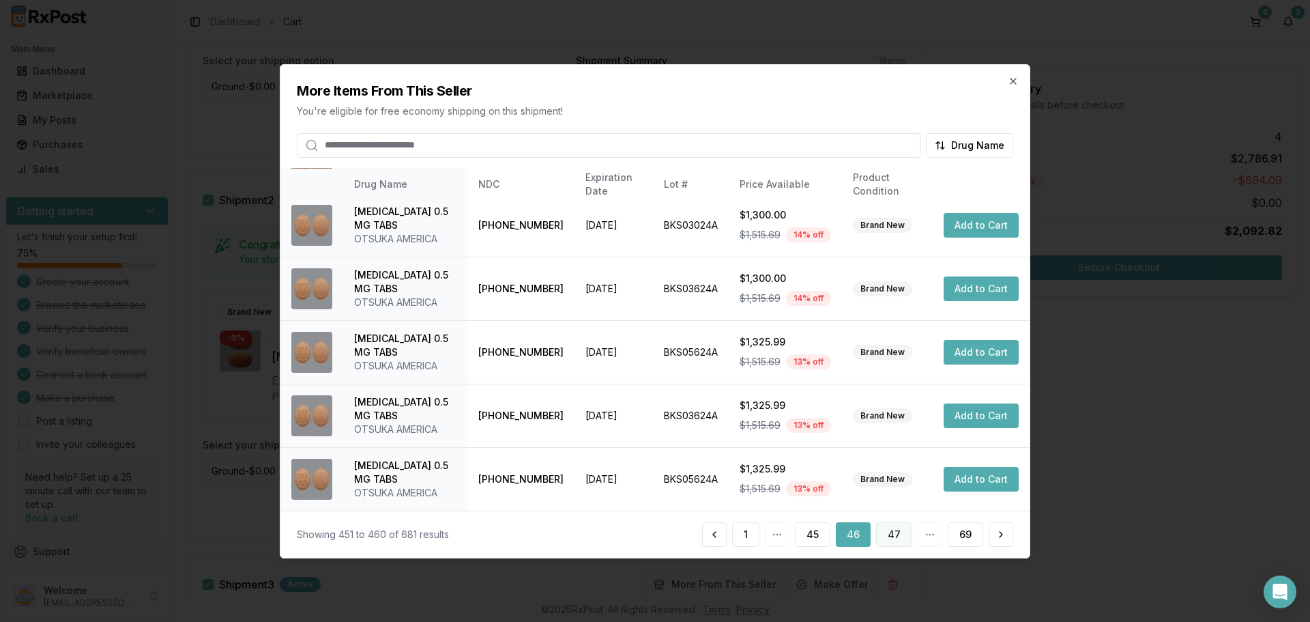
click at [898, 535] on button "47" at bounding box center [894, 534] width 36 height 25
click at [904, 534] on button "48" at bounding box center [894, 534] width 36 height 25
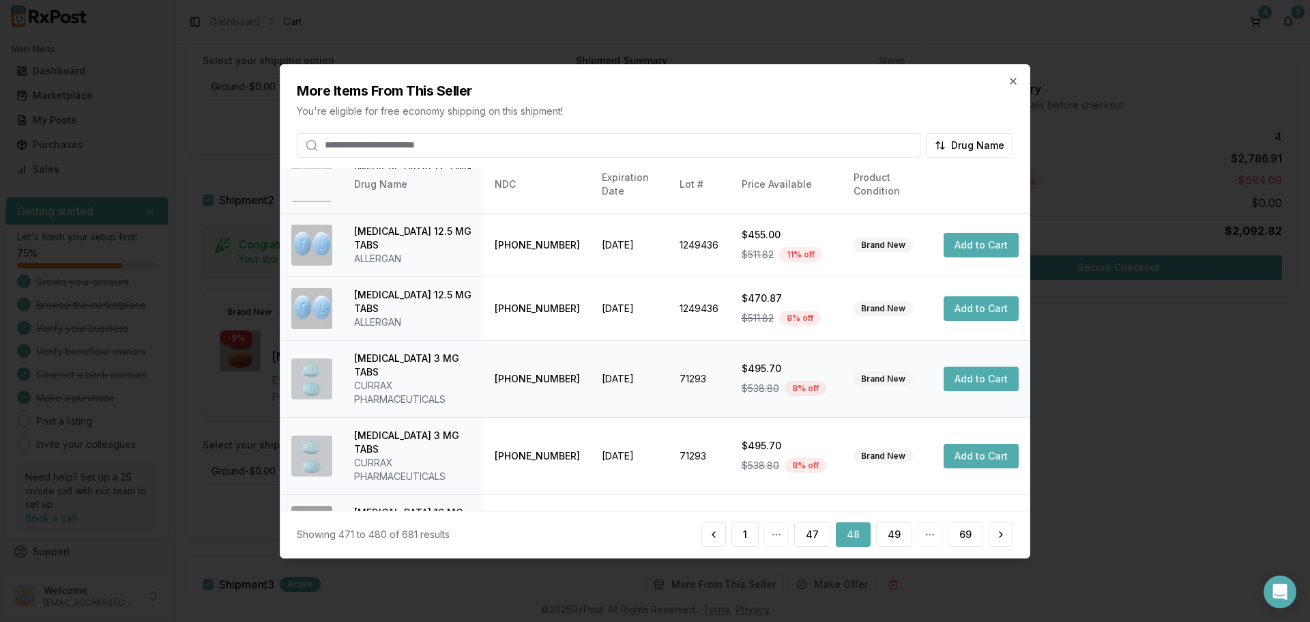
scroll to position [339, 0]
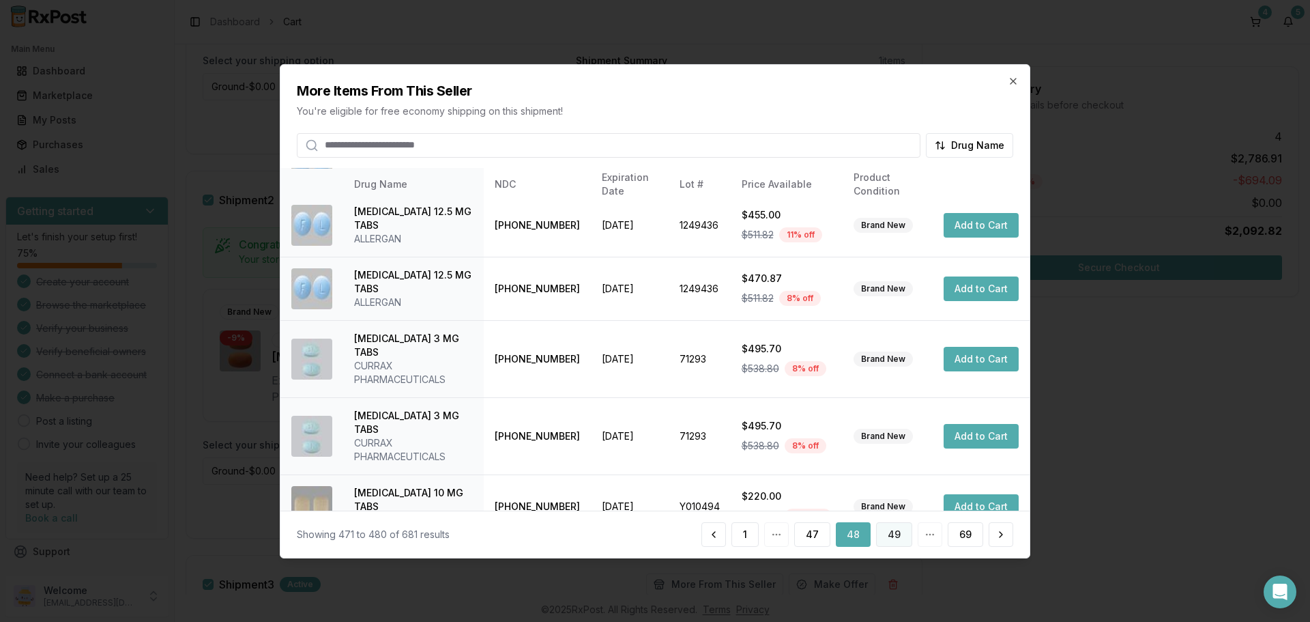
click at [901, 534] on button "49" at bounding box center [894, 534] width 36 height 25
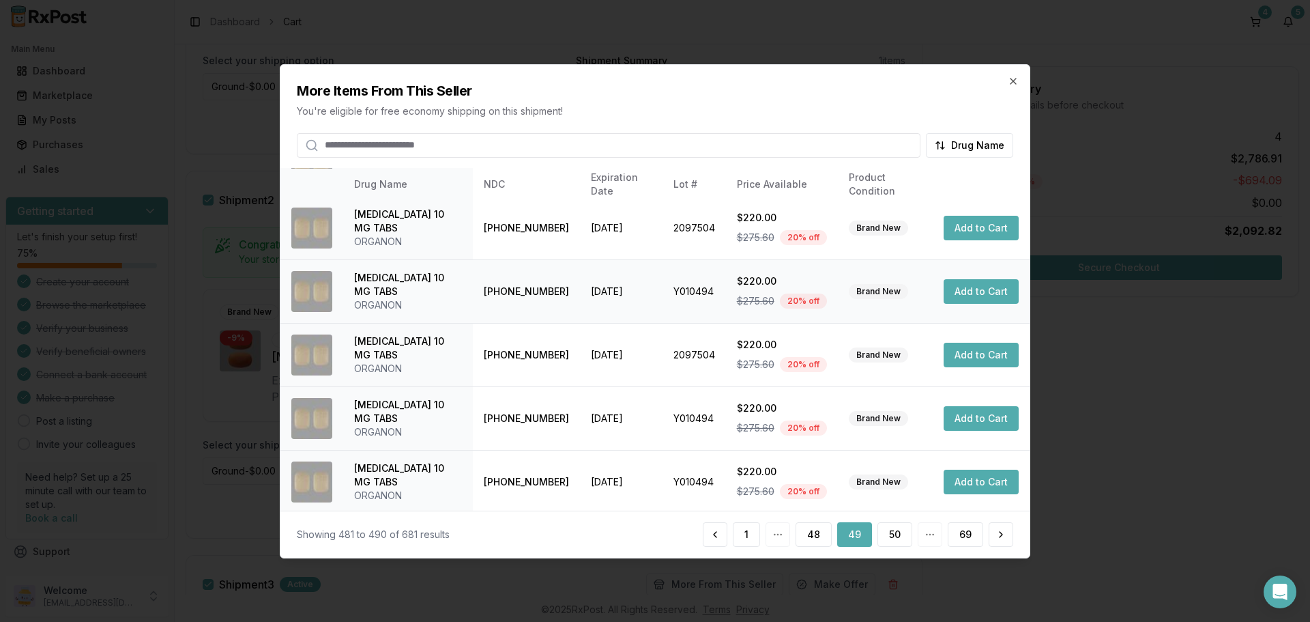
scroll to position [325, 0]
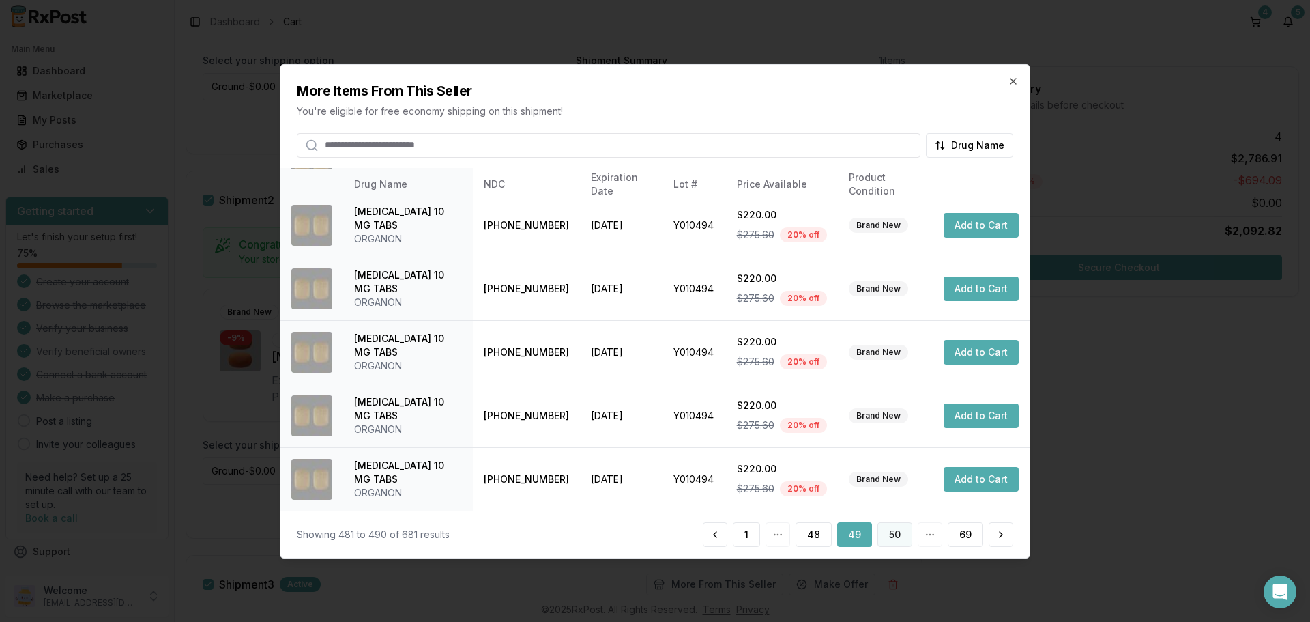
click at [891, 534] on button "50" at bounding box center [895, 534] width 35 height 25
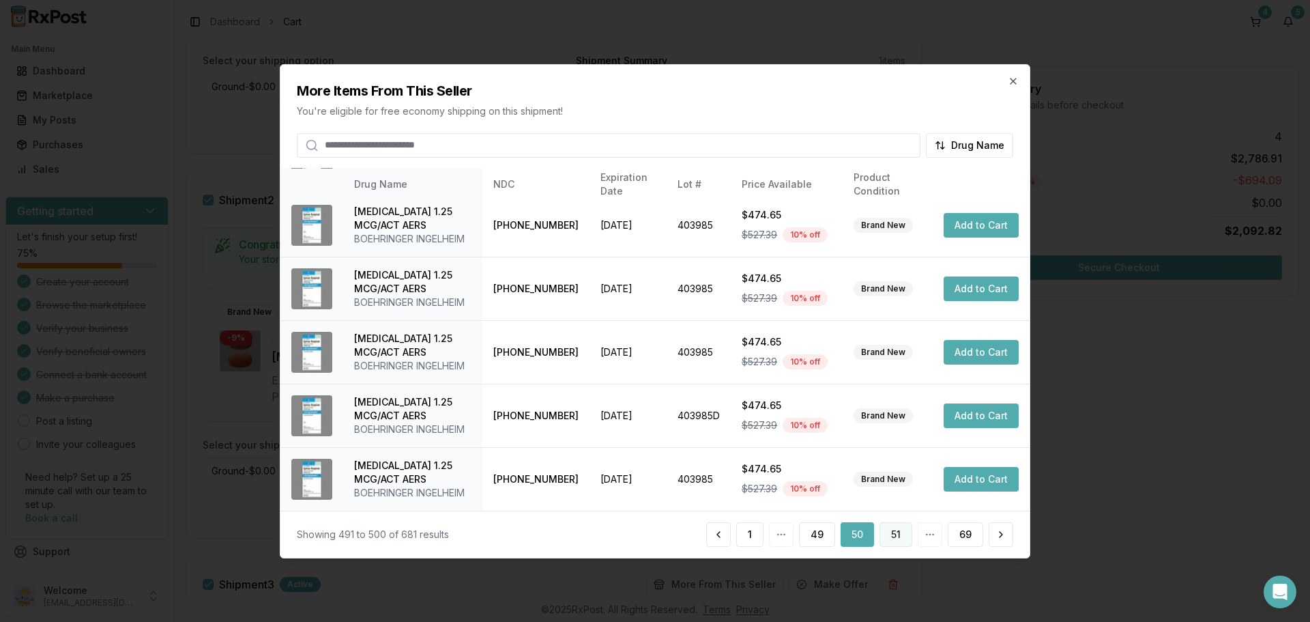
click at [897, 531] on button "51" at bounding box center [896, 534] width 33 height 25
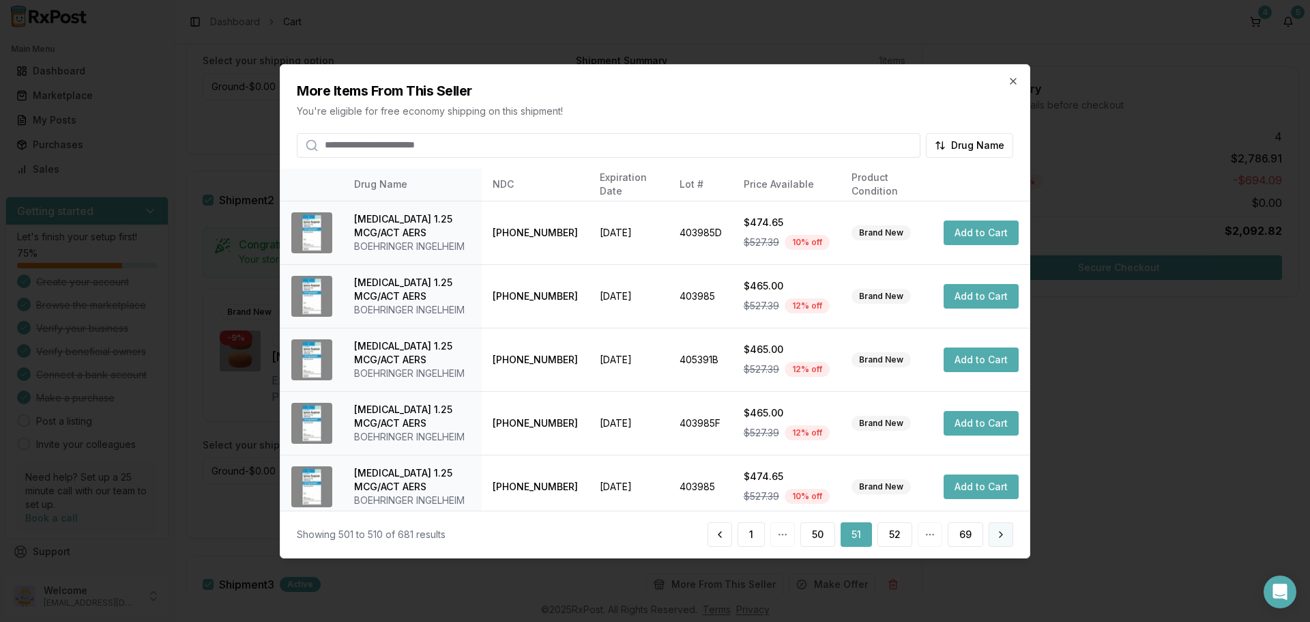
click at [1002, 537] on button at bounding box center [1001, 534] width 25 height 25
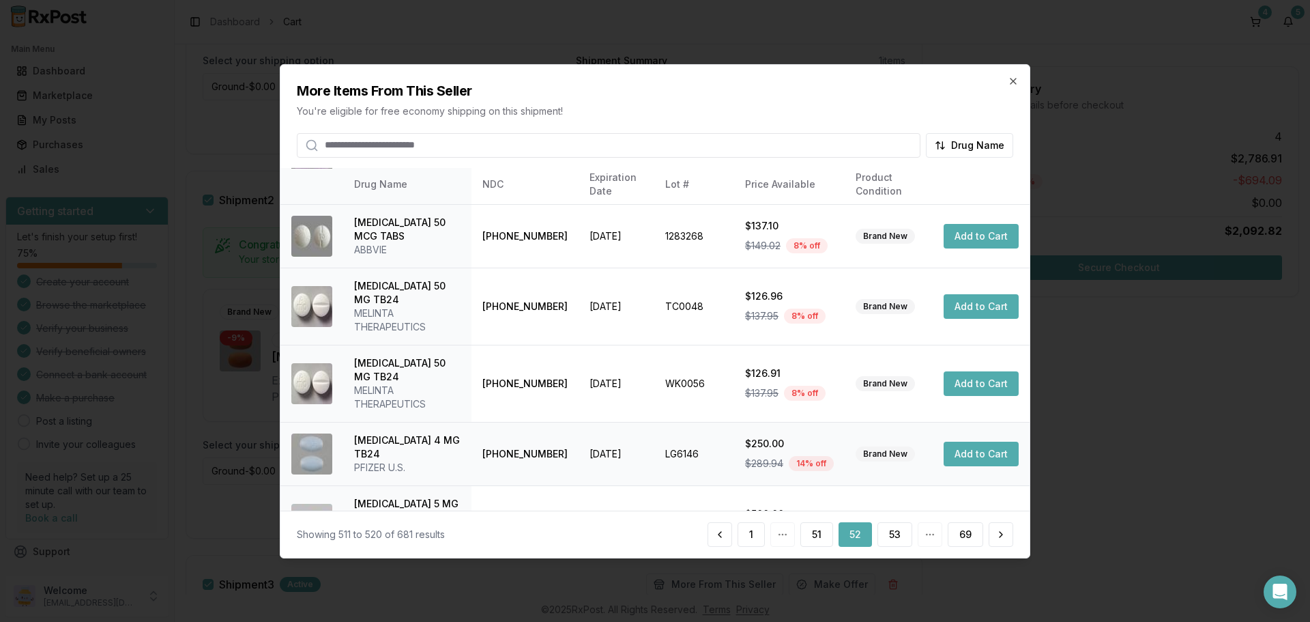
scroll to position [352, 0]
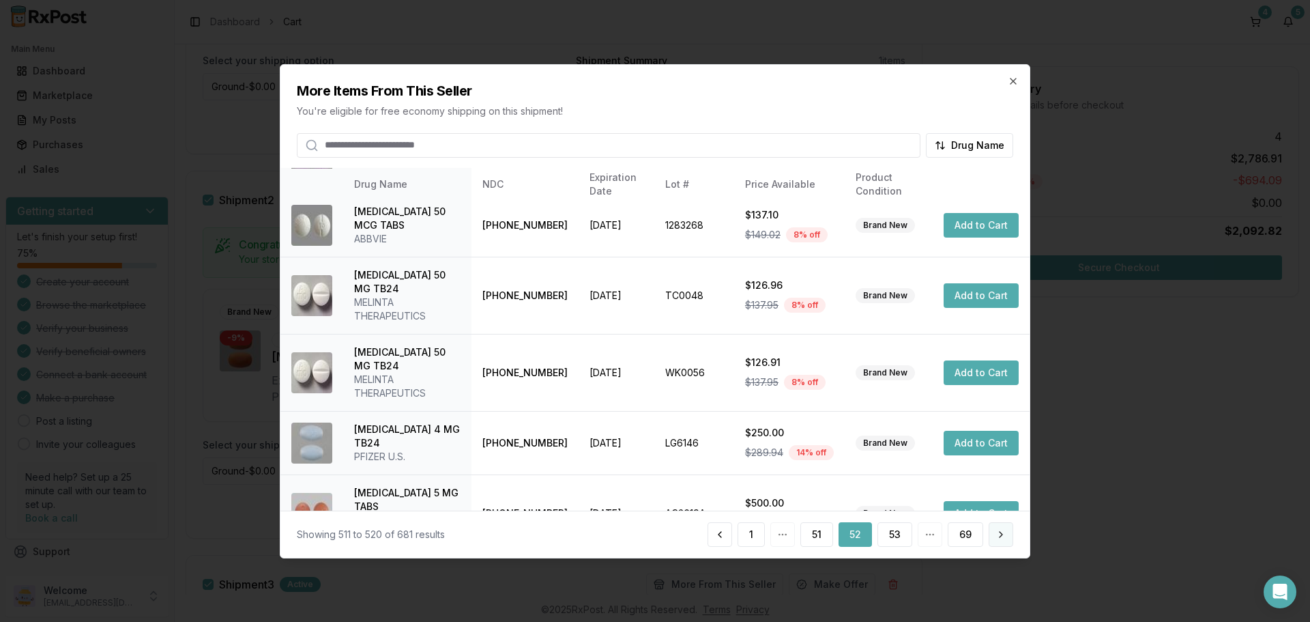
click at [997, 536] on button at bounding box center [1001, 534] width 25 height 25
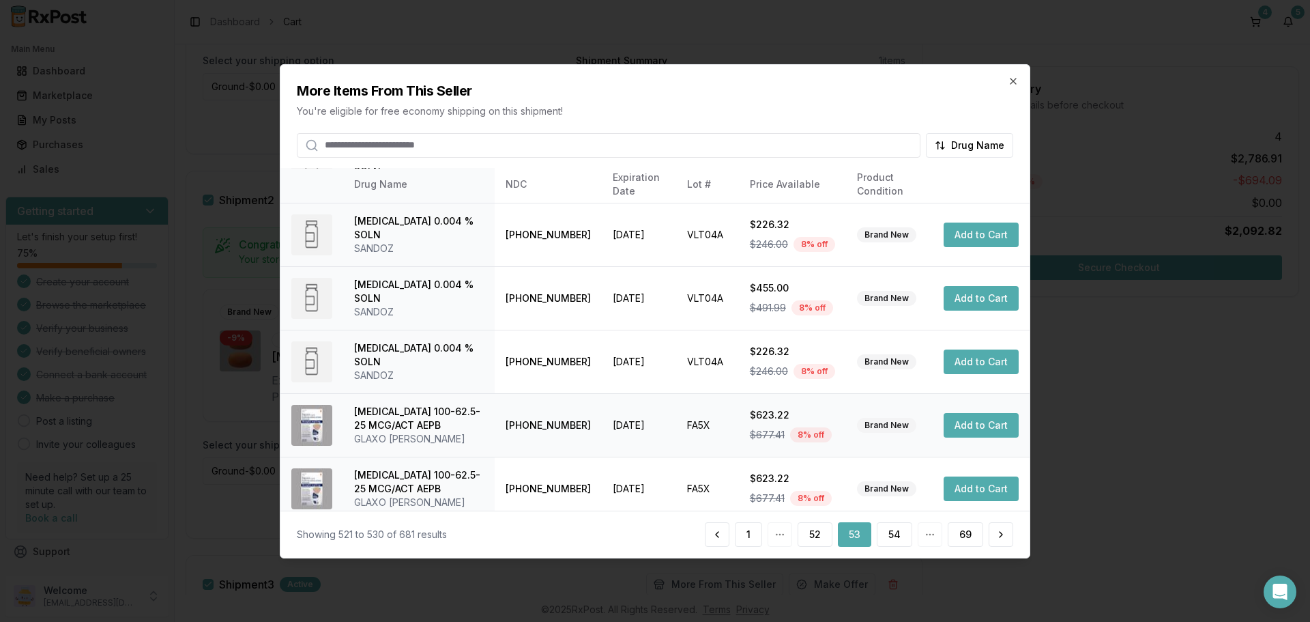
scroll to position [325, 0]
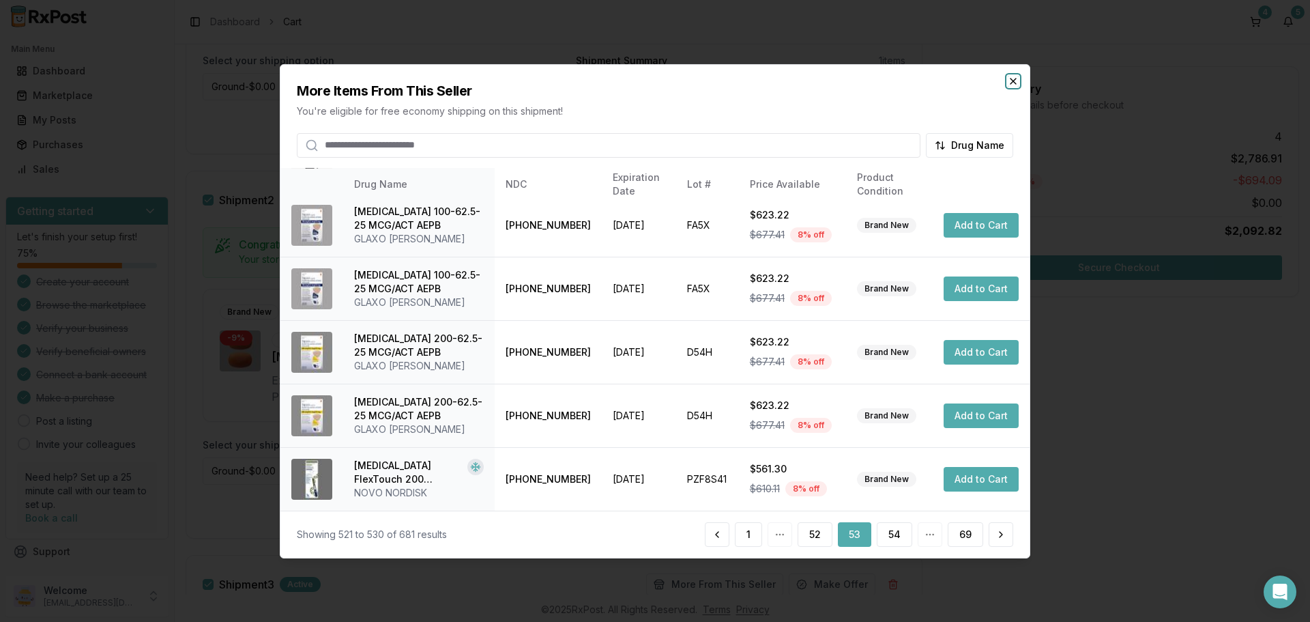
click at [1012, 85] on icon "button" at bounding box center [1013, 80] width 11 height 11
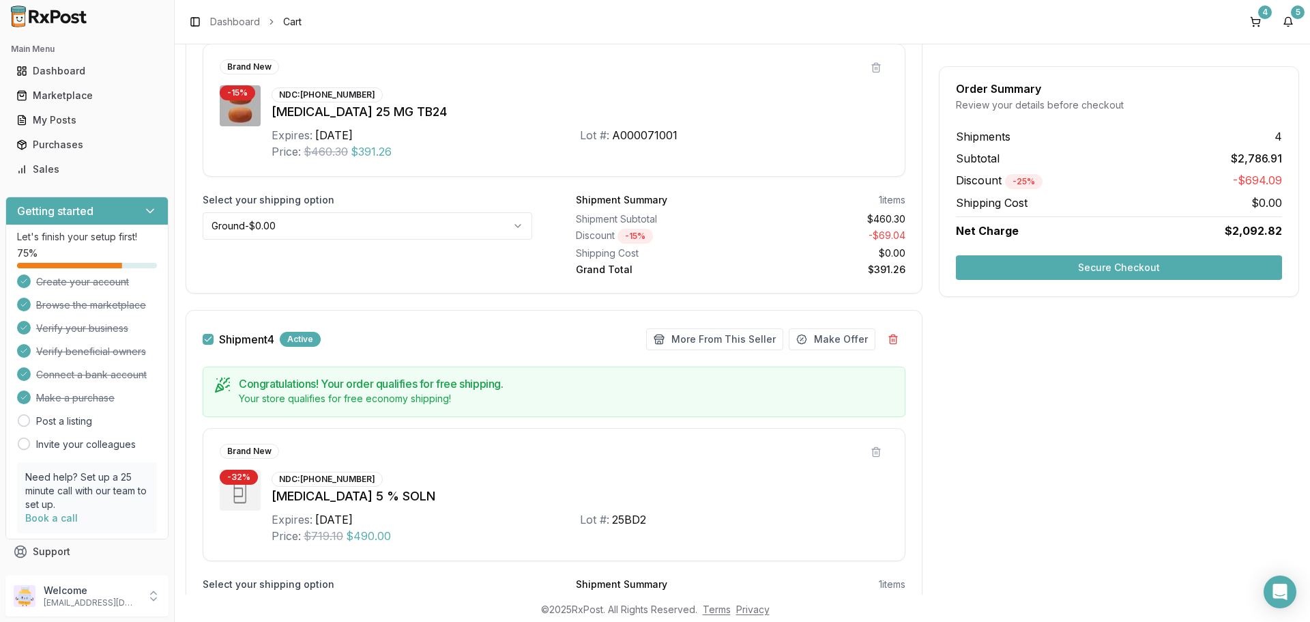
scroll to position [1208, 0]
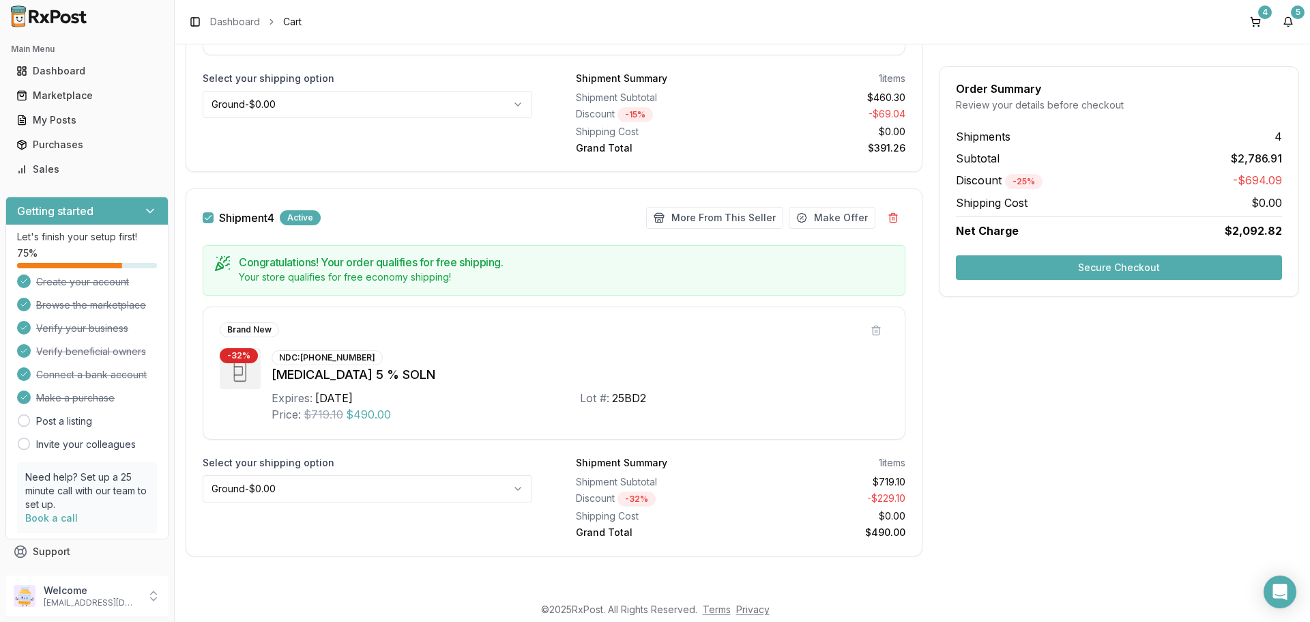
click at [205, 220] on button "button" at bounding box center [208, 217] width 11 height 11
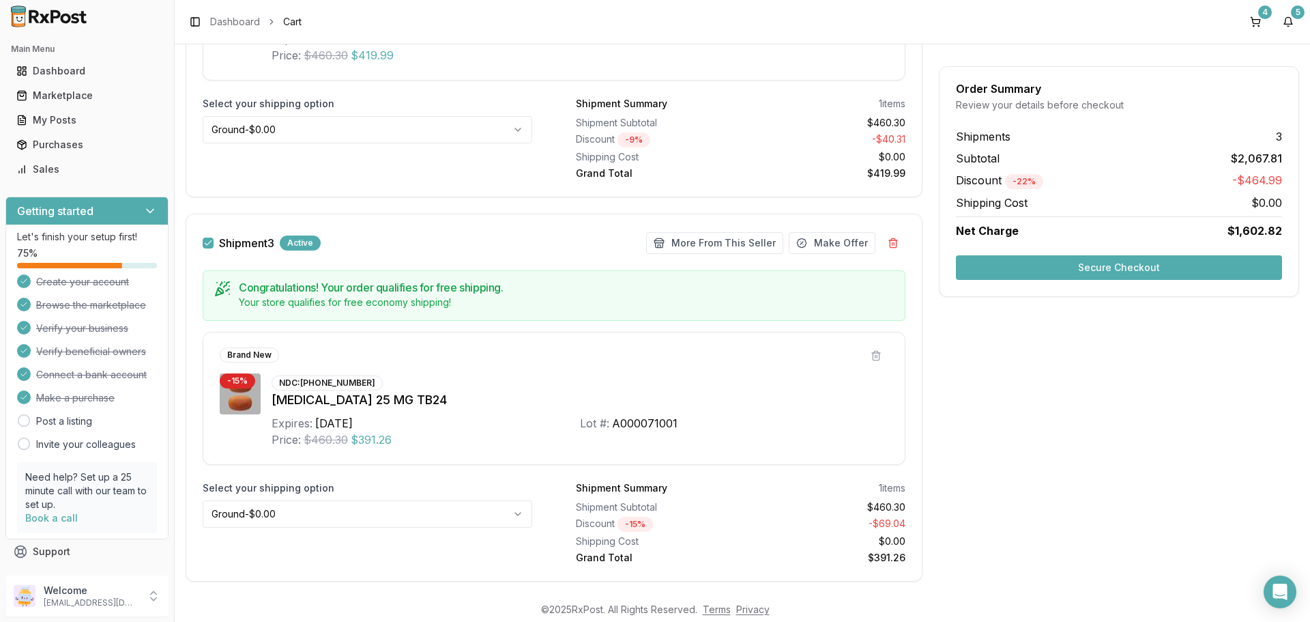
scroll to position [730, 0]
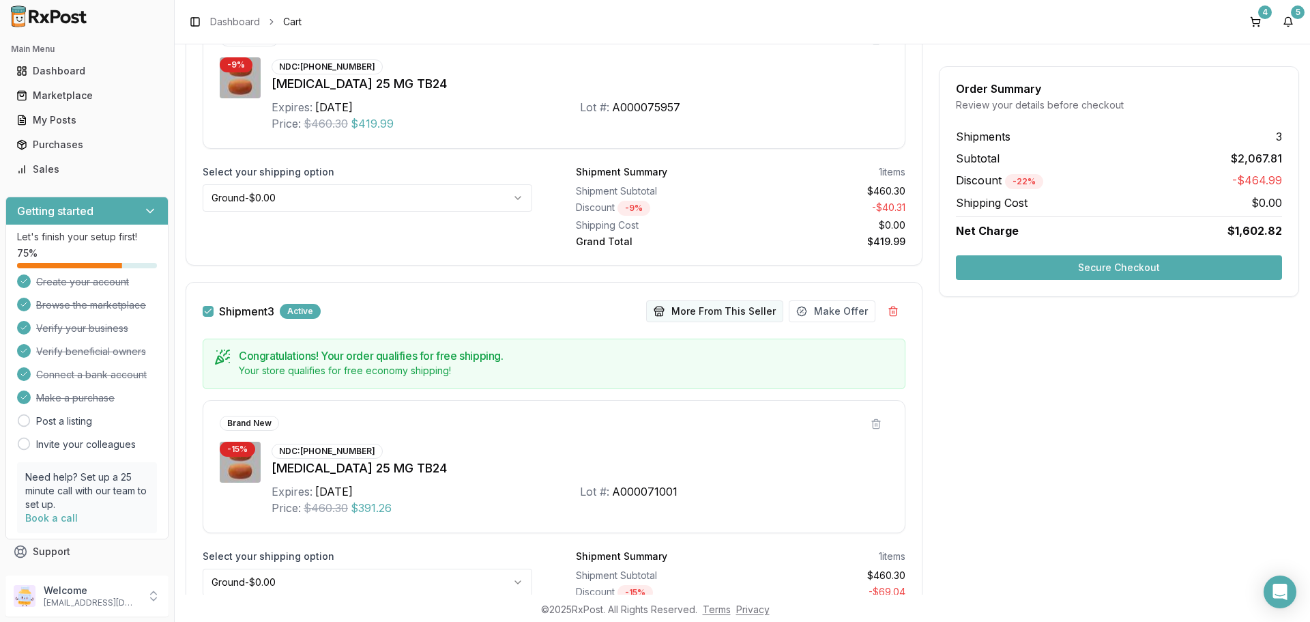
click at [700, 313] on button "More From This Seller" at bounding box center [714, 311] width 137 height 22
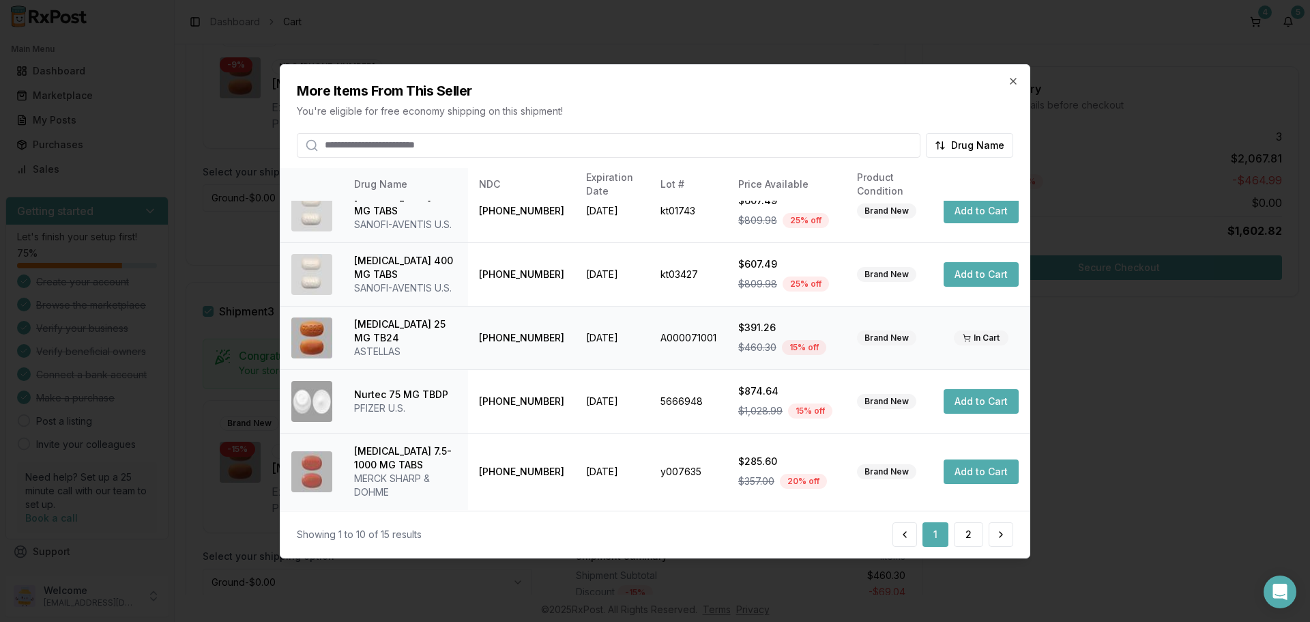
scroll to position [379, 0]
click at [968, 533] on button "2" at bounding box center [968, 534] width 29 height 25
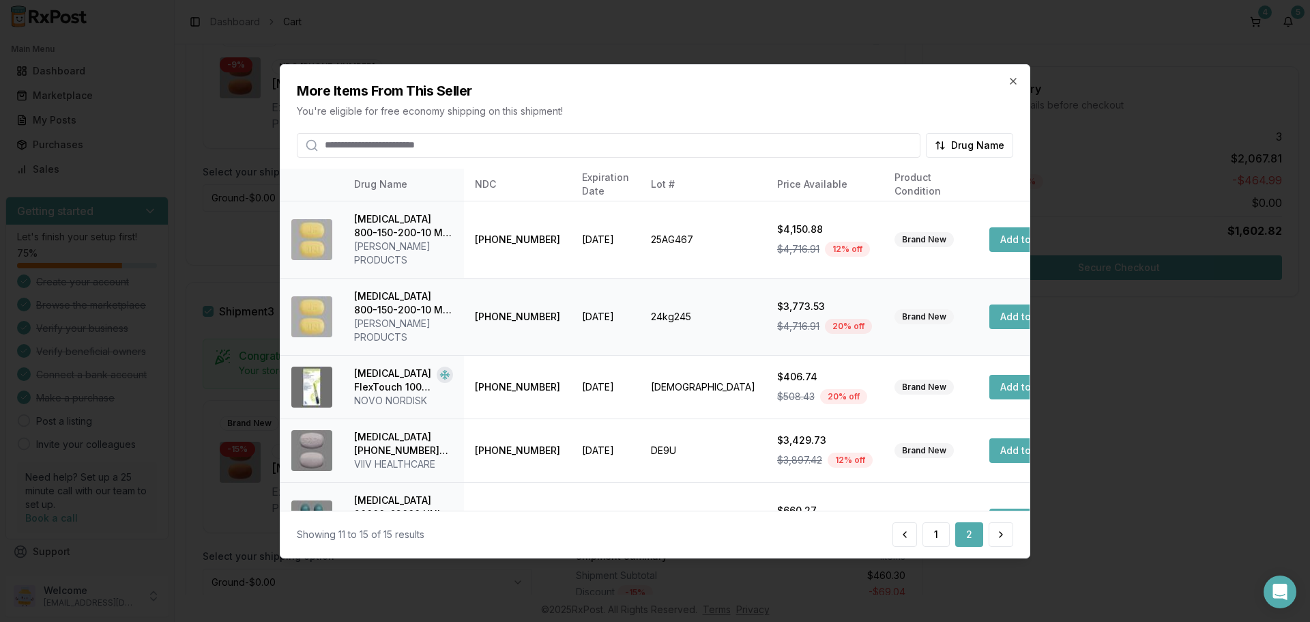
scroll to position [21, 0]
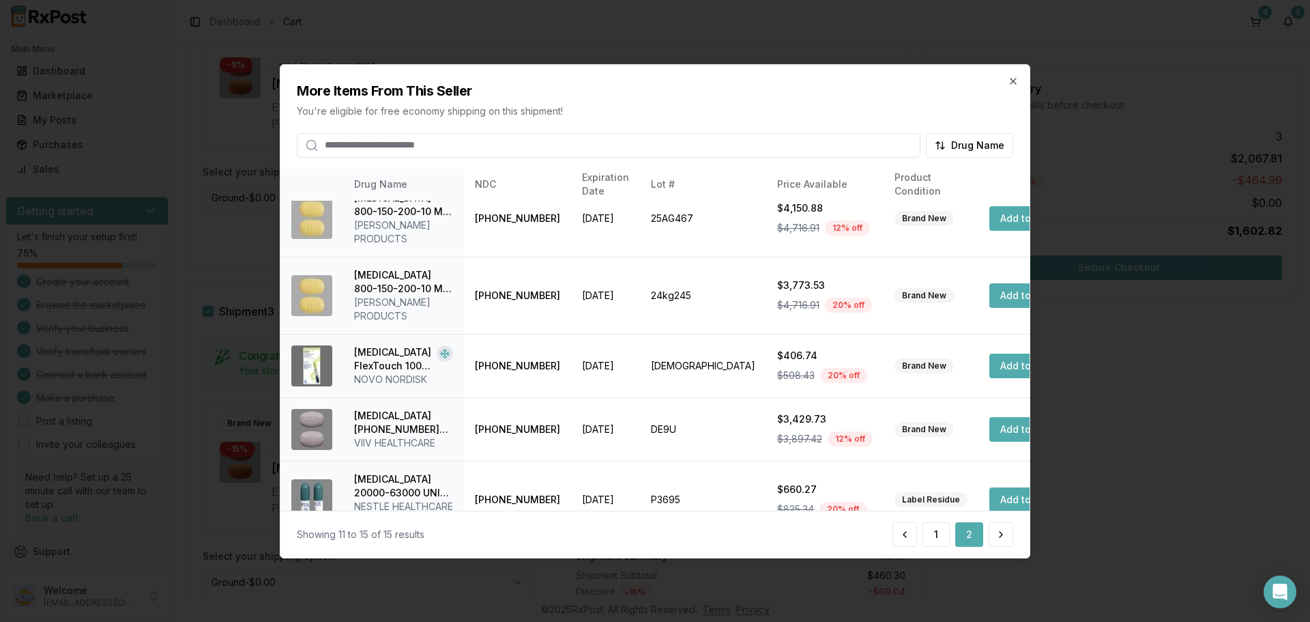
click at [1018, 87] on div "More Items From This Seller You're eligible for free economy shipping on this s…" at bounding box center [655, 110] width 749 height 93
click at [1013, 84] on icon "button" at bounding box center [1013, 80] width 11 height 11
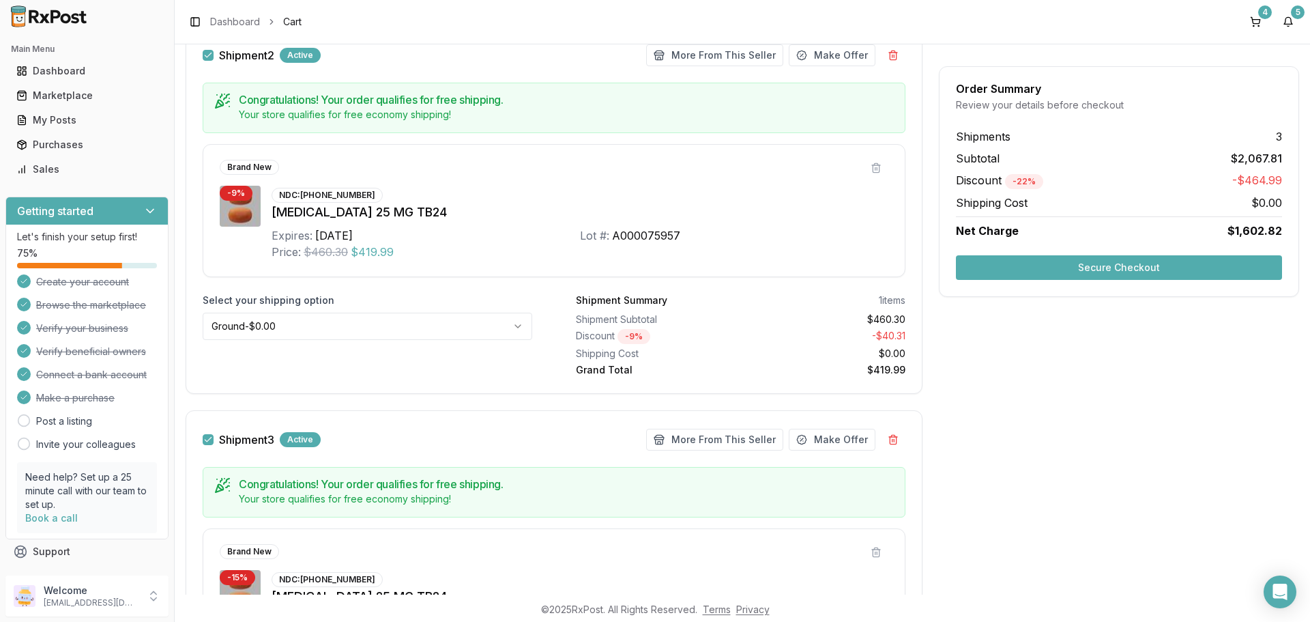
scroll to position [594, 0]
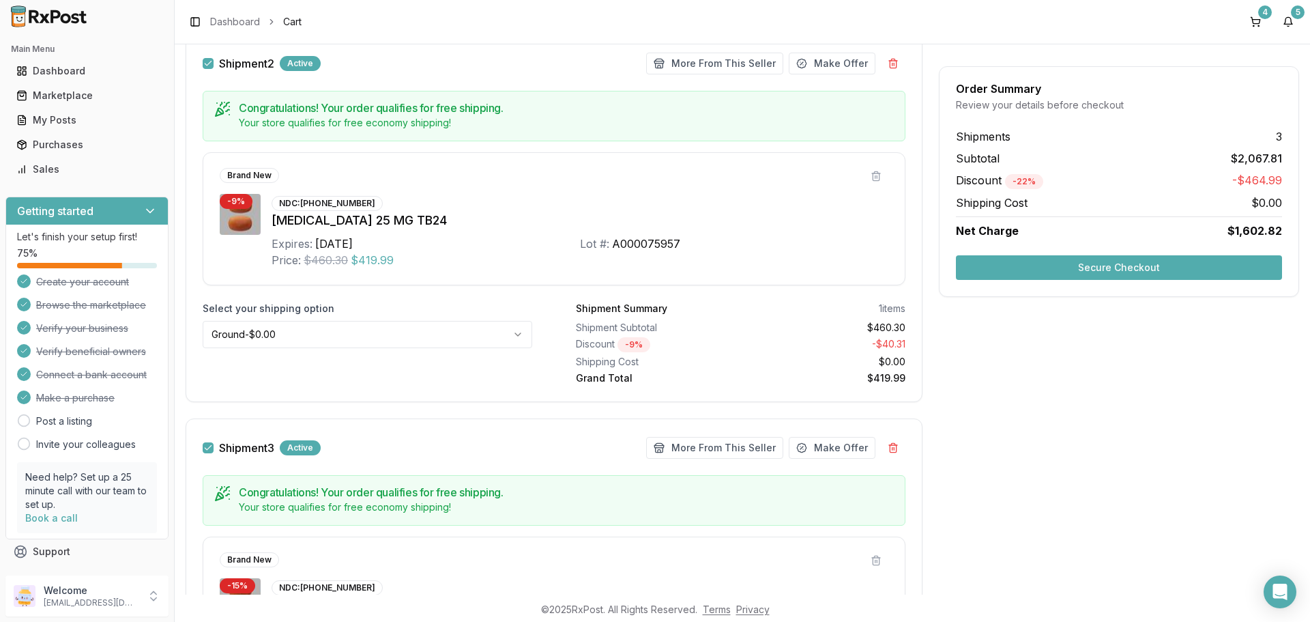
click at [206, 63] on button "button" at bounding box center [208, 63] width 11 height 11
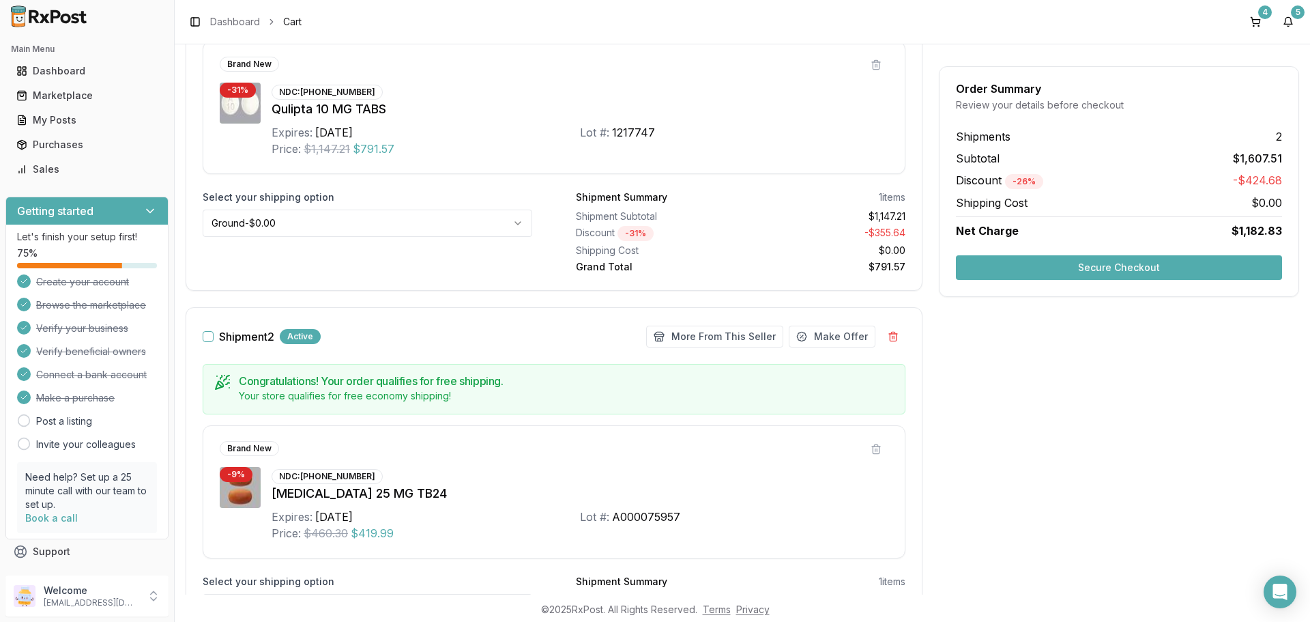
scroll to position [184, 0]
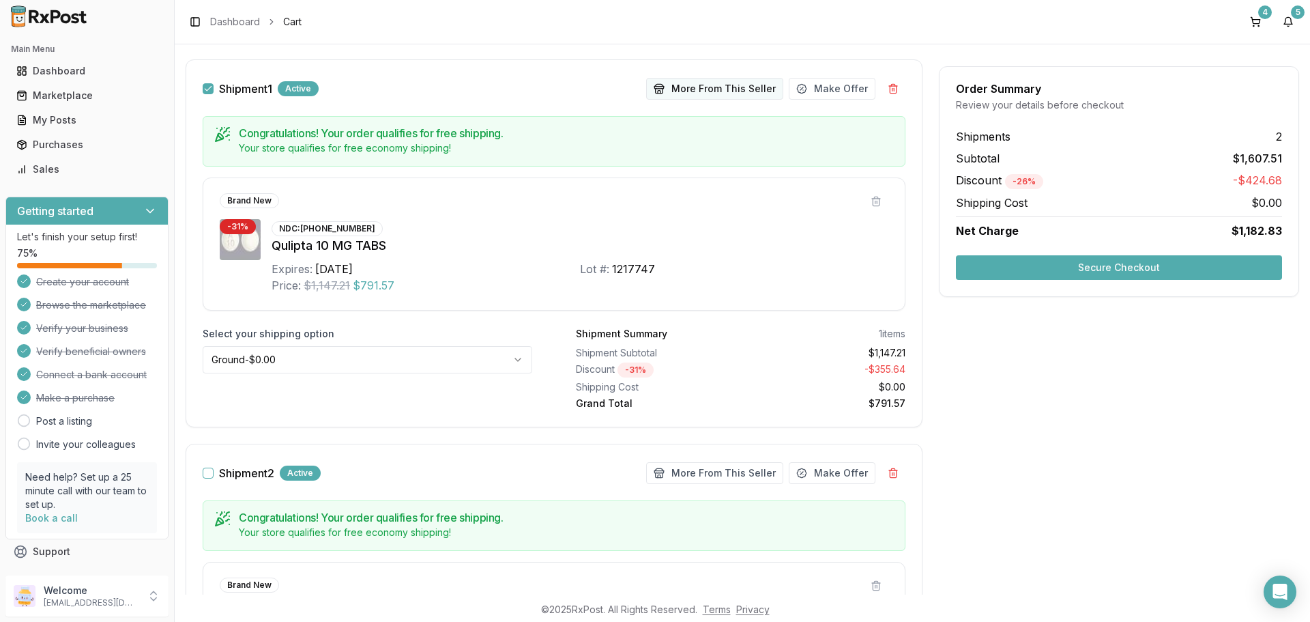
click at [689, 89] on button "More From This Seller" at bounding box center [714, 89] width 137 height 22
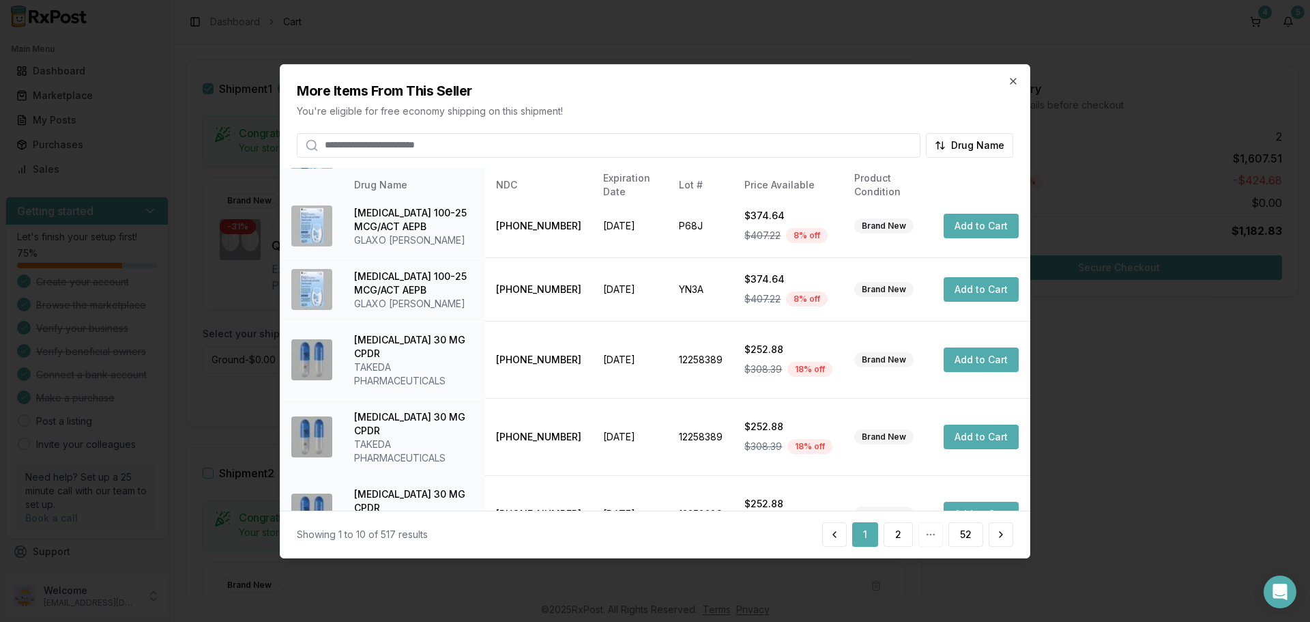
scroll to position [325, 0]
click at [893, 536] on button "2" at bounding box center [898, 534] width 29 height 25
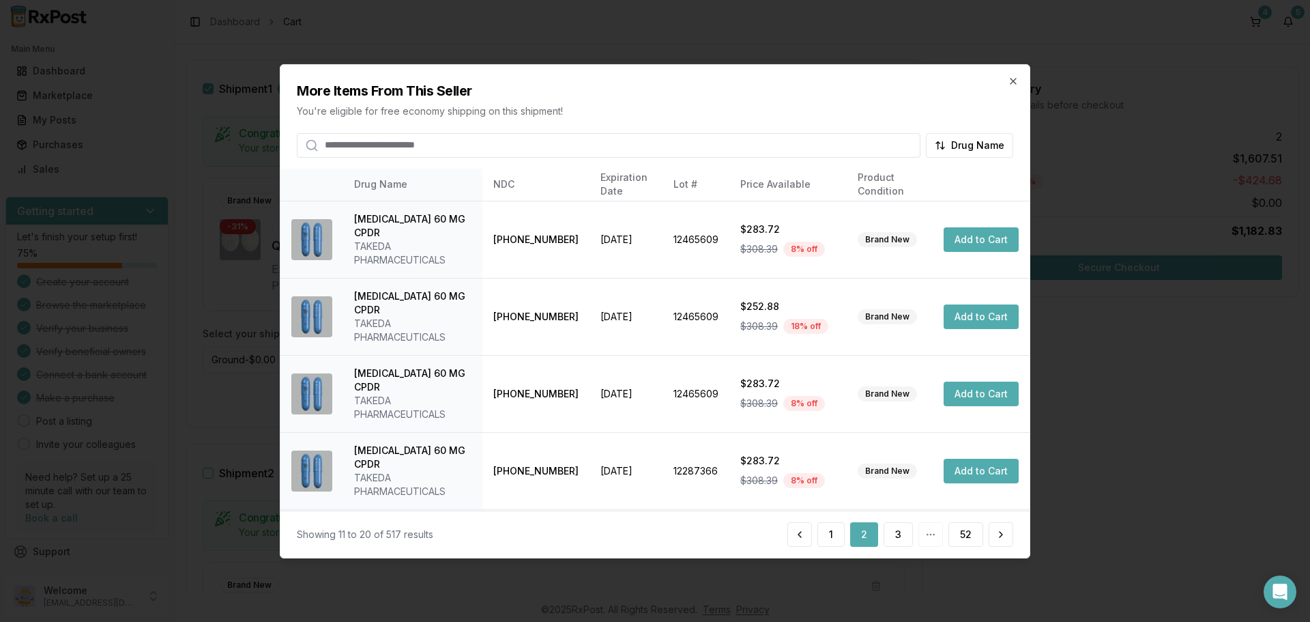
click at [421, 147] on input "search" at bounding box center [609, 144] width 624 height 25
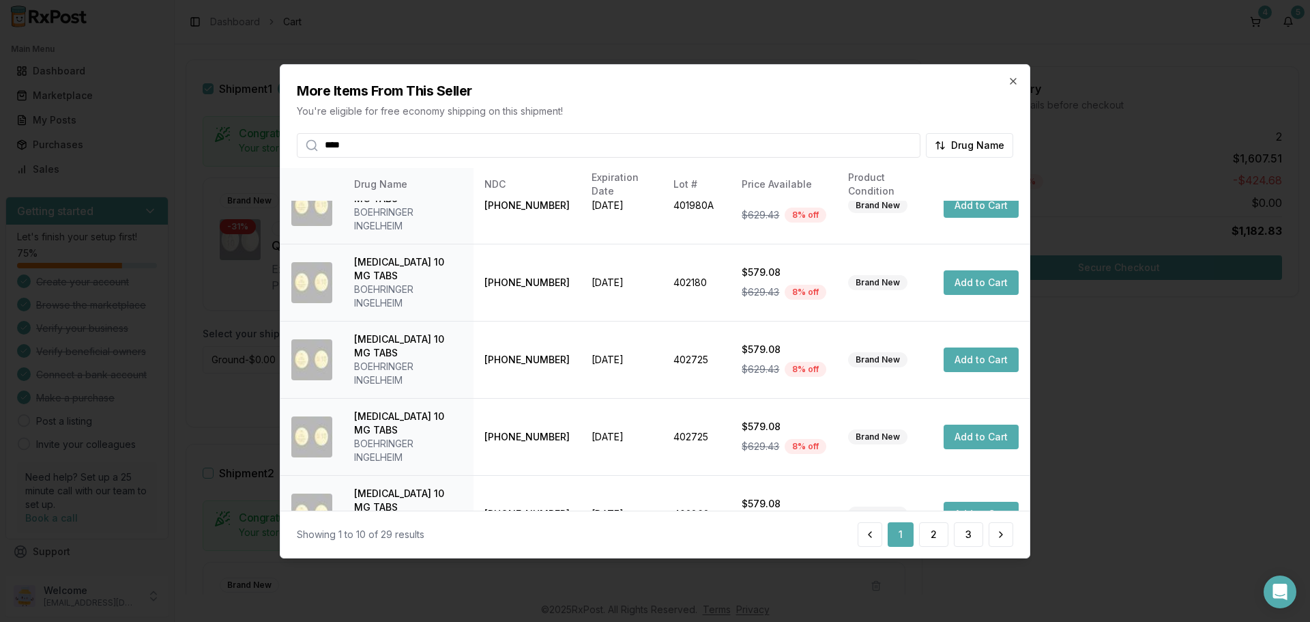
scroll to position [0, 0]
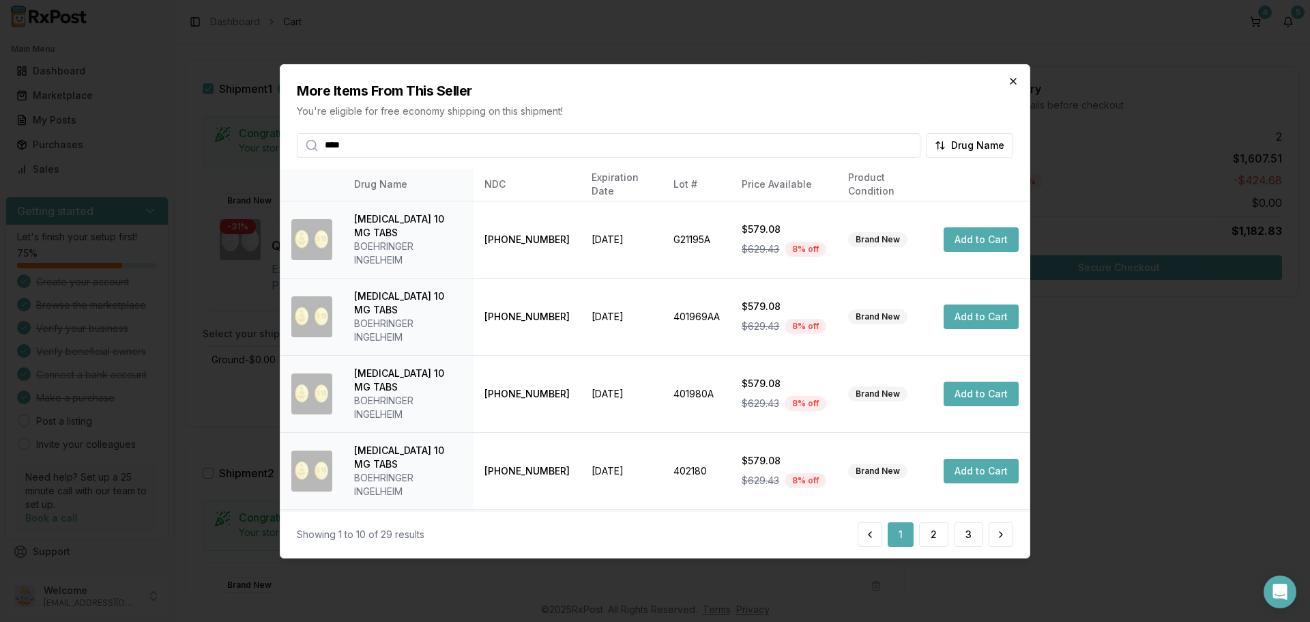
type input "****"
click at [1015, 81] on icon "button" at bounding box center [1013, 80] width 11 height 11
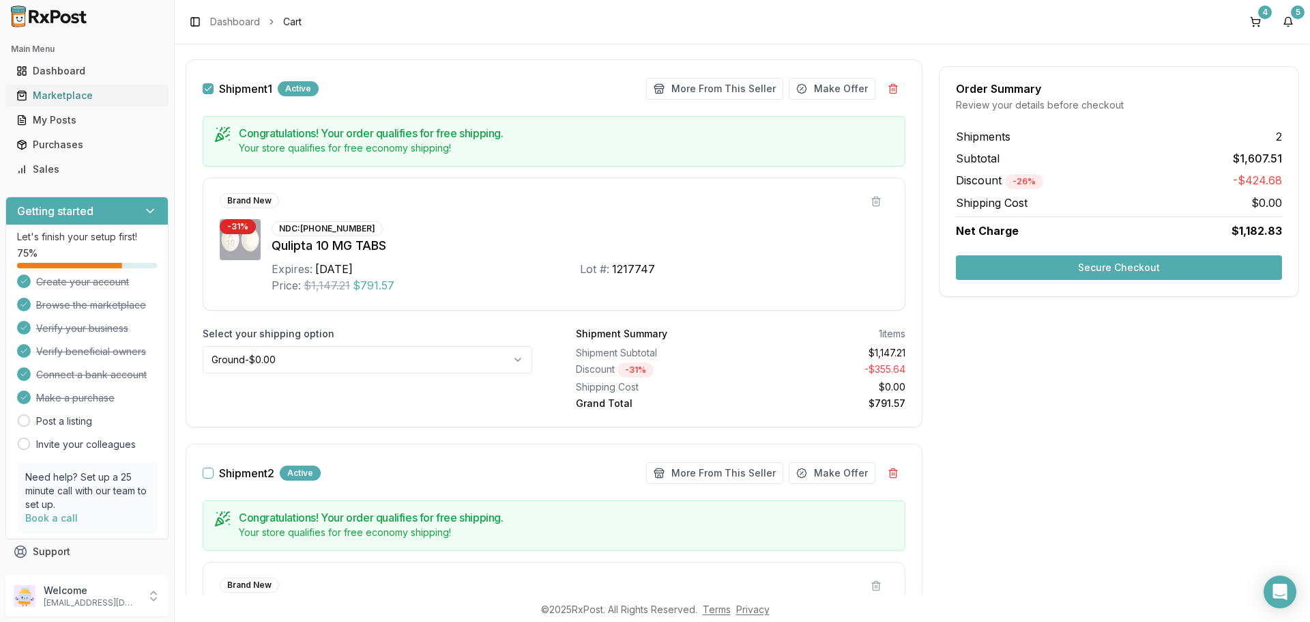
click at [63, 91] on div "Marketplace" at bounding box center [86, 96] width 141 height 14
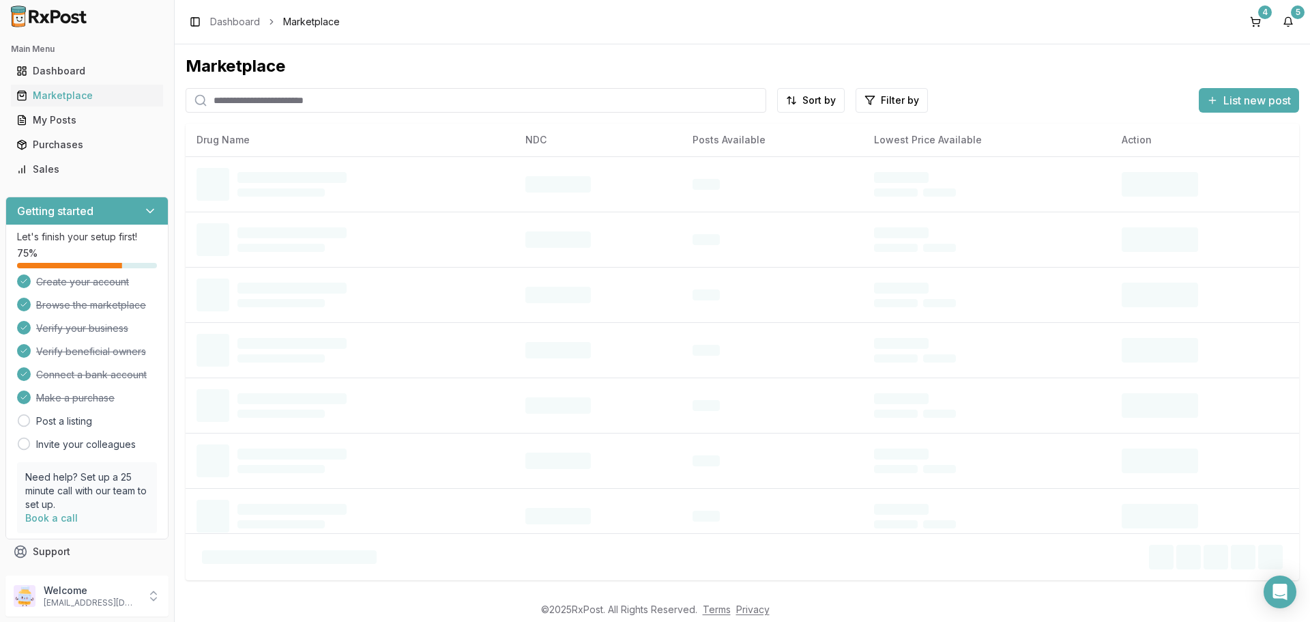
click at [339, 100] on input "search" at bounding box center [476, 100] width 581 height 25
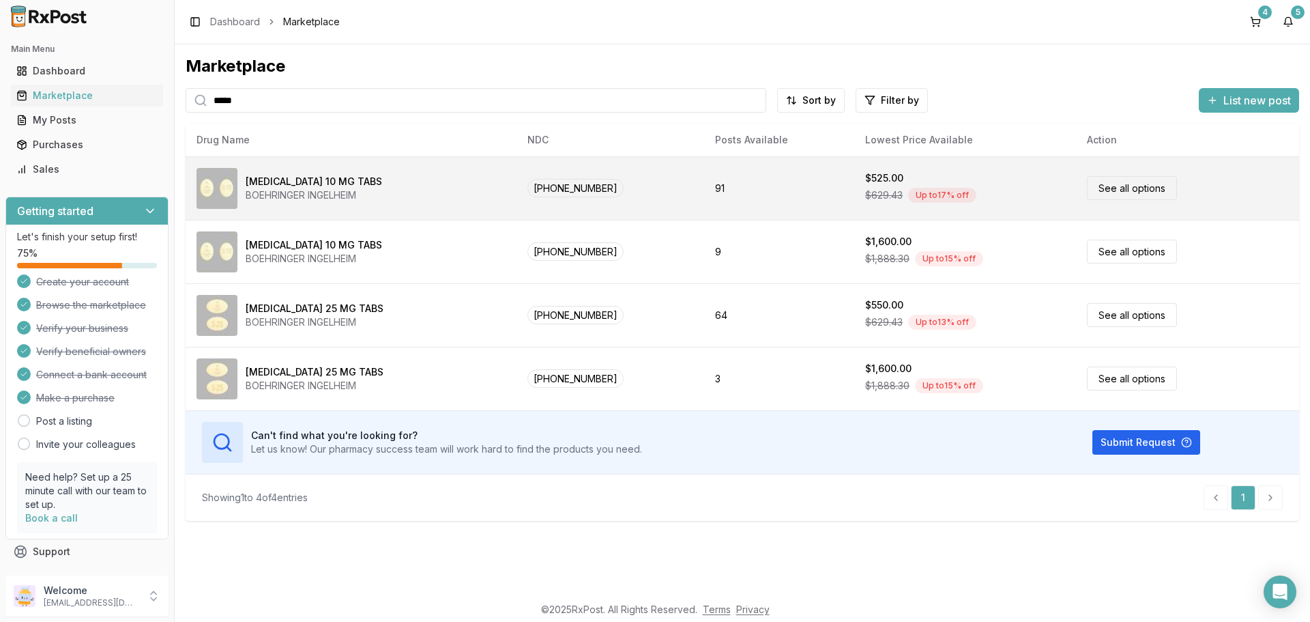
type input "*****"
click at [1112, 184] on link "See all options" at bounding box center [1132, 188] width 90 height 24
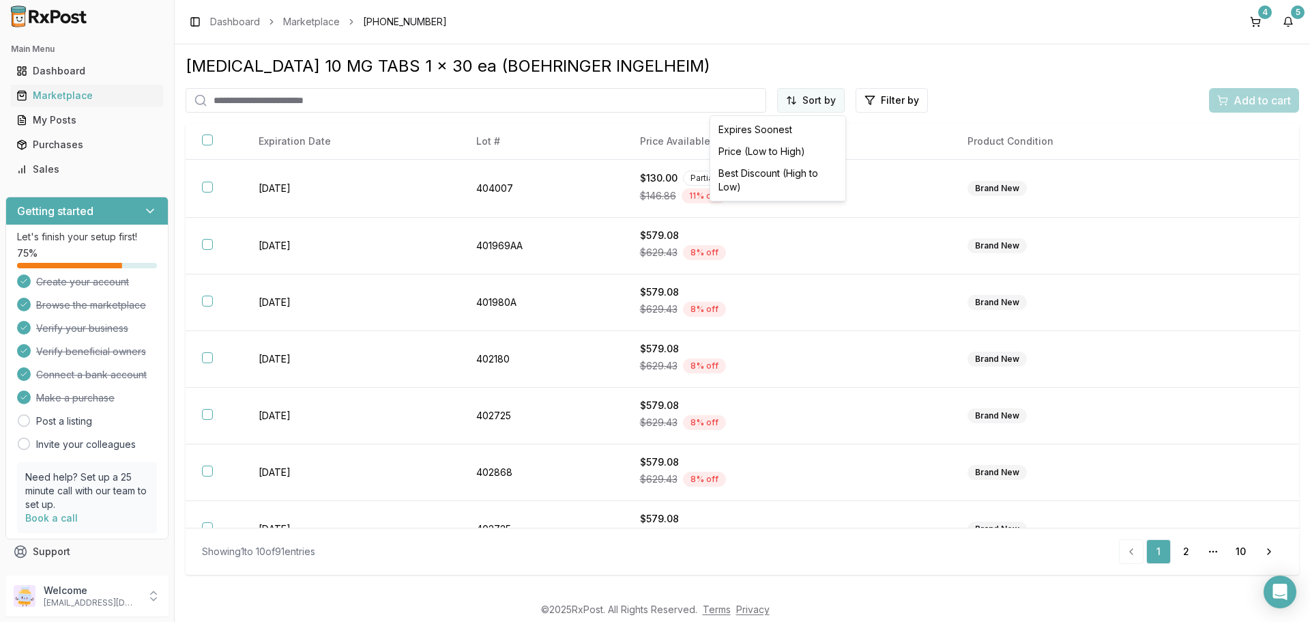
click at [809, 104] on html "Main Menu Dashboard Marketplace My Posts Purchases Sales Getting started Let's …" at bounding box center [655, 311] width 1310 height 622
click at [771, 149] on div "Price (Low to High)" at bounding box center [778, 152] width 130 height 22
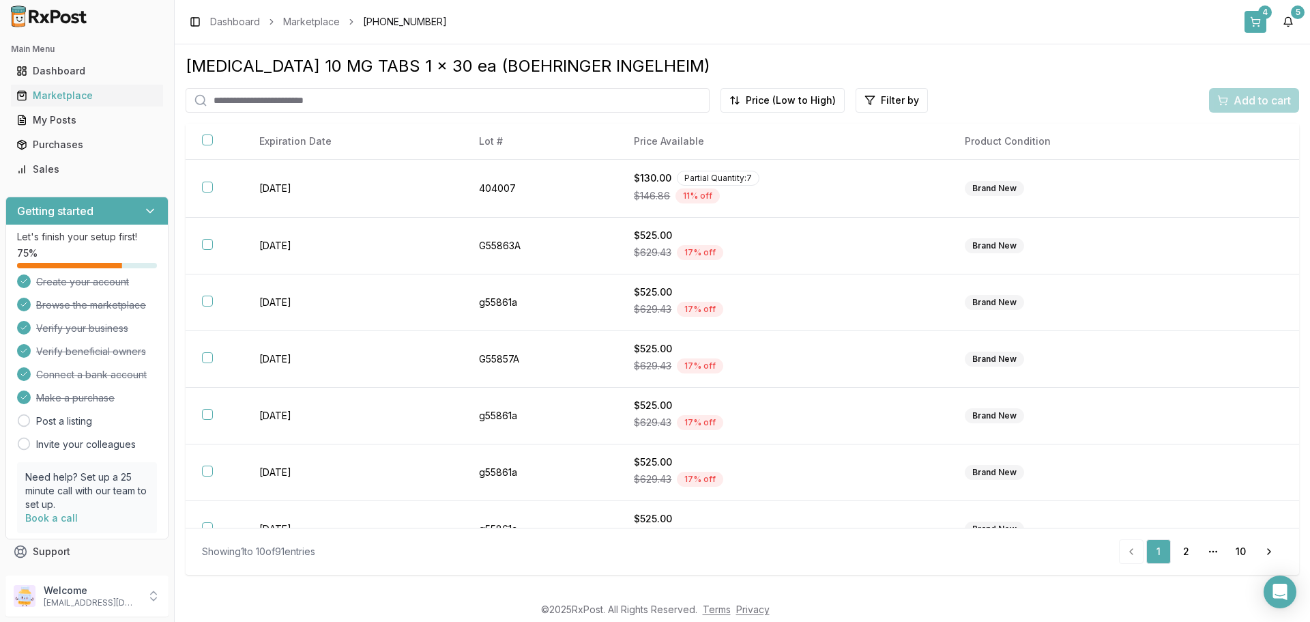
click at [1253, 20] on button "4" at bounding box center [1256, 22] width 22 height 22
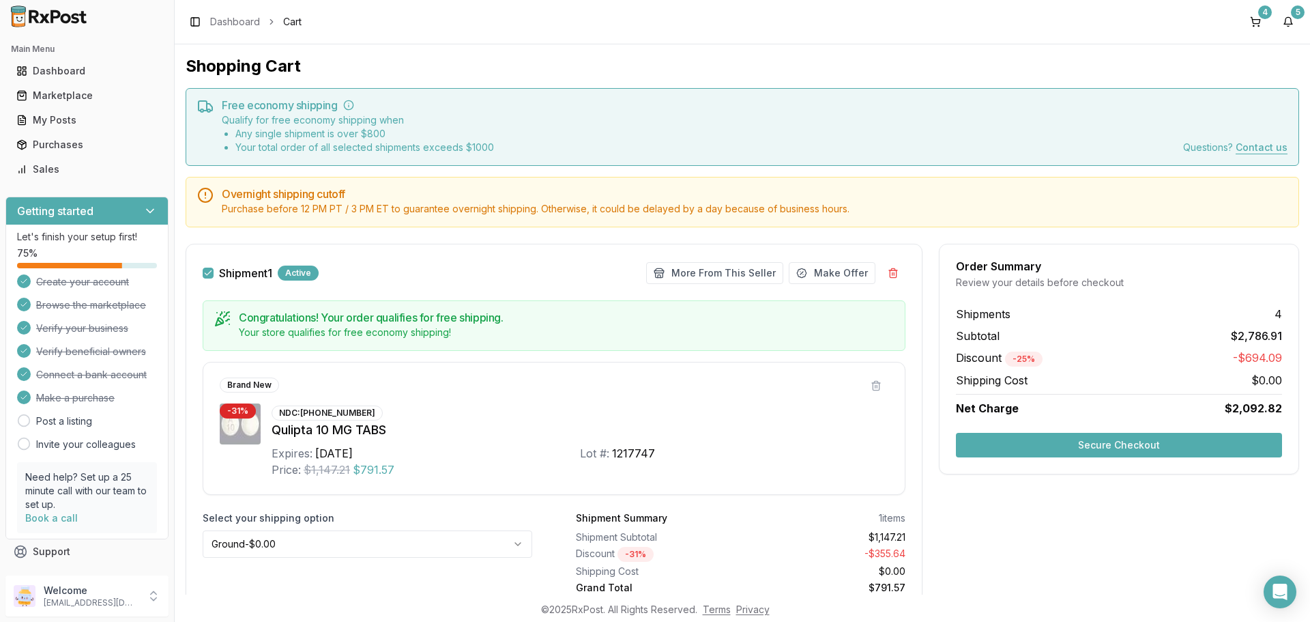
scroll to position [68, 0]
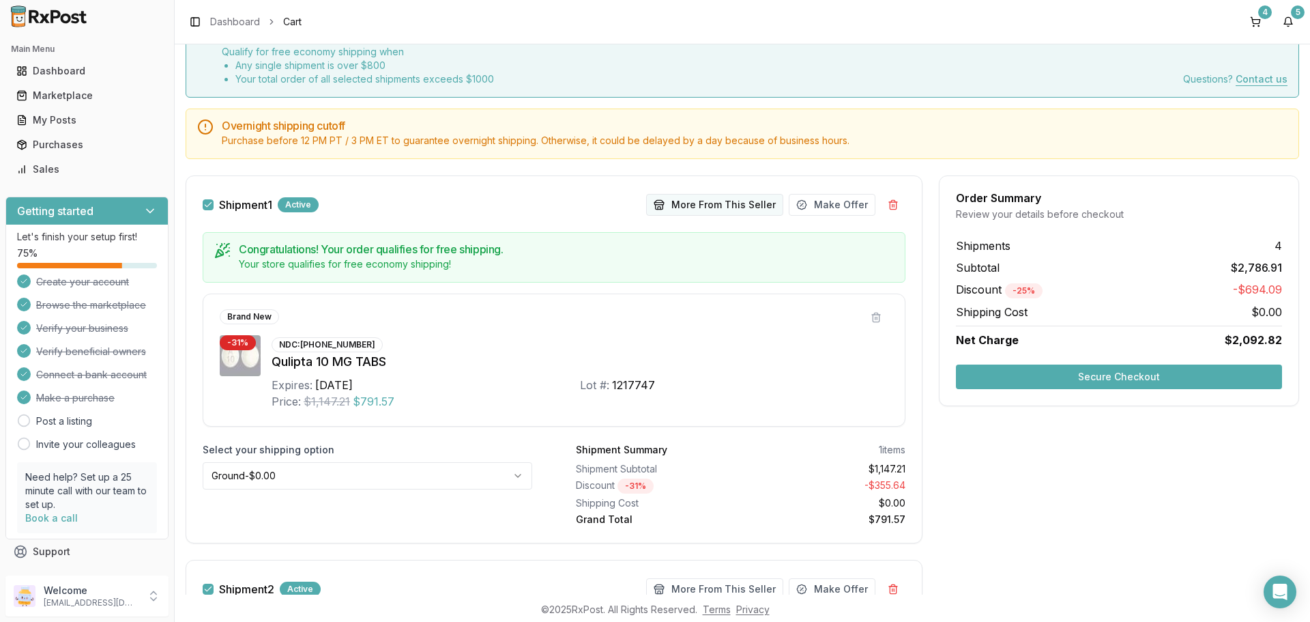
click at [691, 203] on button "More From This Seller" at bounding box center [714, 205] width 137 height 22
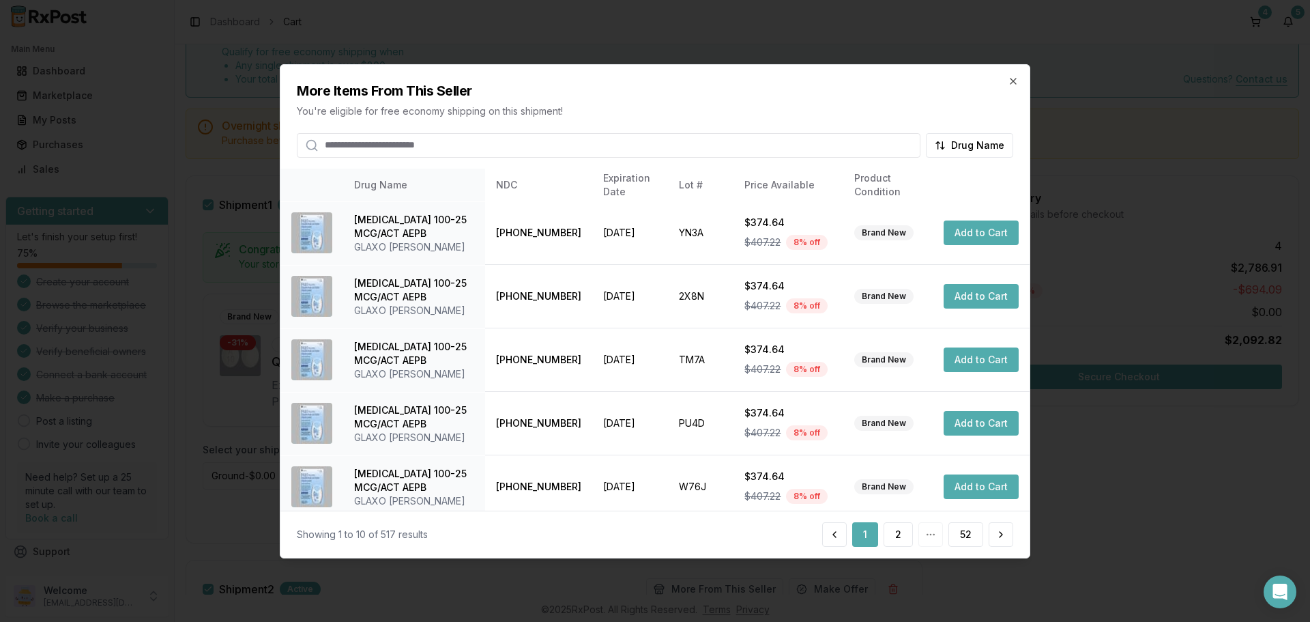
click at [493, 147] on input "search" at bounding box center [609, 144] width 624 height 25
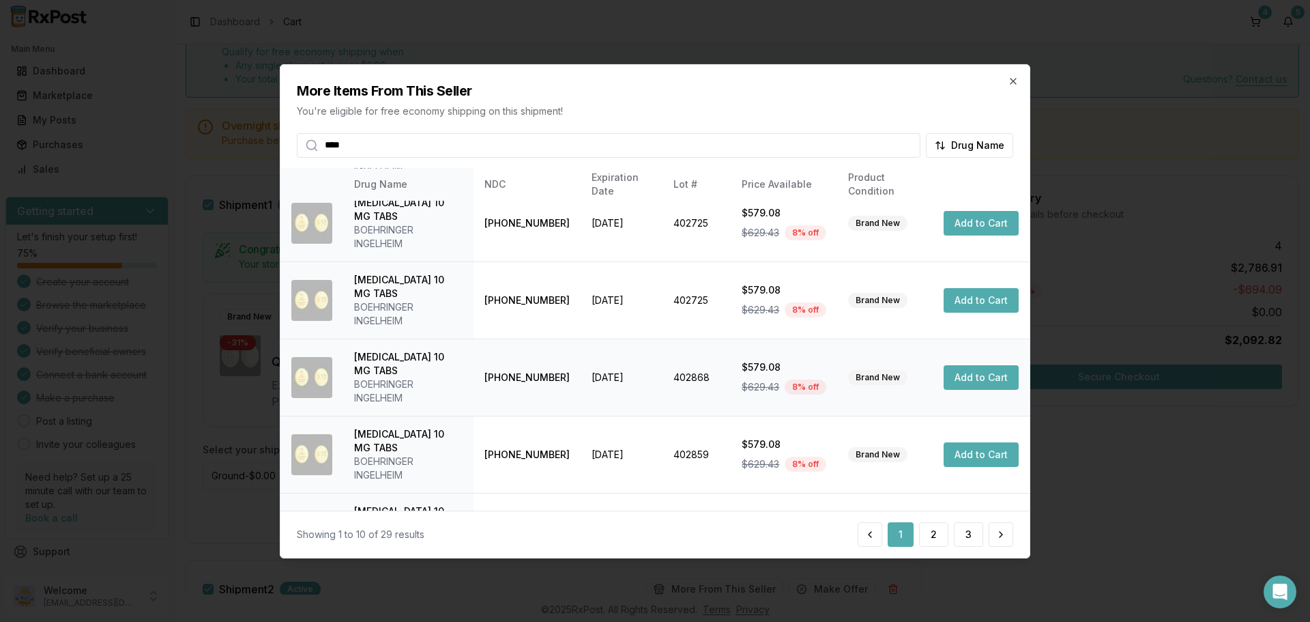
scroll to position [0, 0]
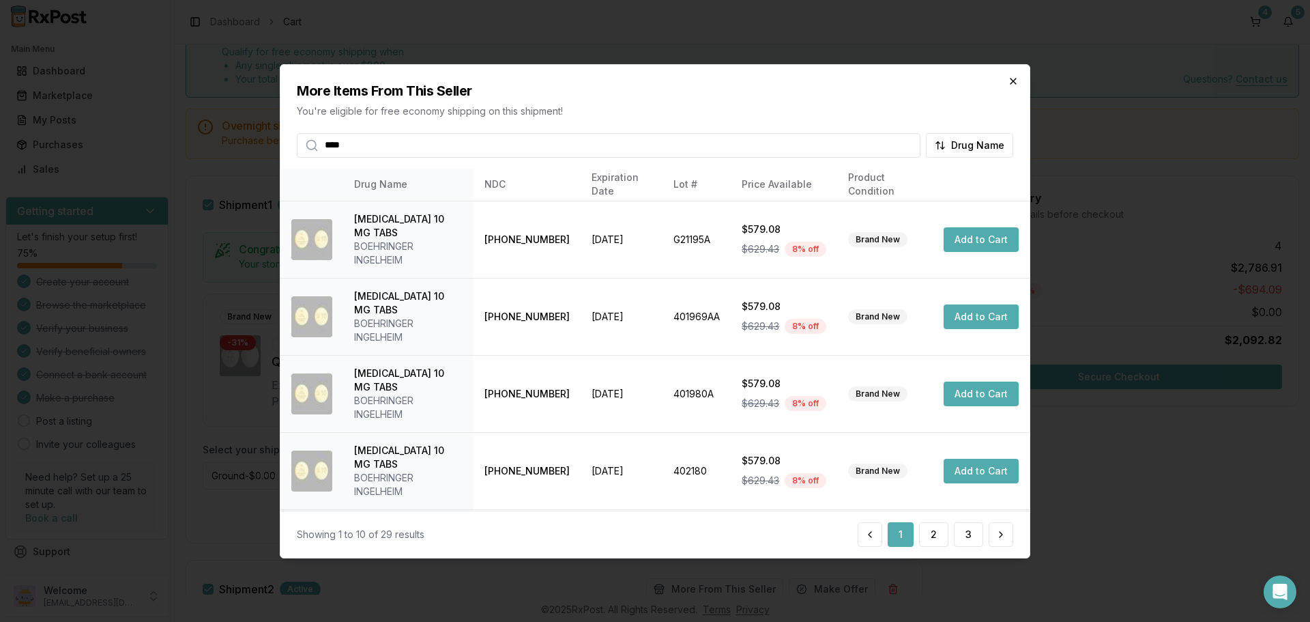
type input "****"
click at [1012, 80] on icon "button" at bounding box center [1013, 80] width 5 height 5
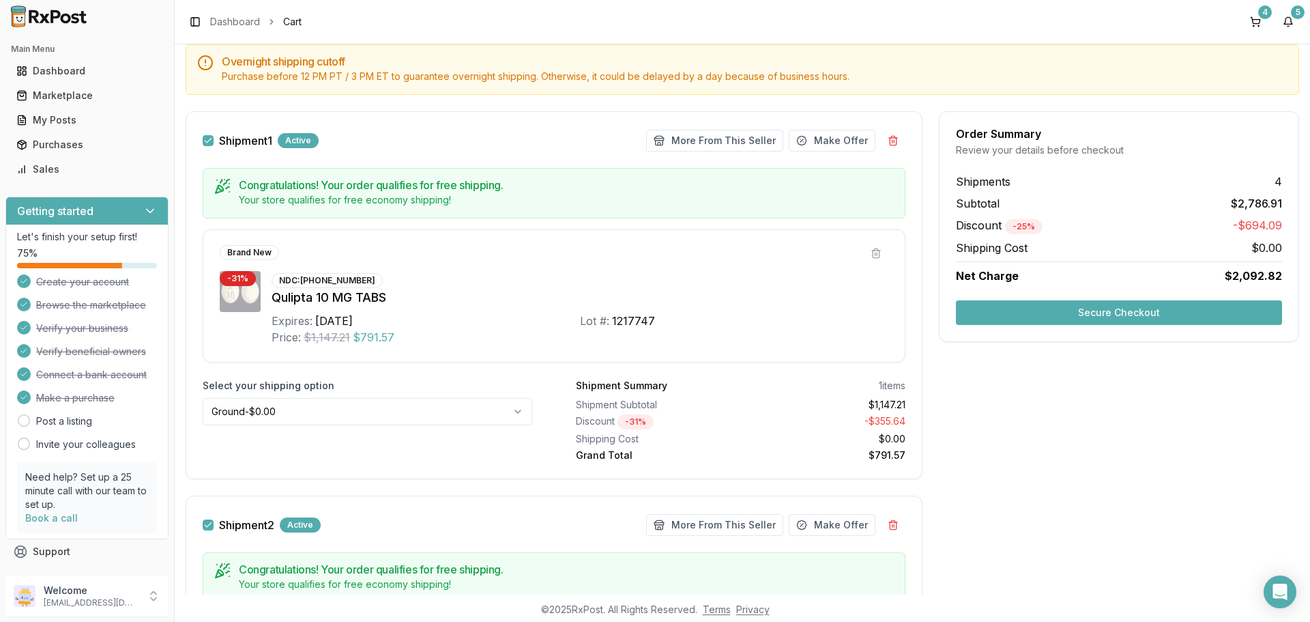
scroll to position [341, 0]
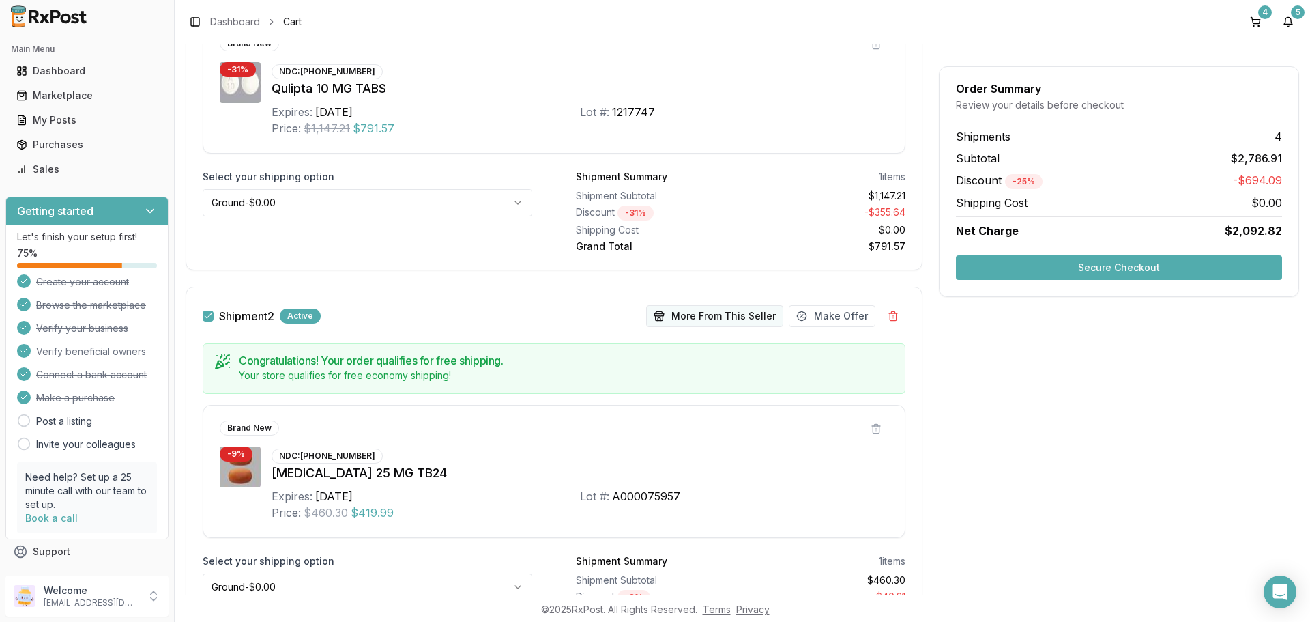
click at [721, 314] on button "More From This Seller" at bounding box center [714, 316] width 137 height 22
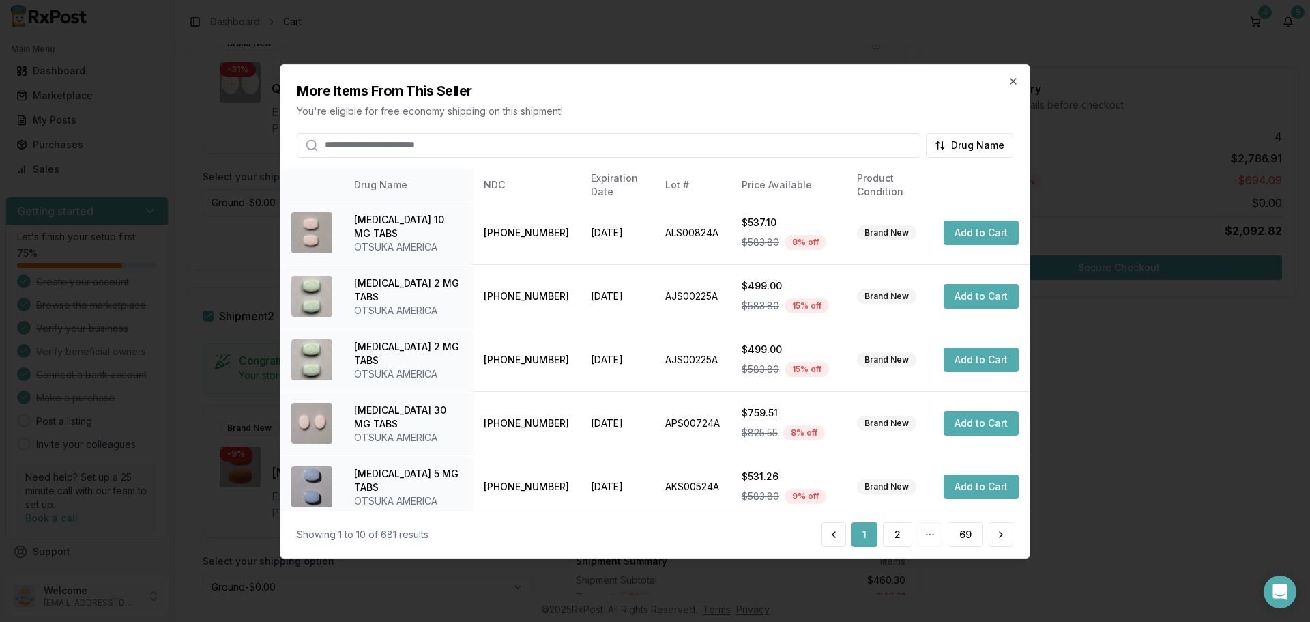
click at [463, 148] on input "search" at bounding box center [609, 144] width 624 height 25
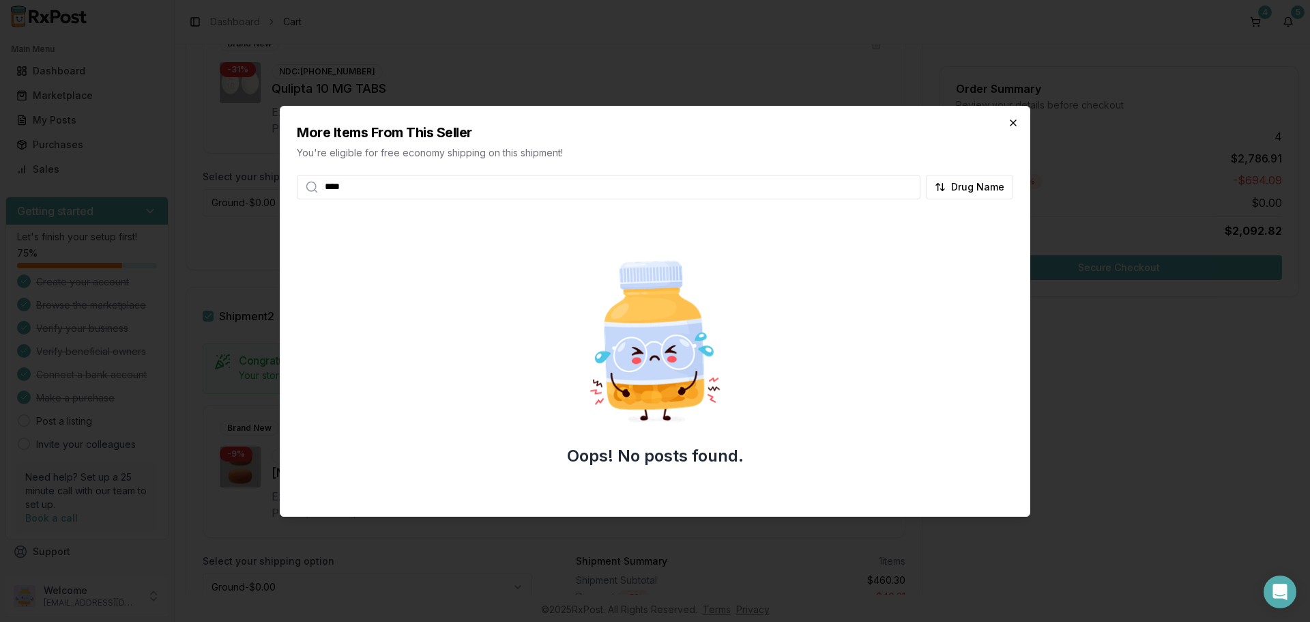
type input "****"
click at [1015, 121] on icon "button" at bounding box center [1013, 122] width 5 height 5
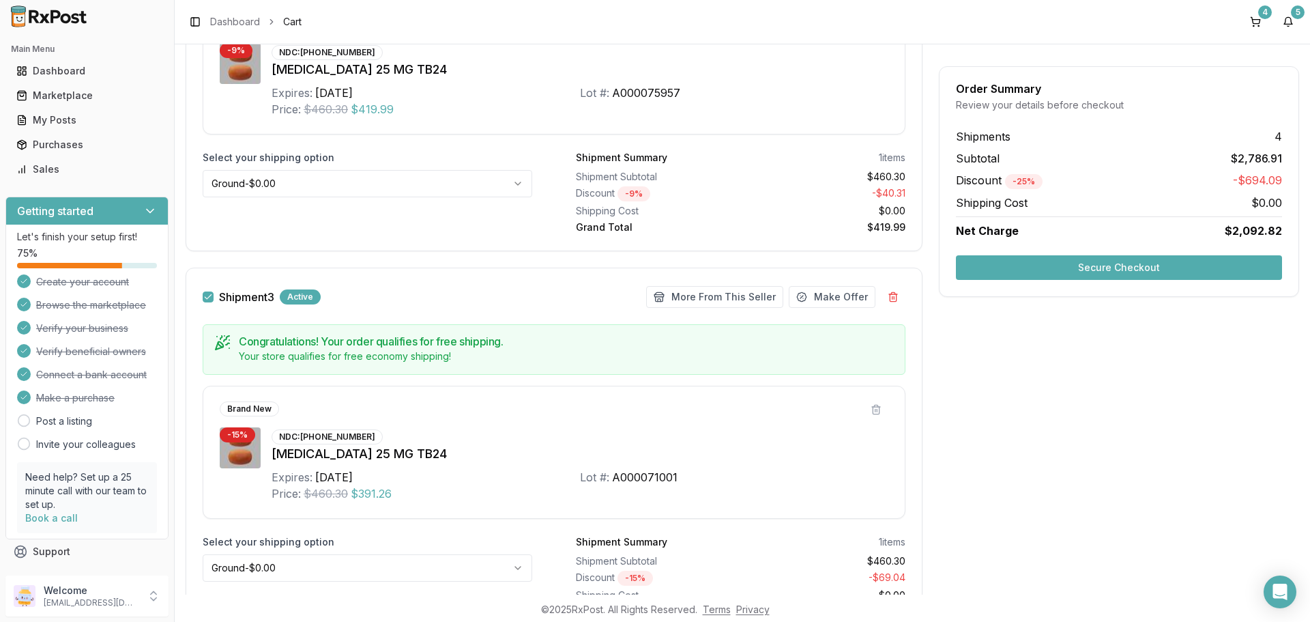
scroll to position [751, 0]
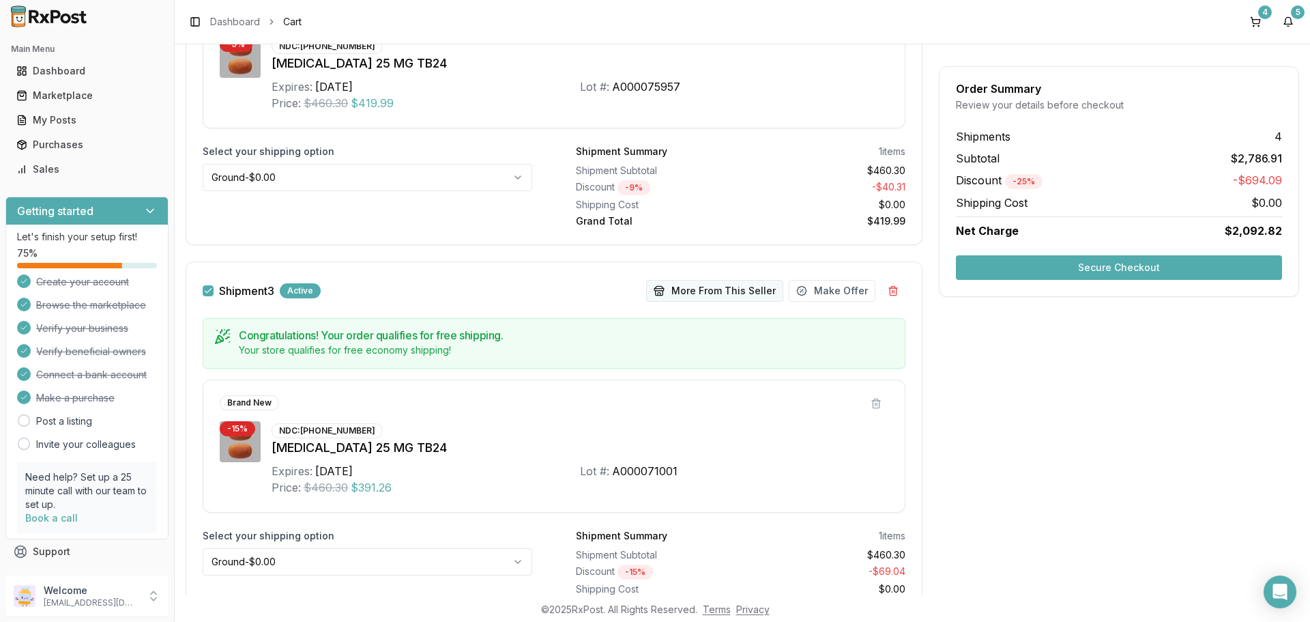
click at [721, 291] on button "More From This Seller" at bounding box center [714, 291] width 137 height 22
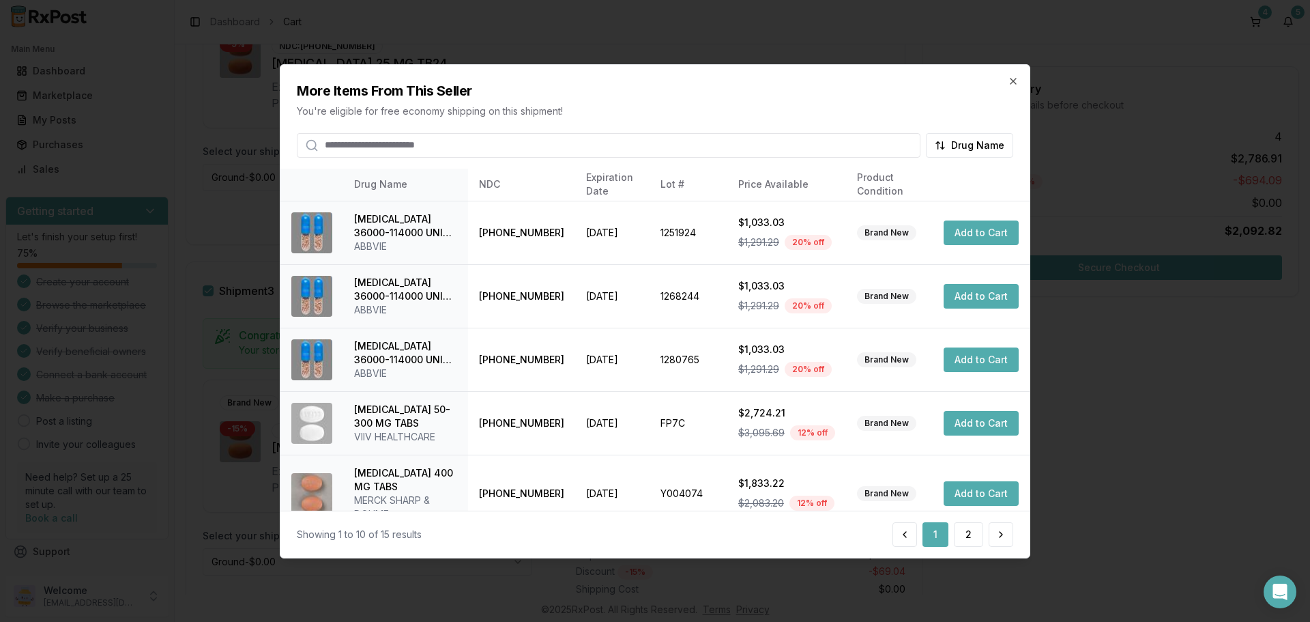
click at [442, 139] on input "search" at bounding box center [609, 144] width 624 height 25
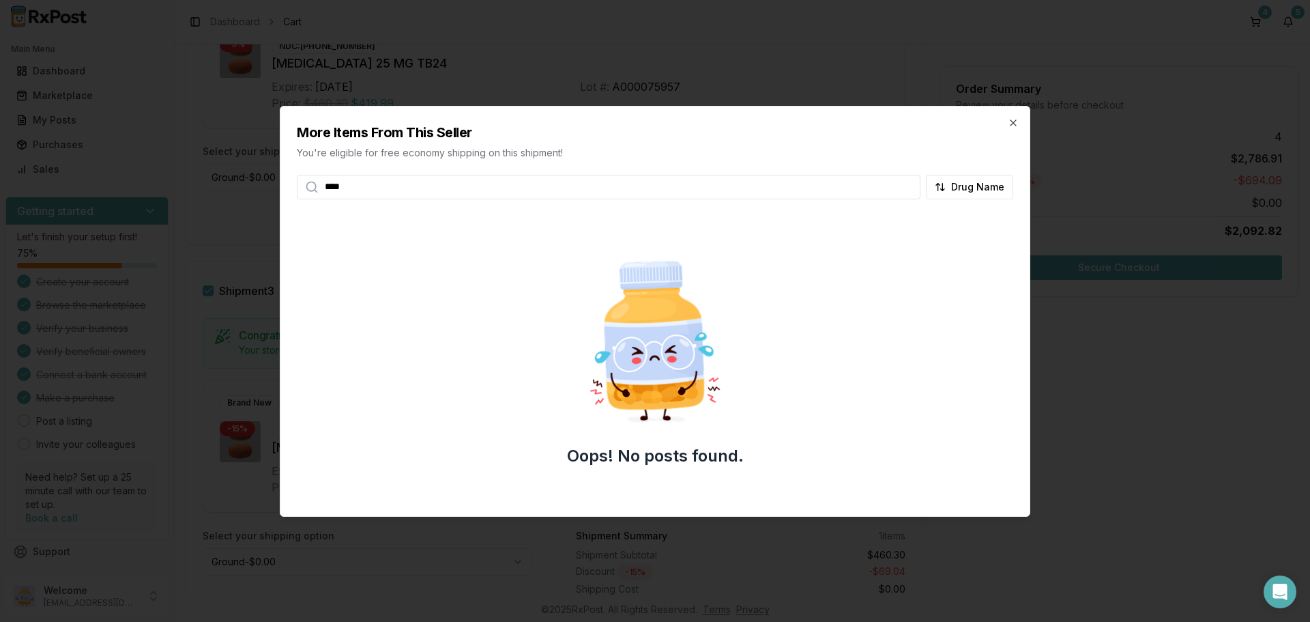
type input "****"
click at [1014, 128] on div "More Items From This Seller You're eligible for free economy shipping on this s…" at bounding box center [655, 152] width 749 height 93
click at [1013, 124] on icon "button" at bounding box center [1013, 122] width 11 height 11
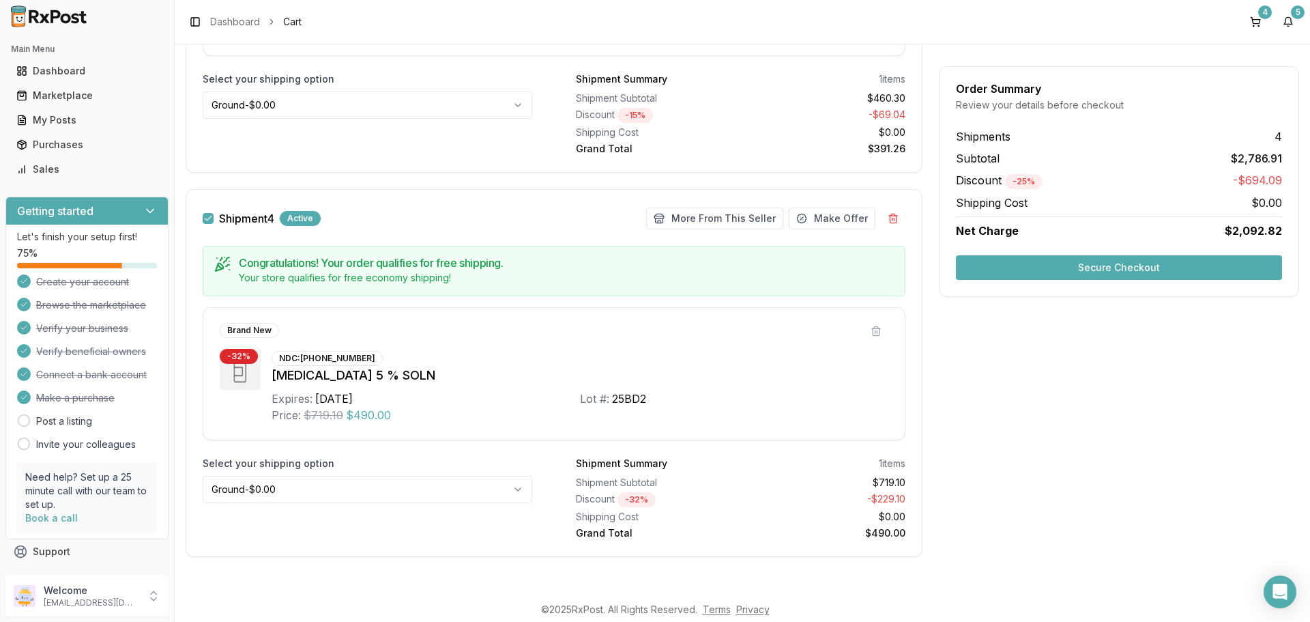
scroll to position [1208, 0]
click at [754, 224] on button "More From This Seller" at bounding box center [714, 218] width 137 height 22
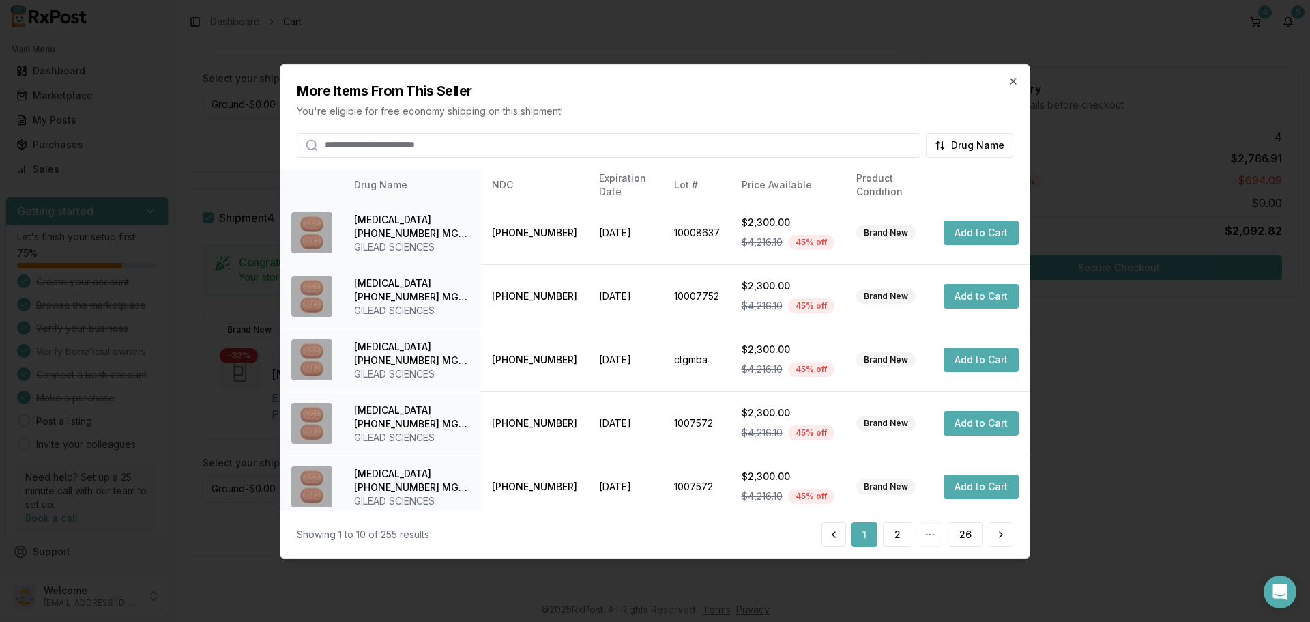
click at [430, 148] on input "search" at bounding box center [609, 144] width 624 height 25
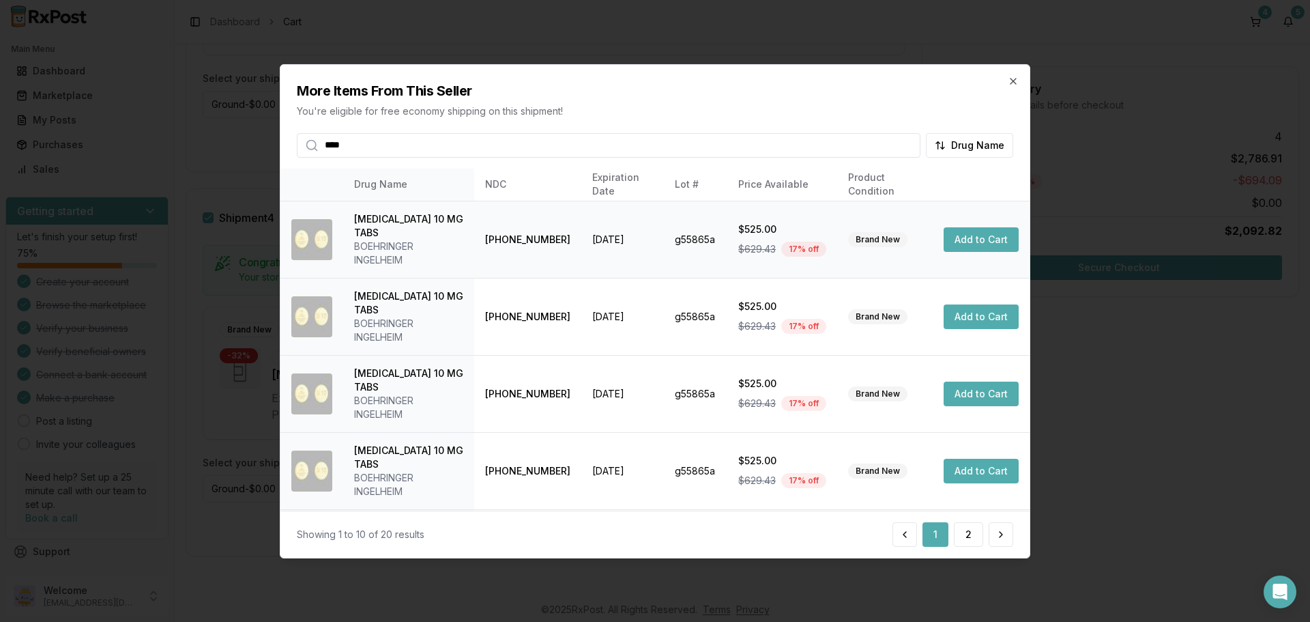
type input "****"
click at [961, 238] on button "Add to Cart" at bounding box center [981, 239] width 75 height 25
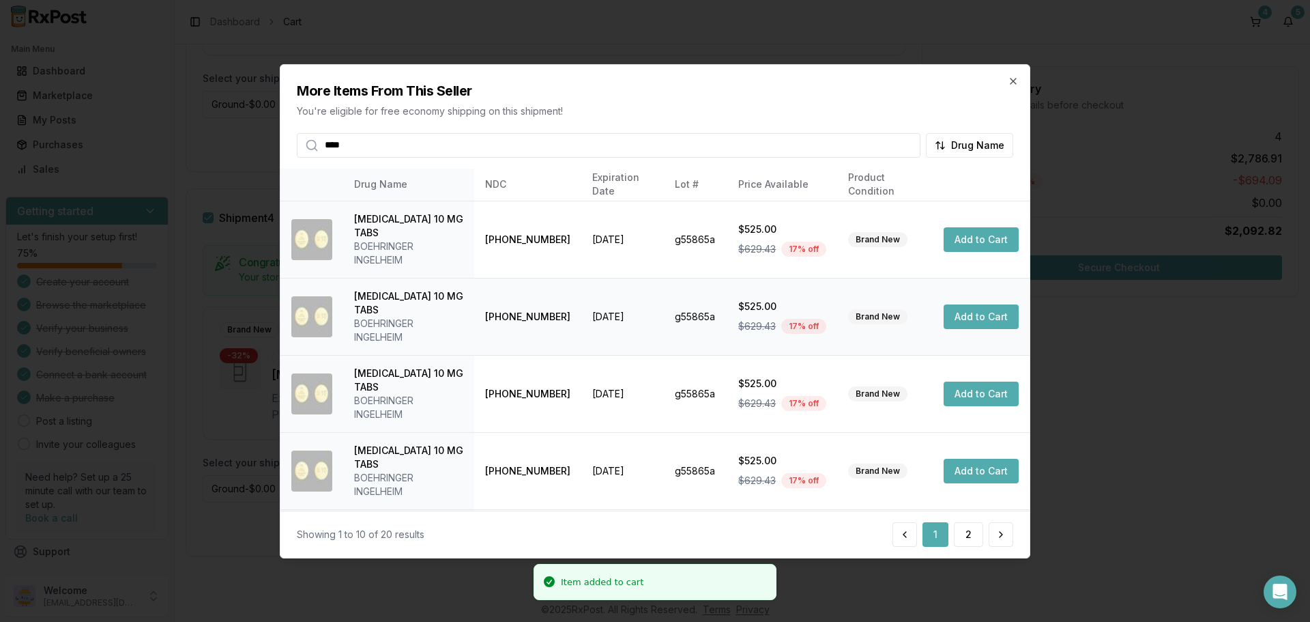
click at [960, 304] on button "Add to Cart" at bounding box center [981, 316] width 75 height 25
click at [962, 382] on button "Add to Cart" at bounding box center [981, 394] width 75 height 25
click at [1010, 82] on icon "button" at bounding box center [1013, 80] width 11 height 11
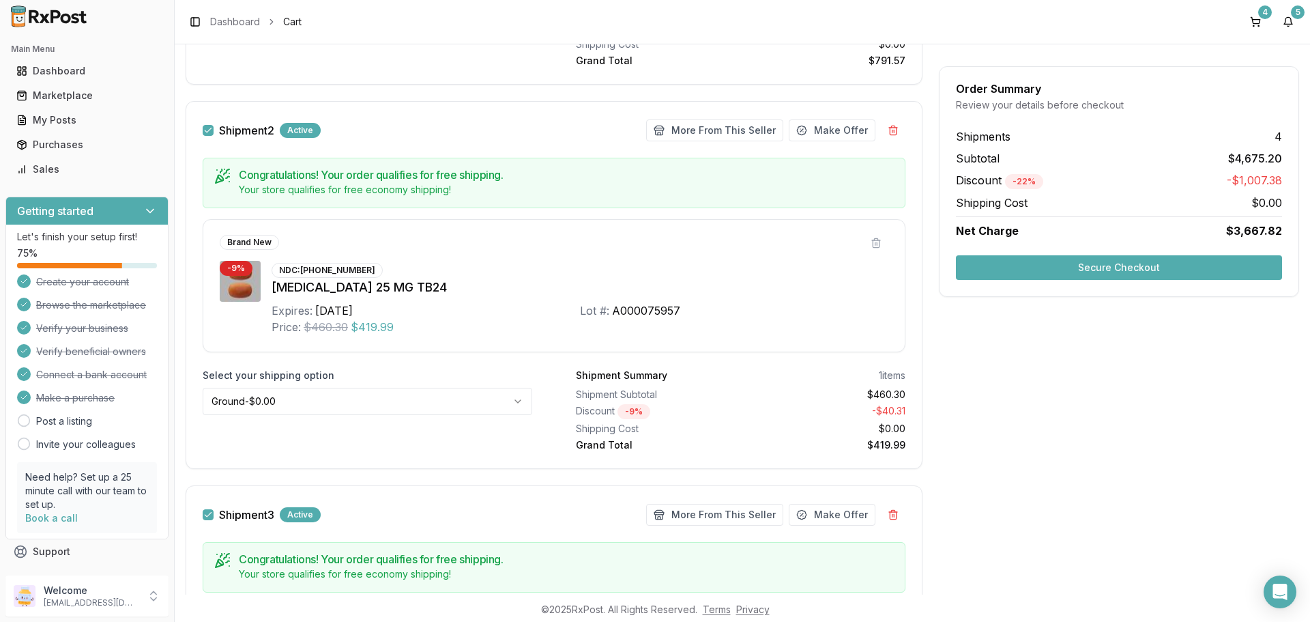
scroll to position [526, 0]
click at [871, 246] on button at bounding box center [876, 244] width 25 height 25
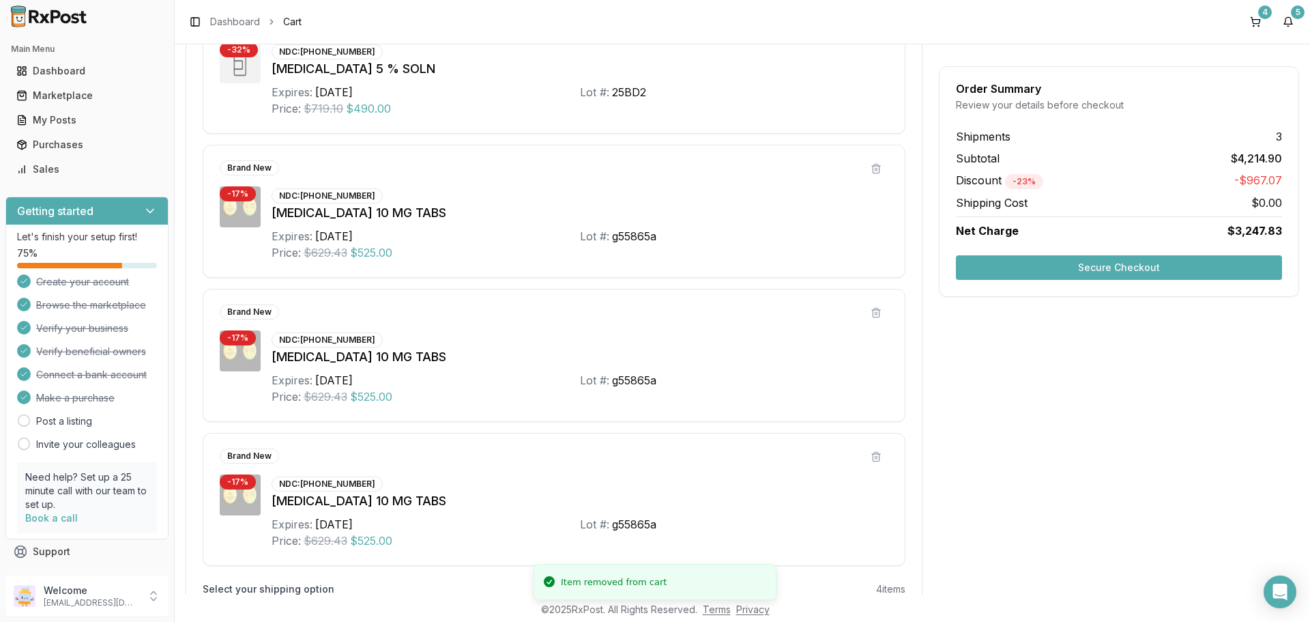
scroll to position [1140, 0]
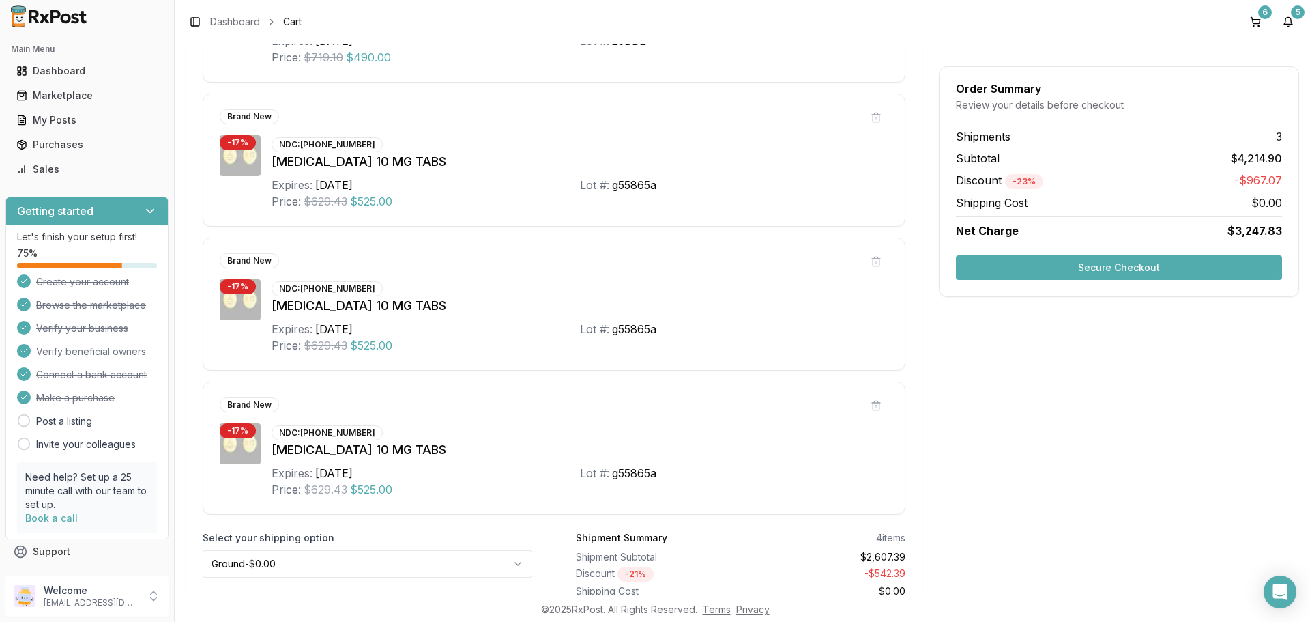
scroll to position [1256, 0]
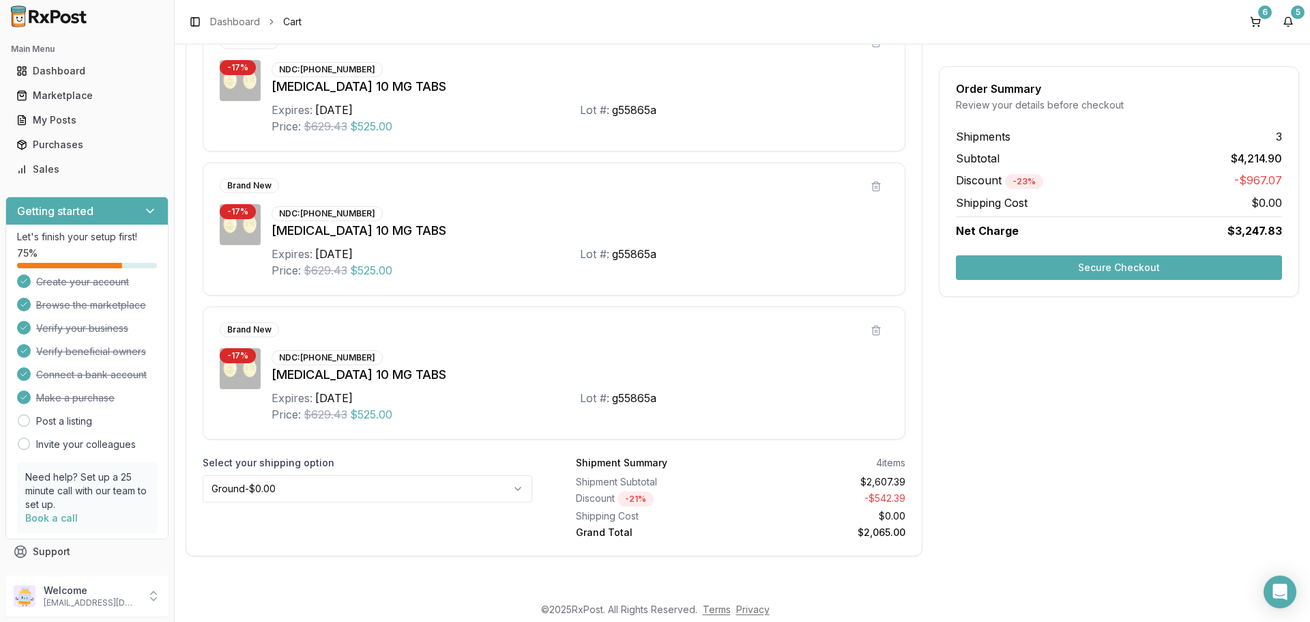
click at [1055, 273] on button "Secure Checkout" at bounding box center [1119, 267] width 326 height 25
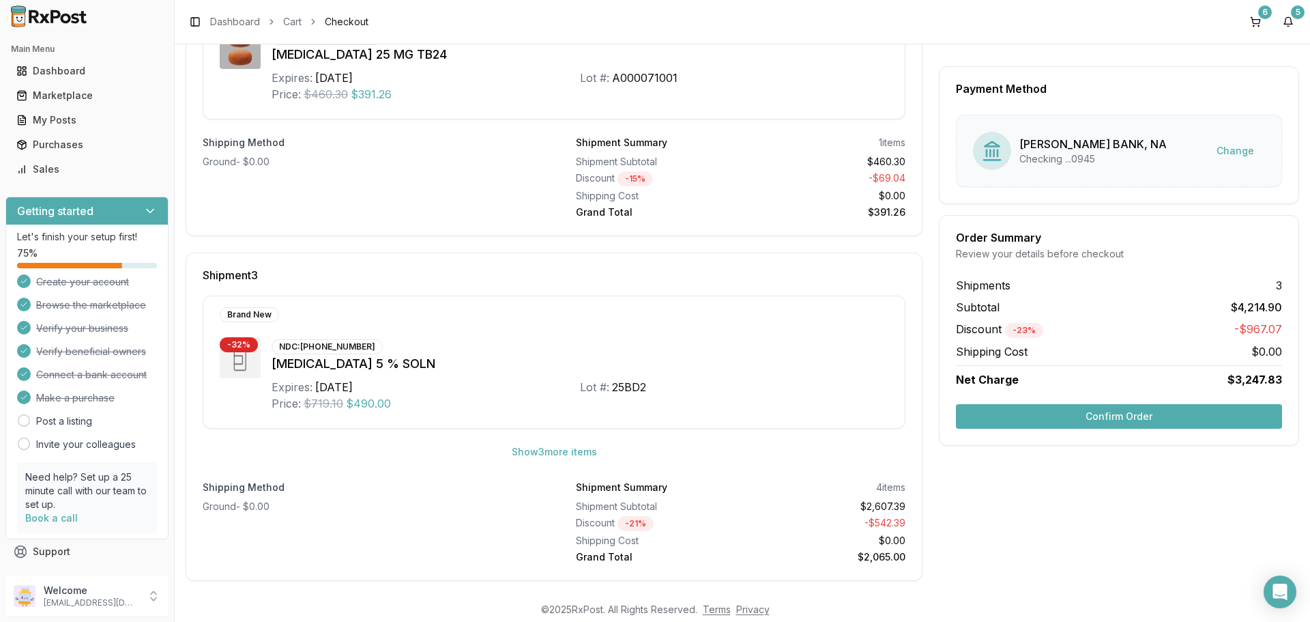
scroll to position [571, 0]
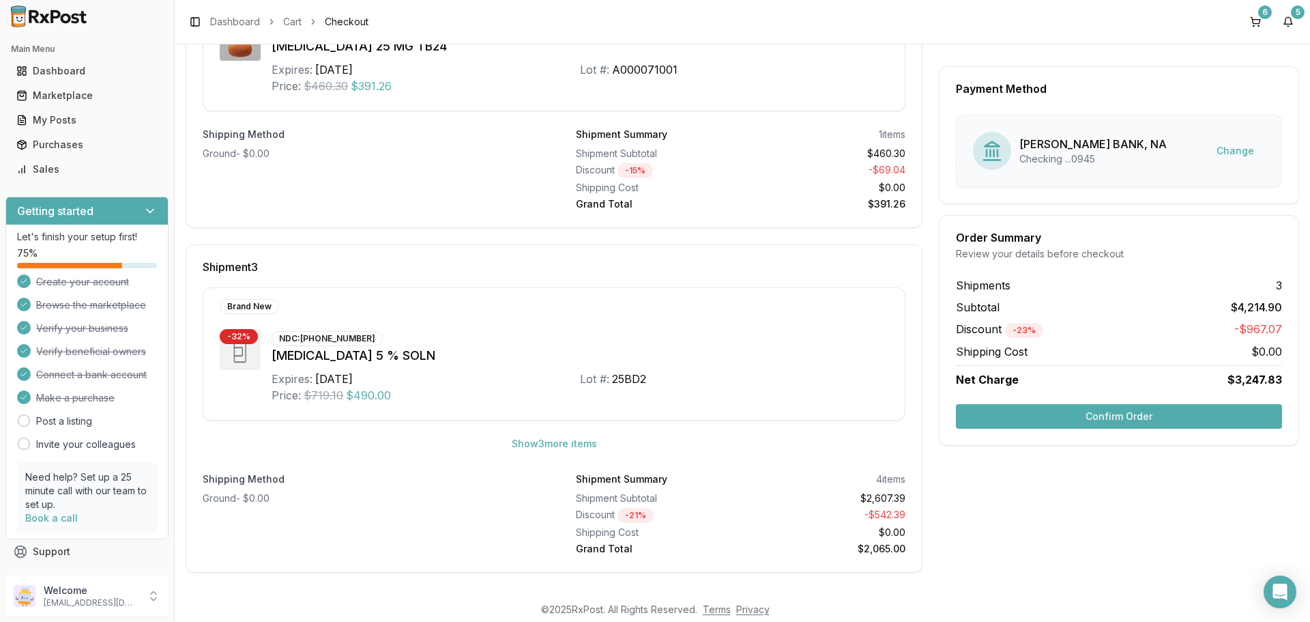
click at [1091, 420] on button "Confirm Order" at bounding box center [1119, 416] width 326 height 25
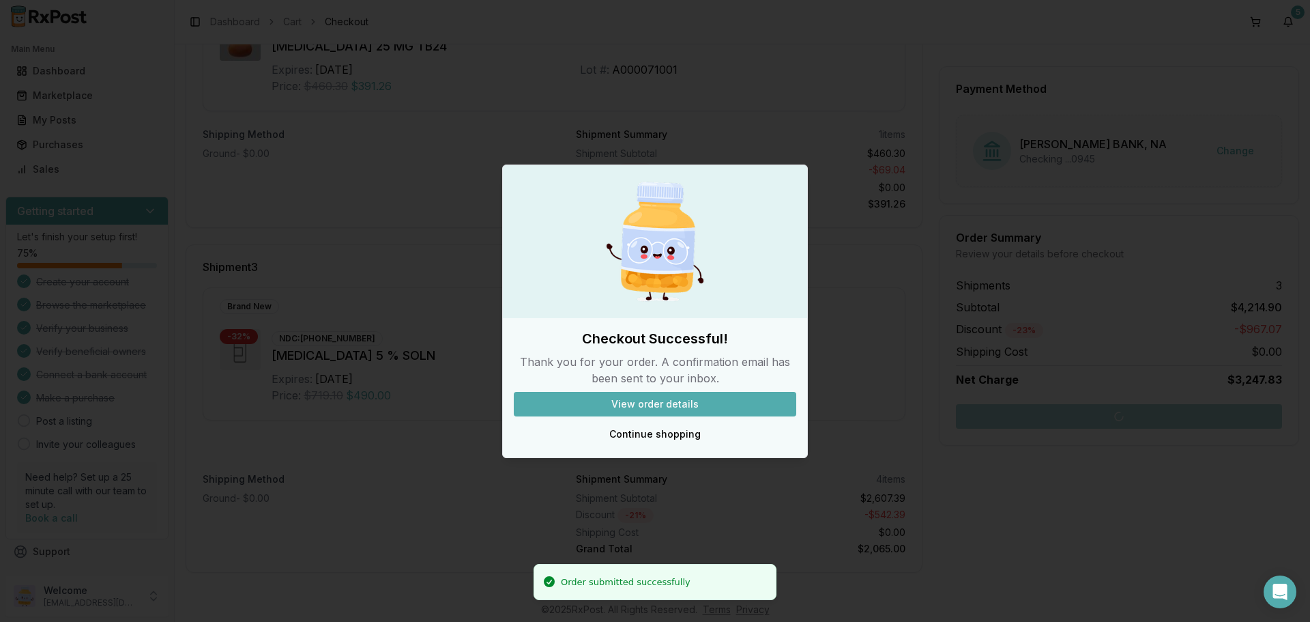
click at [659, 401] on button "View order details" at bounding box center [655, 404] width 283 height 25
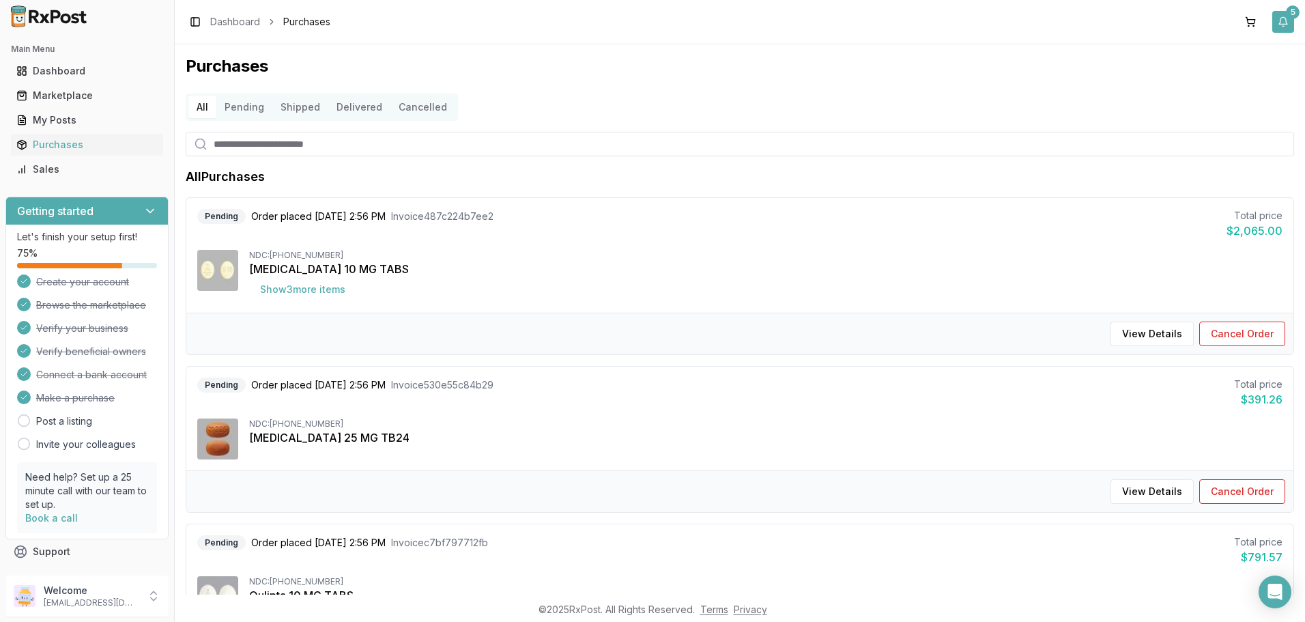
click at [1289, 26] on button "5" at bounding box center [1283, 22] width 22 height 22
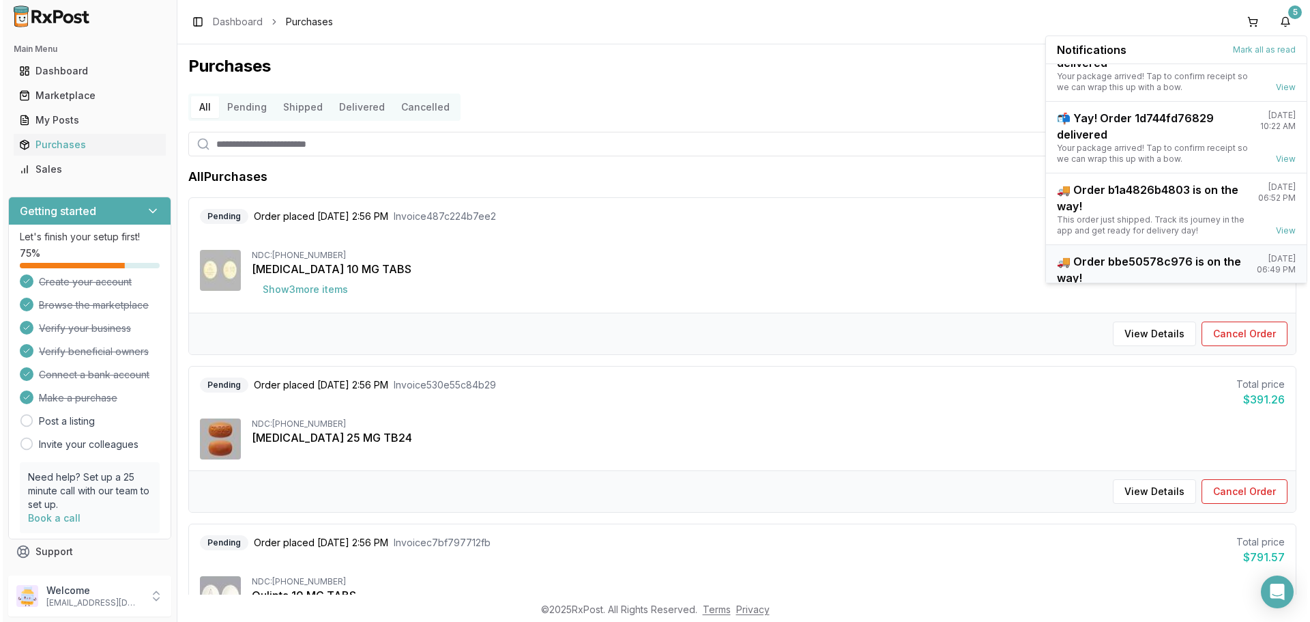
scroll to position [179, 0]
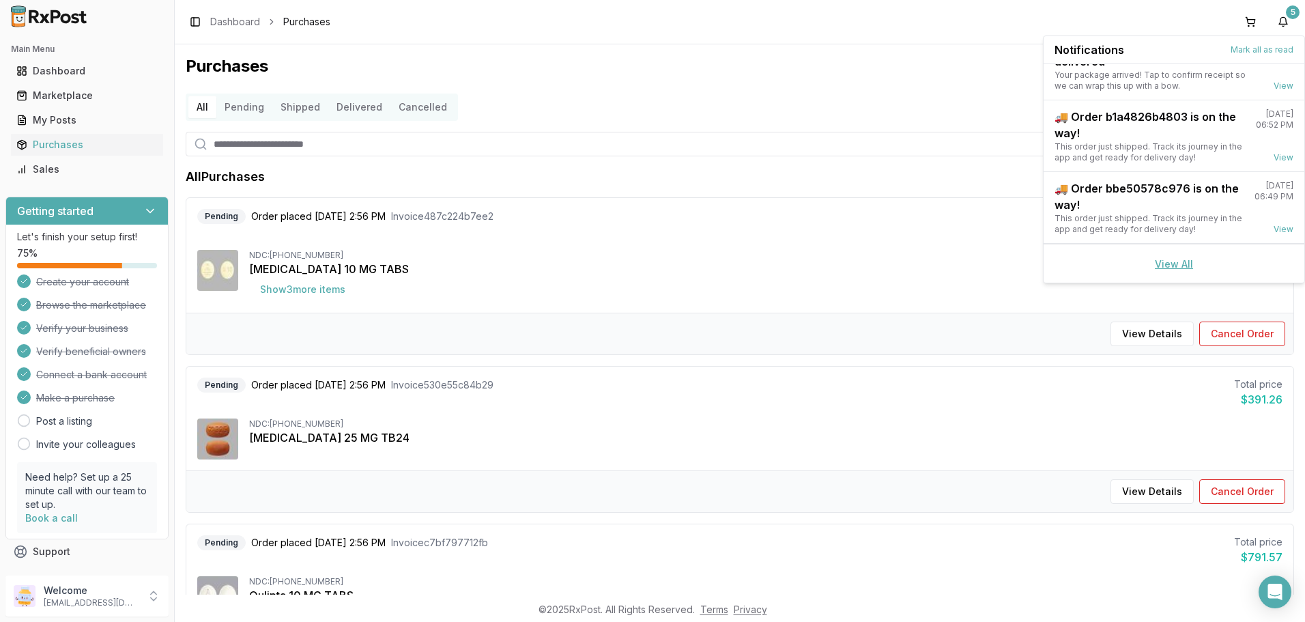
click at [1164, 265] on link "View All" at bounding box center [1174, 264] width 38 height 12
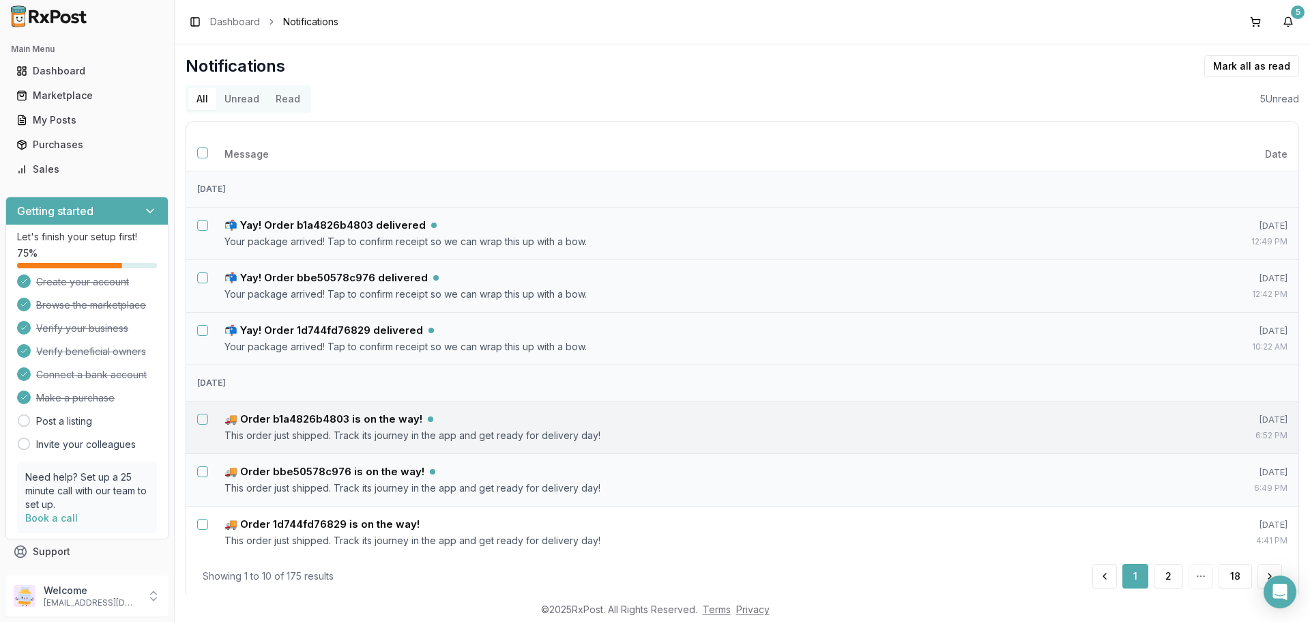
click at [201, 420] on button "Select notification: 🚚 Order b1a4826b4803 is on the way!" at bounding box center [202, 419] width 11 height 11
click at [1203, 65] on button "Mark as read" at bounding box center [1191, 66] width 81 height 22
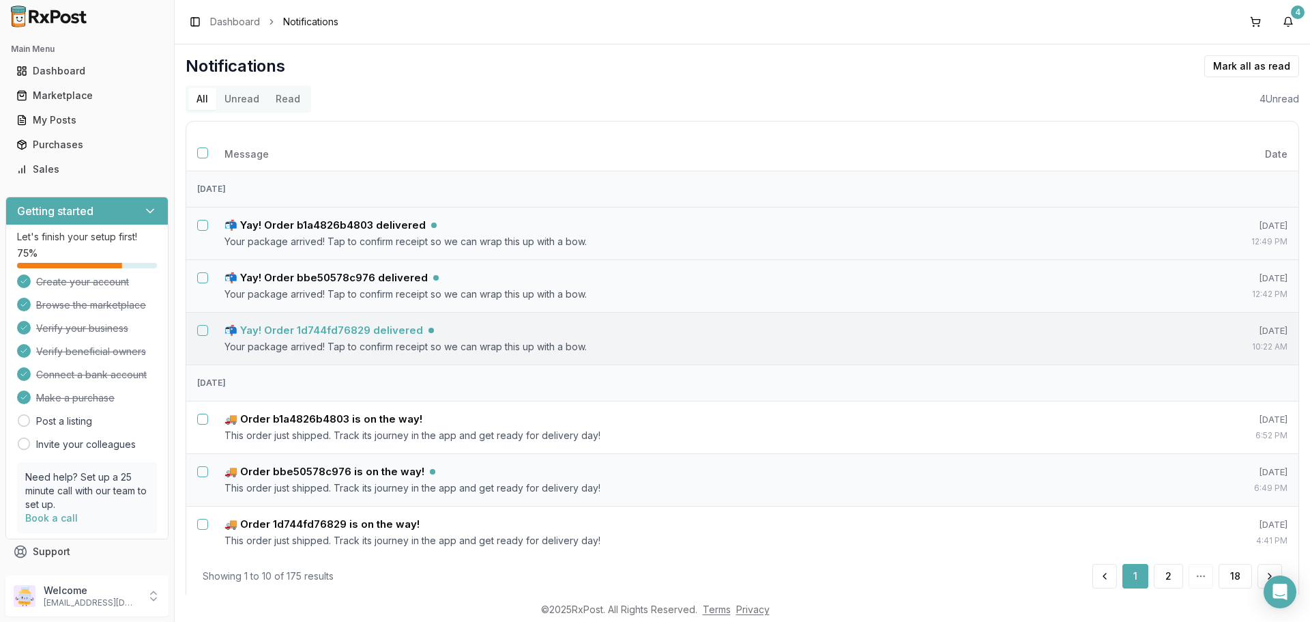
click at [356, 326] on h5 "📬 Yay! Order 1d744fd76829 delivered" at bounding box center [324, 331] width 199 height 14
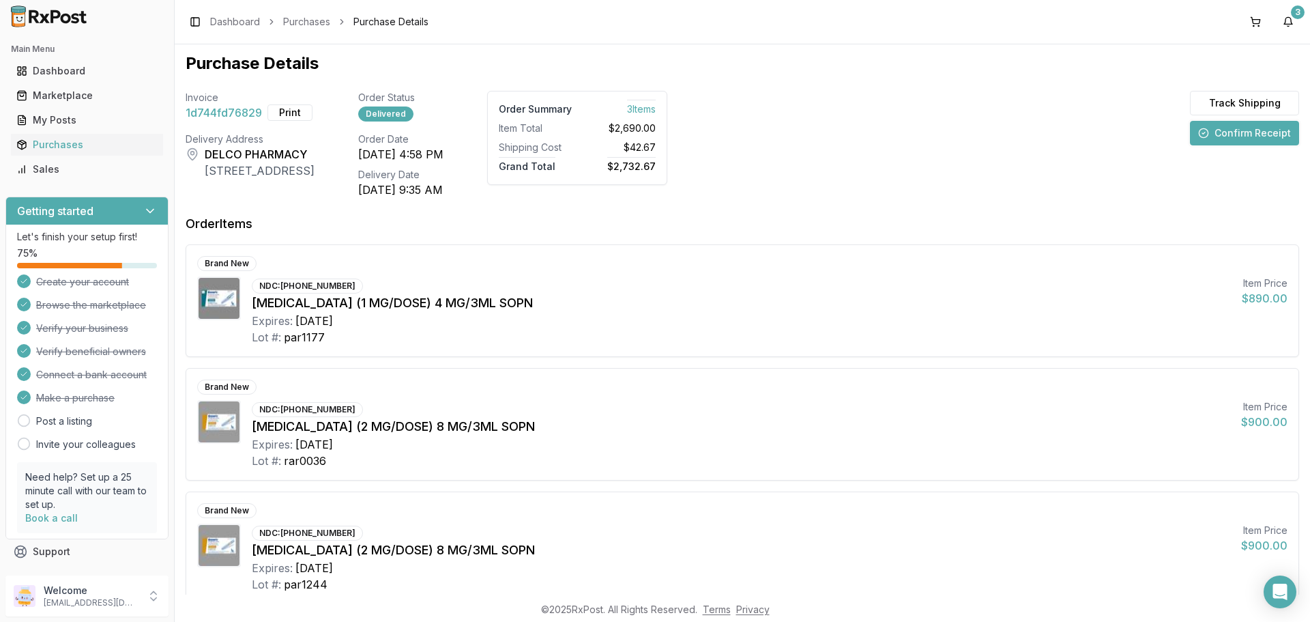
scroll to position [89, 0]
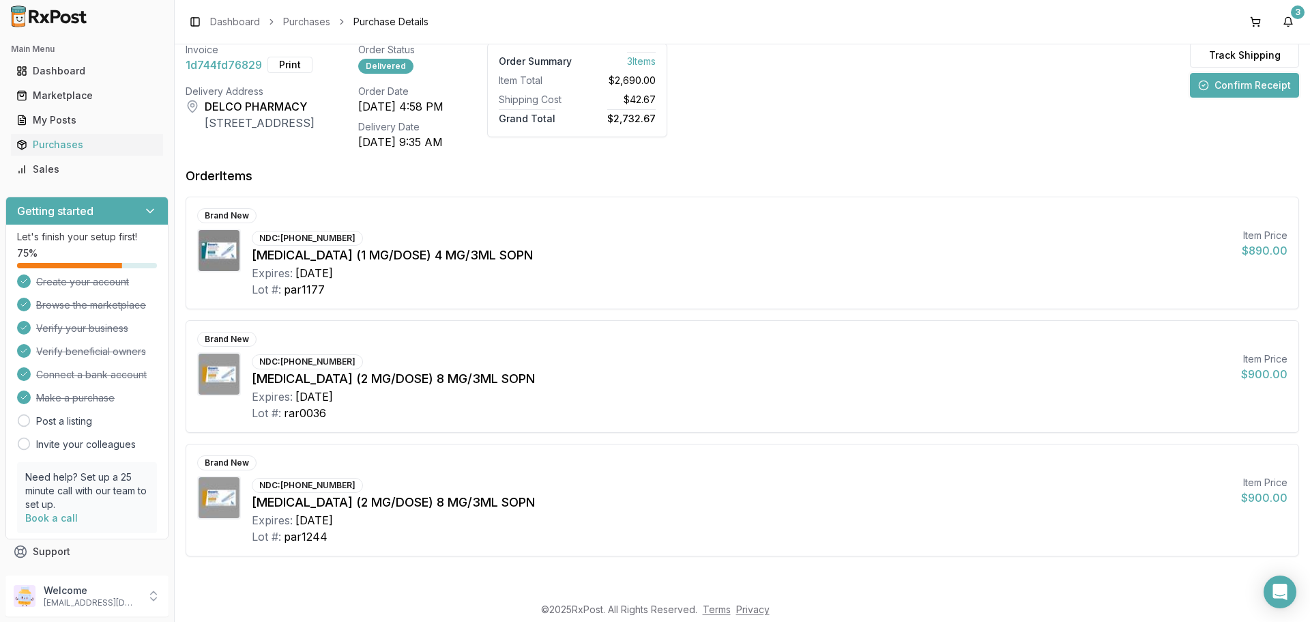
click at [1239, 83] on button "Confirm Receipt" at bounding box center [1244, 85] width 109 height 25
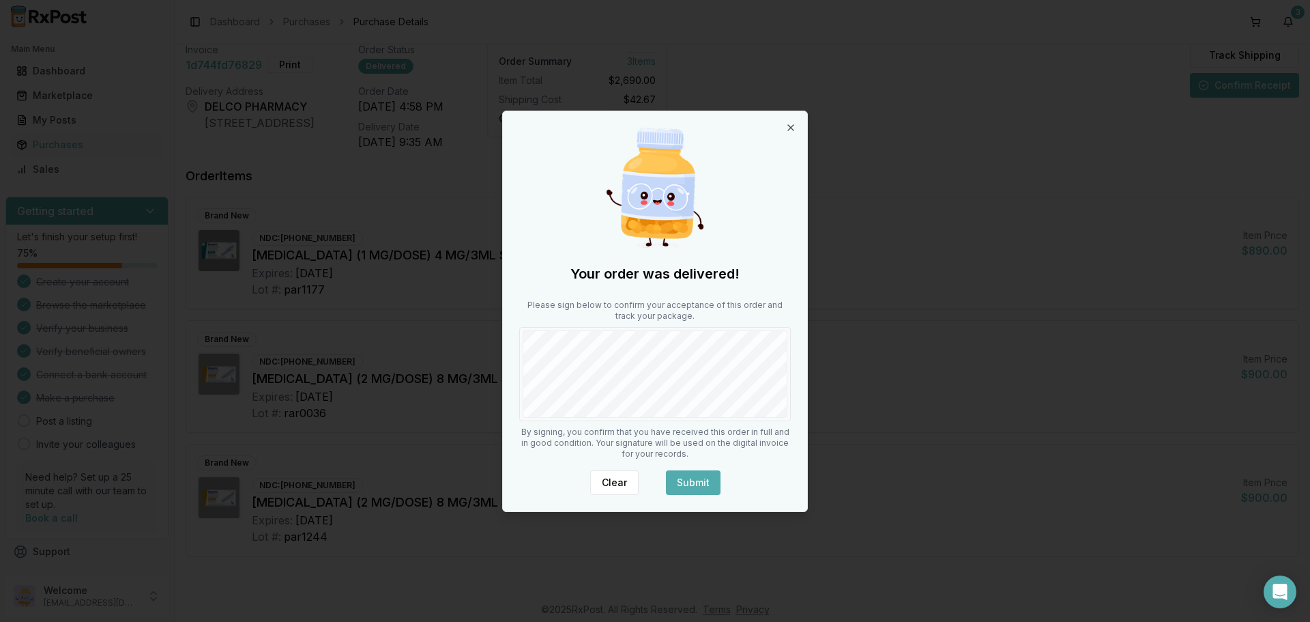
click at [708, 478] on button "Submit" at bounding box center [693, 482] width 55 height 25
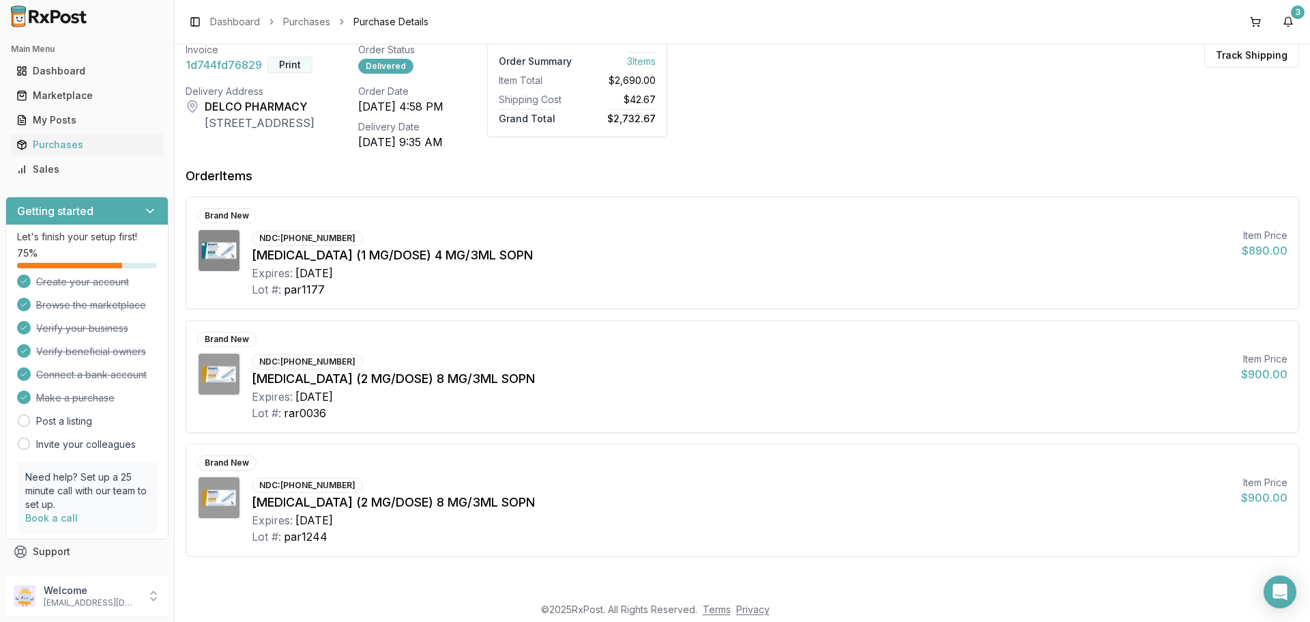
click at [291, 66] on button "Print" at bounding box center [290, 65] width 45 height 16
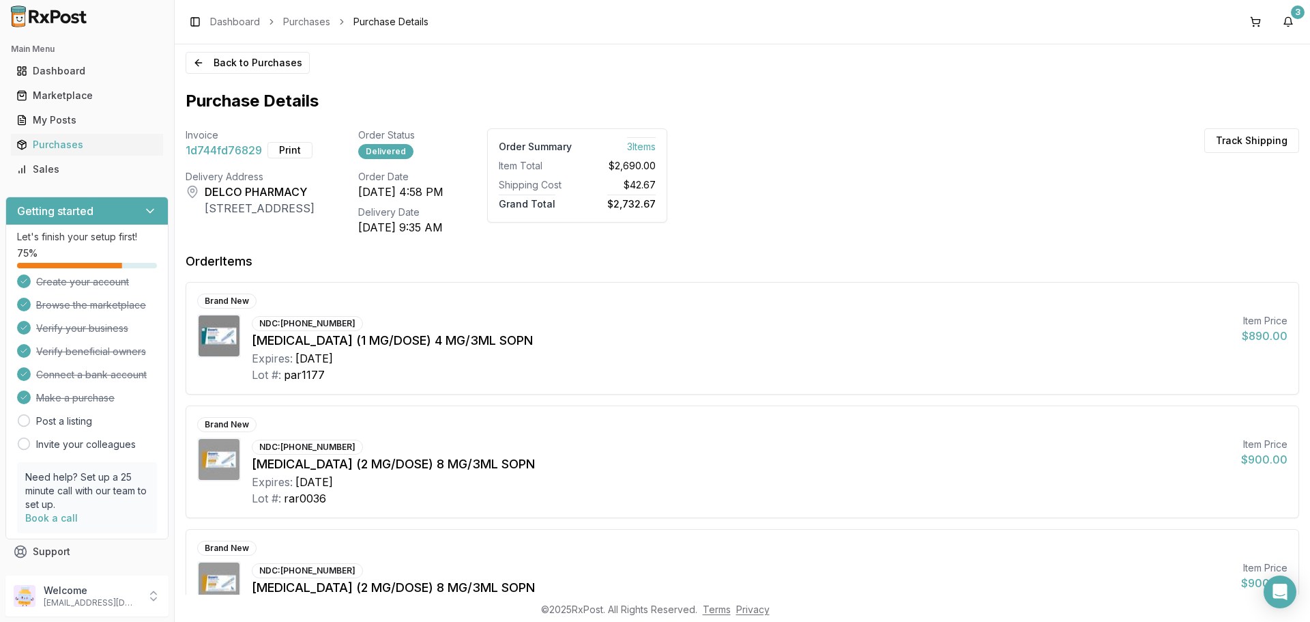
scroll to position [0, 0]
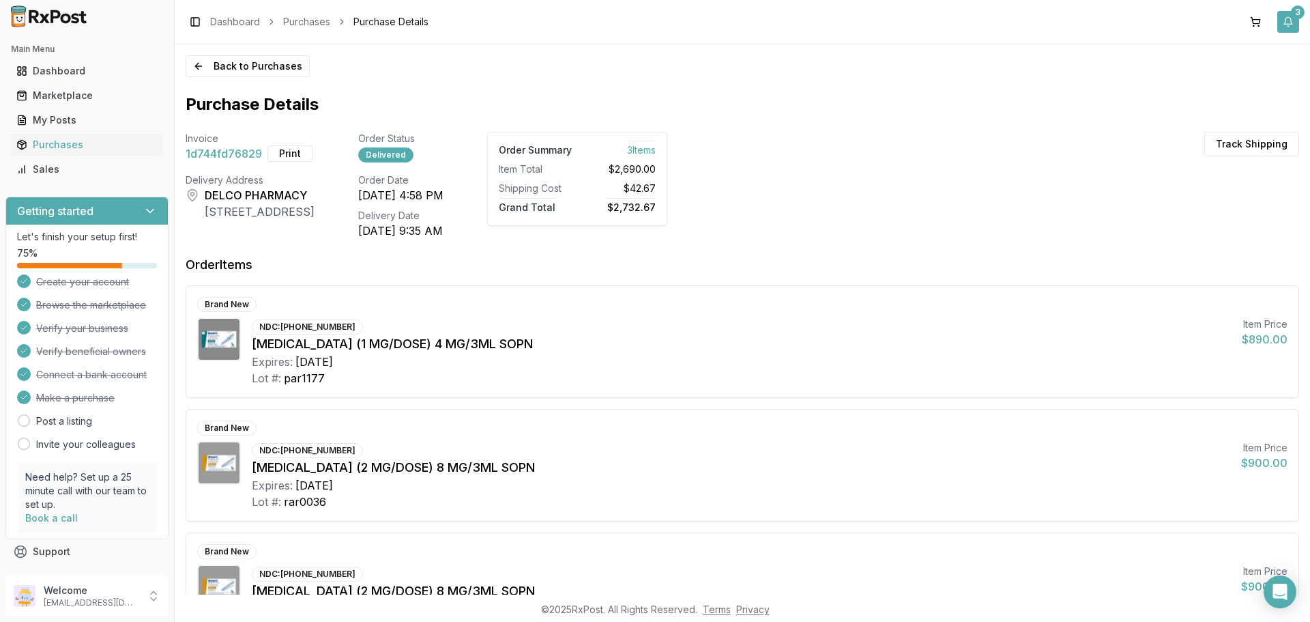
click at [1291, 16] on button "3" at bounding box center [1289, 22] width 22 height 22
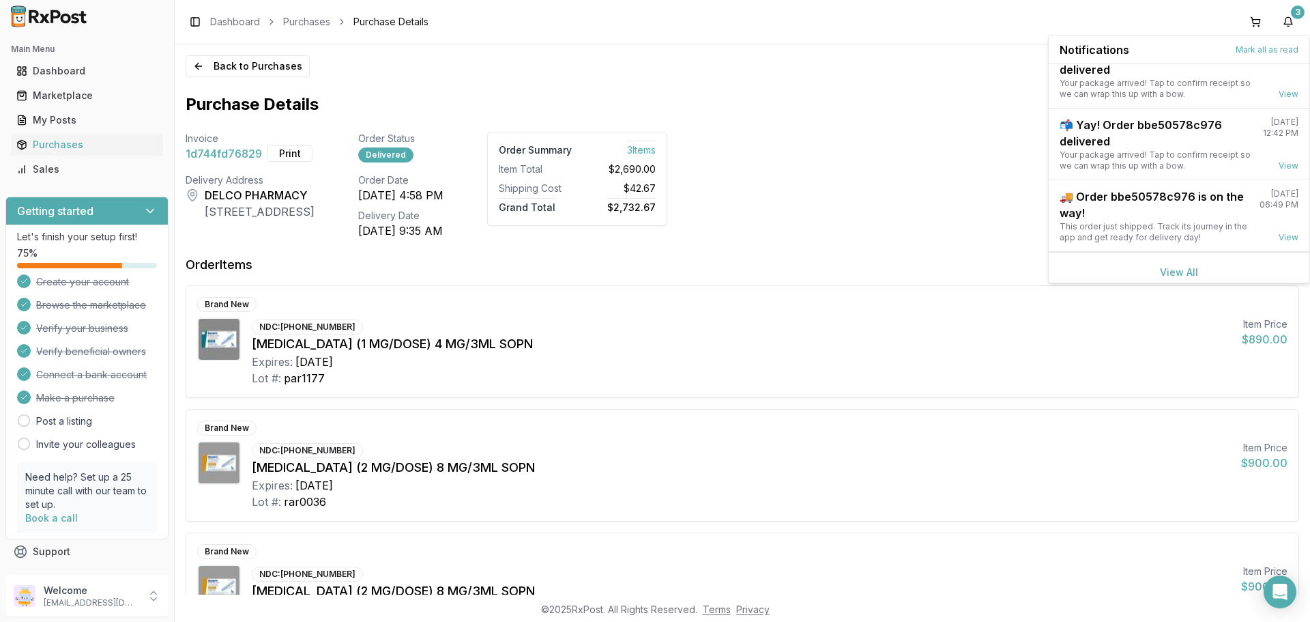
scroll to position [35, 0]
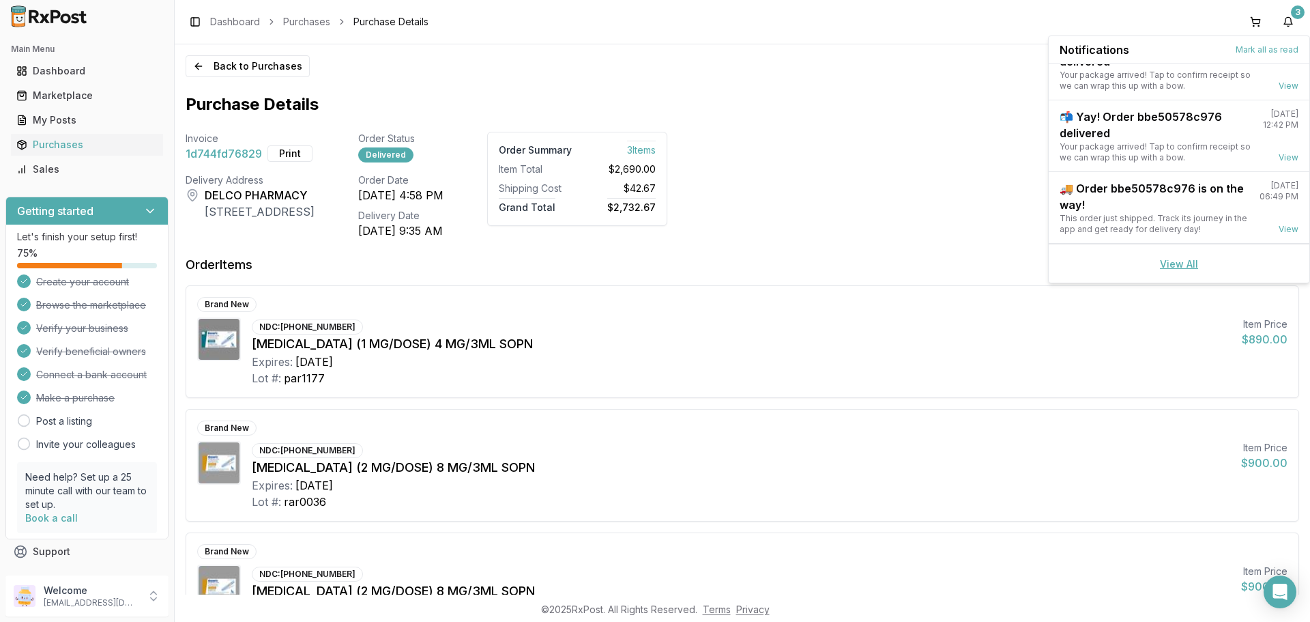
click at [1174, 261] on link "View All" at bounding box center [1179, 264] width 38 height 12
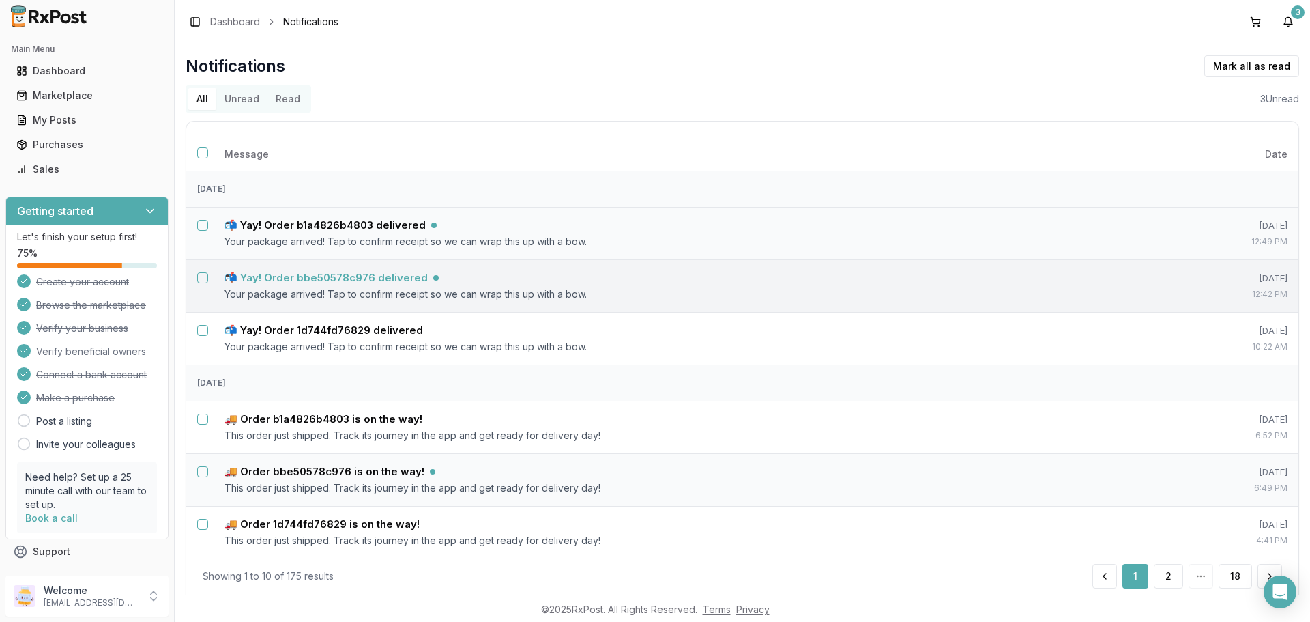
click at [341, 276] on h5 "📬 Yay! Order bbe50578c976 delivered" at bounding box center [326, 278] width 203 height 14
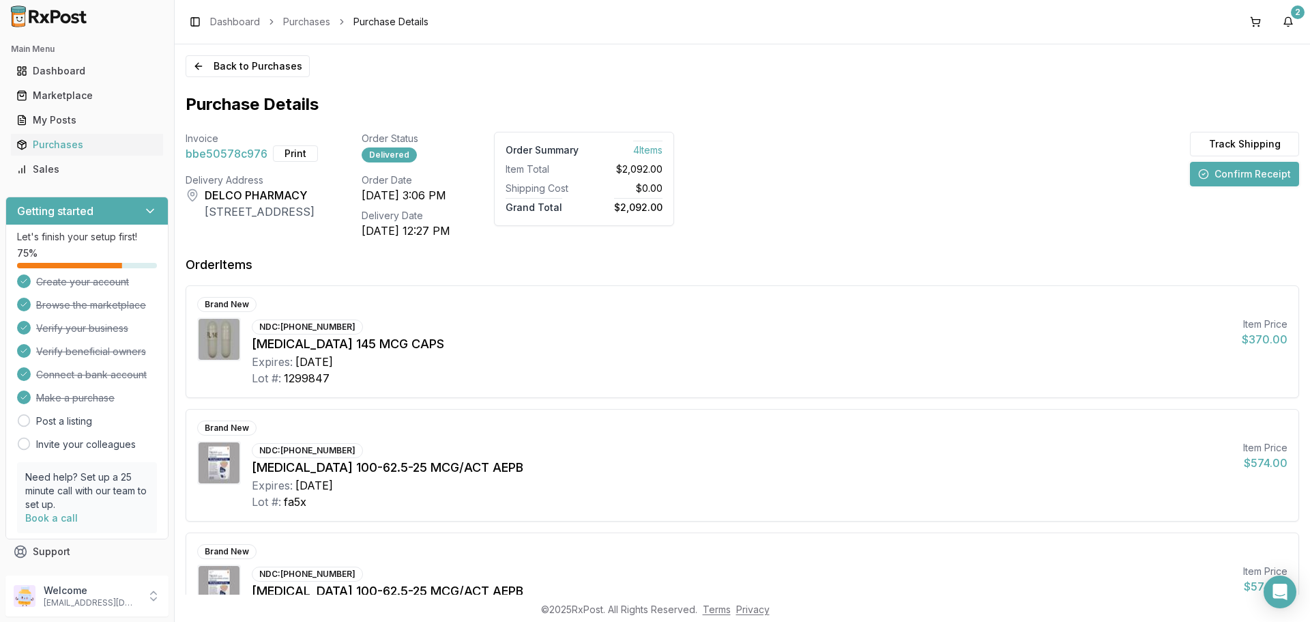
click at [1220, 173] on button "Confirm Receipt" at bounding box center [1244, 174] width 109 height 25
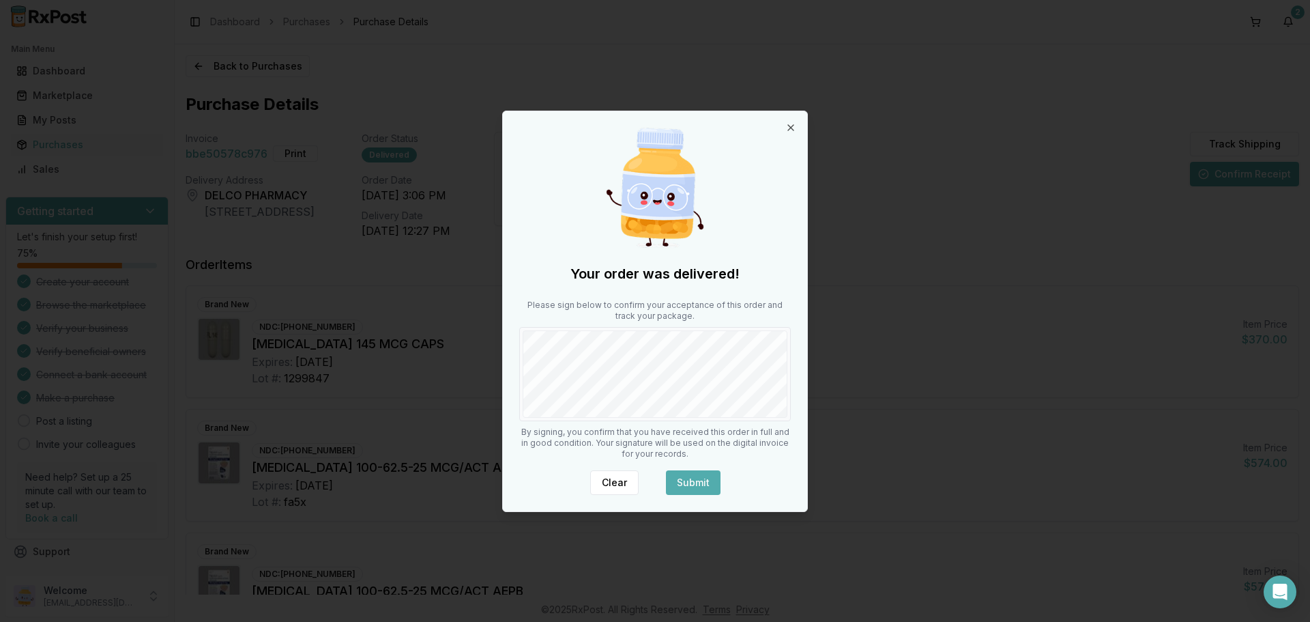
drag, startPoint x: 696, startPoint y: 487, endPoint x: 696, endPoint y: 472, distance: 14.3
click at [696, 483] on button "Submit" at bounding box center [693, 482] width 55 height 25
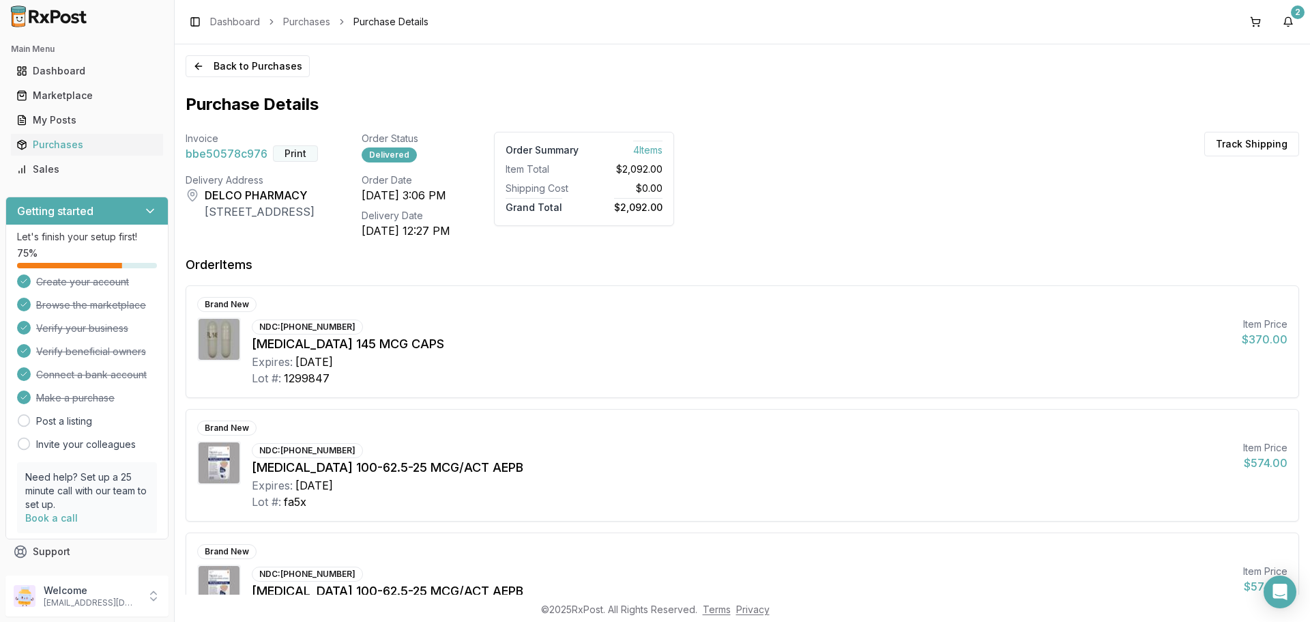
click at [300, 157] on button "Print" at bounding box center [295, 153] width 45 height 16
click at [1291, 18] on button "2" at bounding box center [1289, 22] width 22 height 22
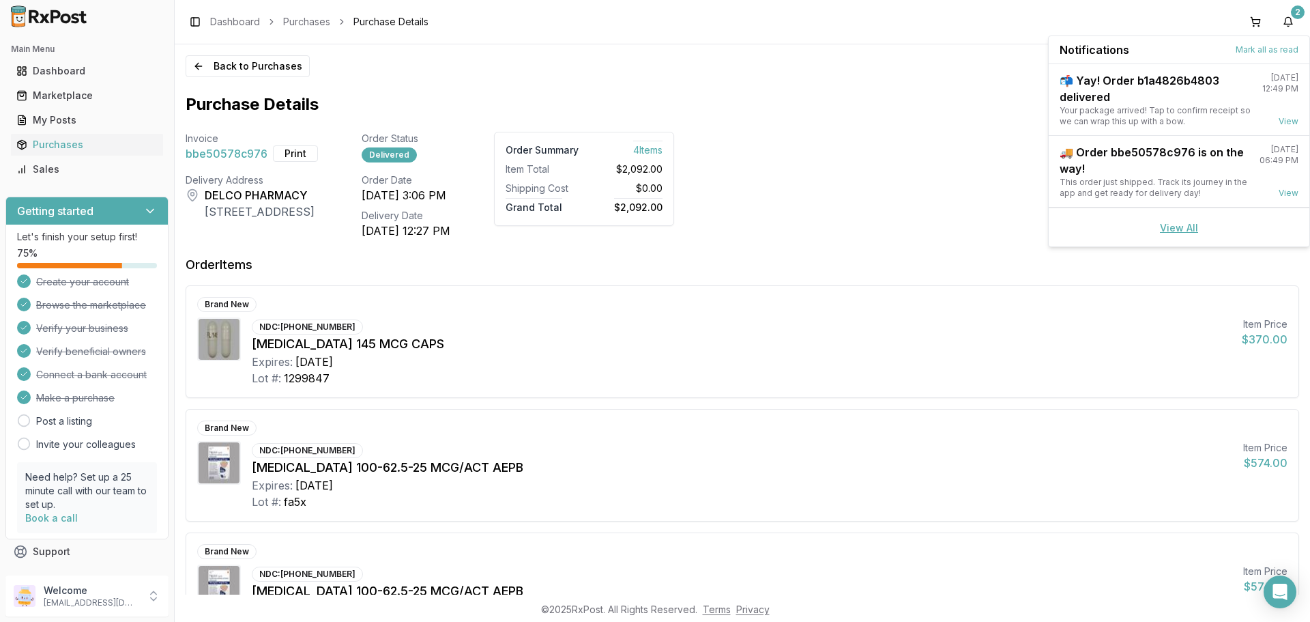
click at [1180, 230] on link "View All" at bounding box center [1179, 228] width 38 height 12
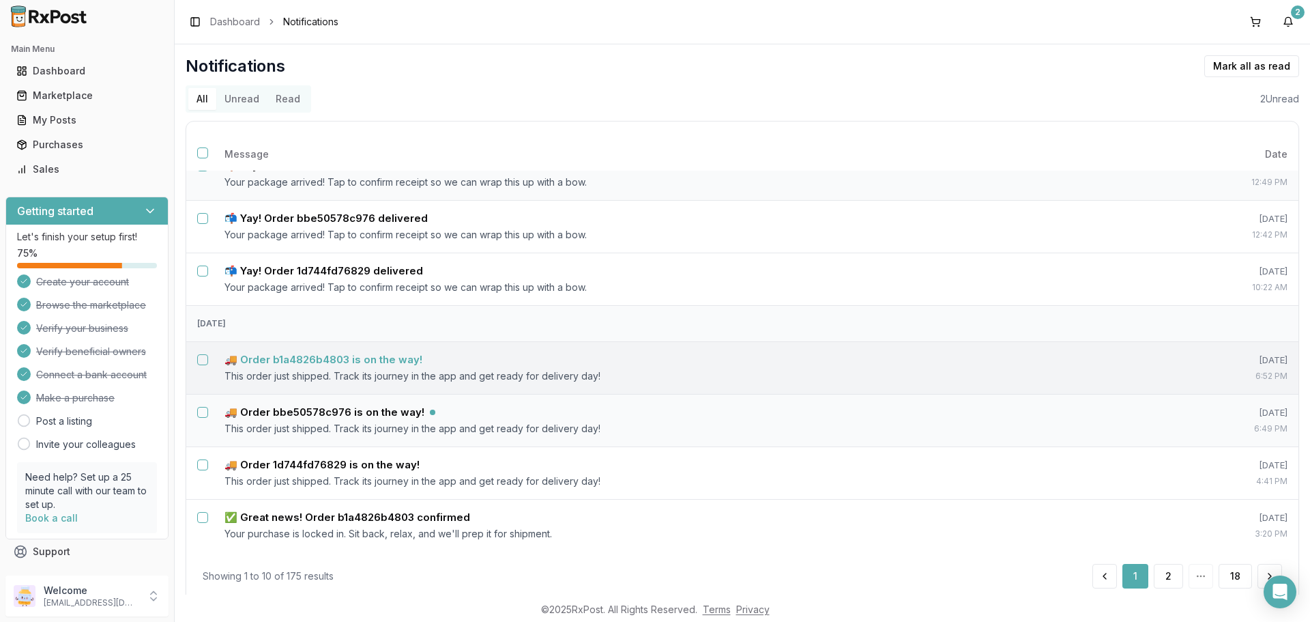
scroll to position [205, 0]
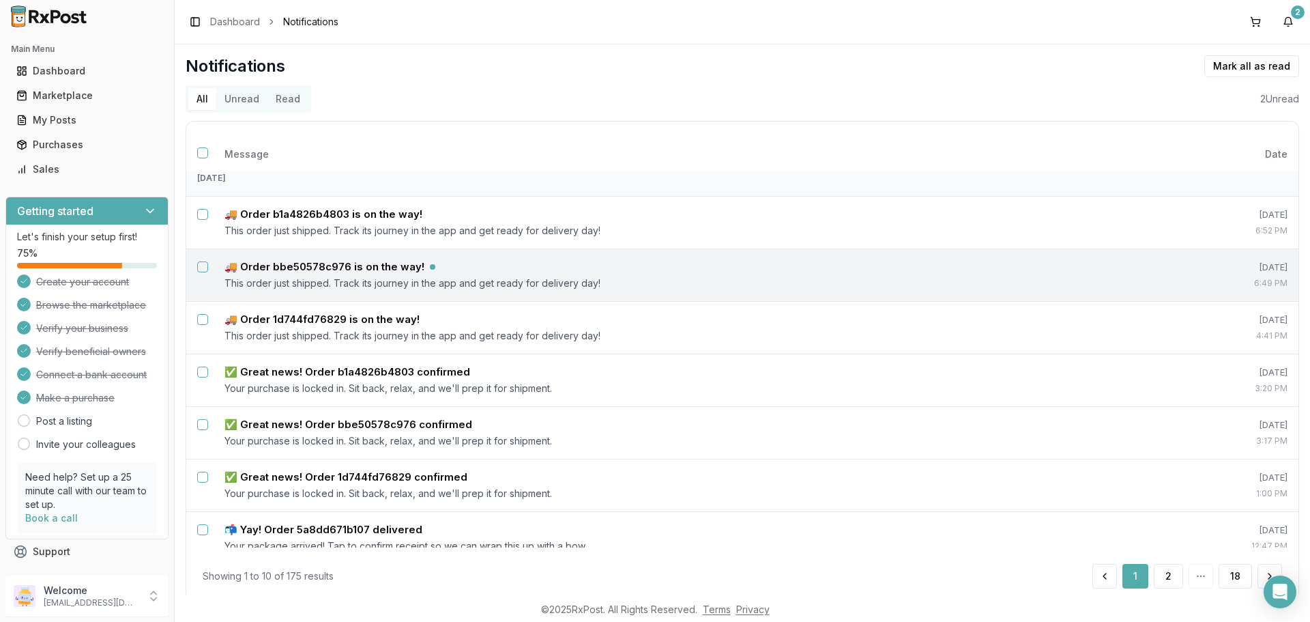
click at [205, 268] on button "Select notification: 🚚 Order bbe50578c976 is on the way!" at bounding box center [202, 266] width 11 height 11
click at [1173, 69] on button "Mark as read" at bounding box center [1191, 66] width 81 height 22
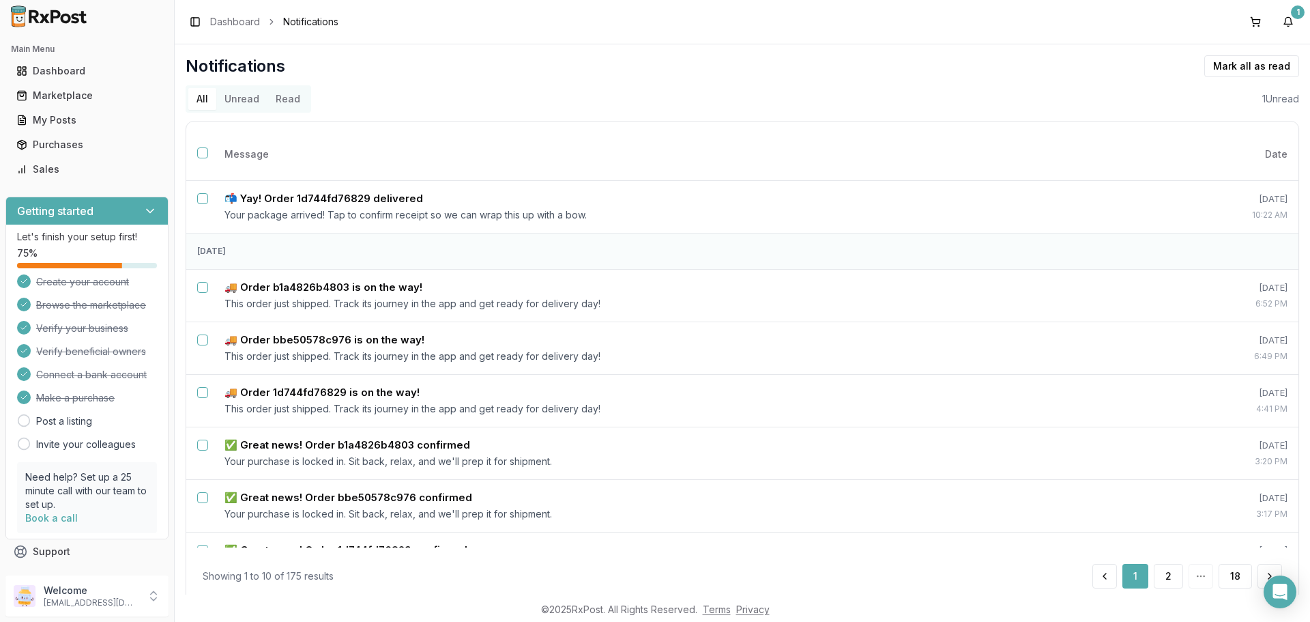
scroll to position [0, 0]
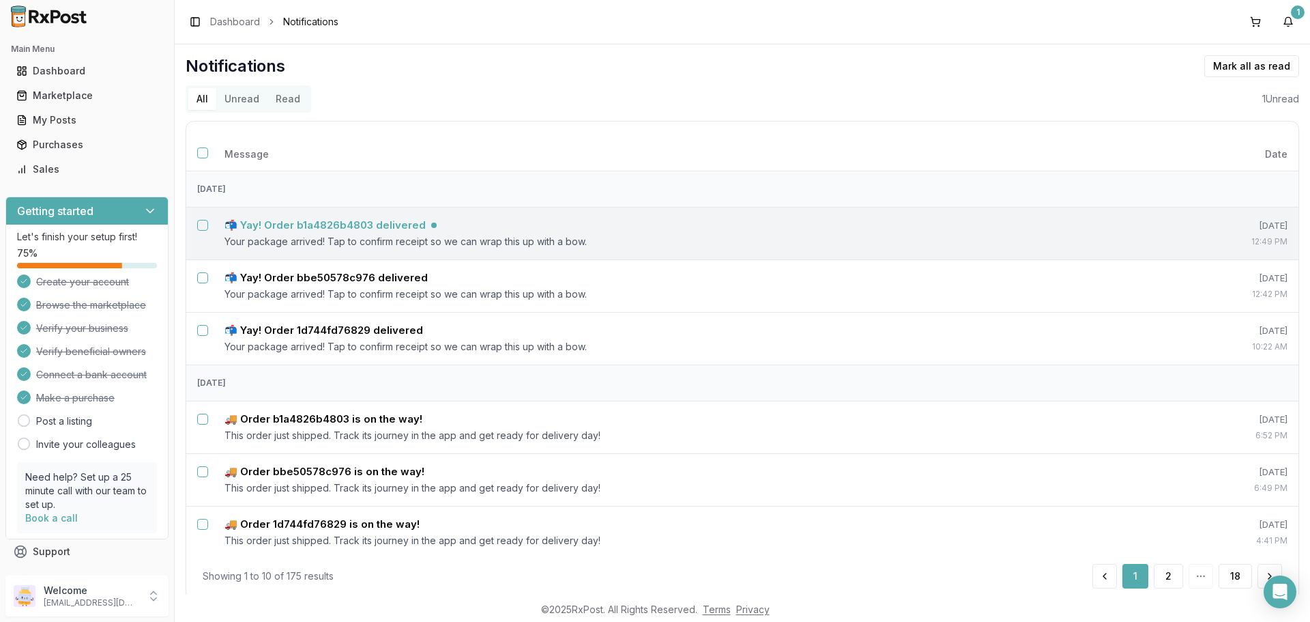
click at [334, 219] on h5 "📬 Yay! Order b1a4826b4803 delivered" at bounding box center [325, 225] width 201 height 14
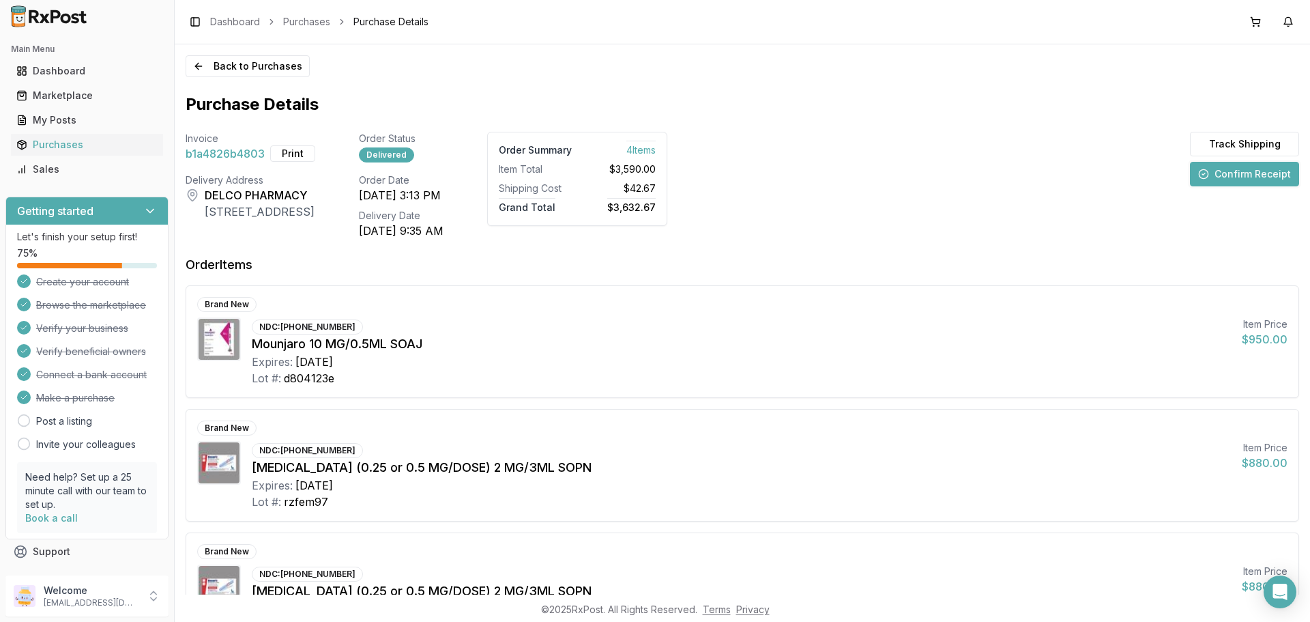
click at [1256, 175] on button "Confirm Receipt" at bounding box center [1244, 174] width 109 height 25
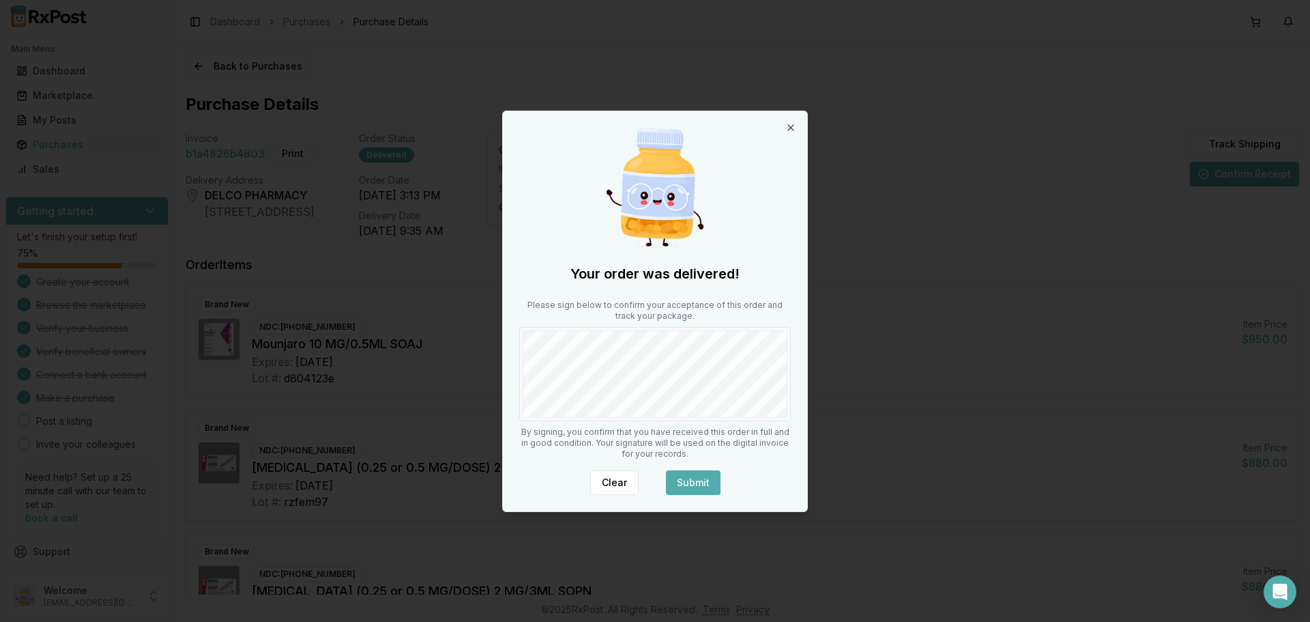
click at [690, 478] on button "Submit" at bounding box center [693, 482] width 55 height 25
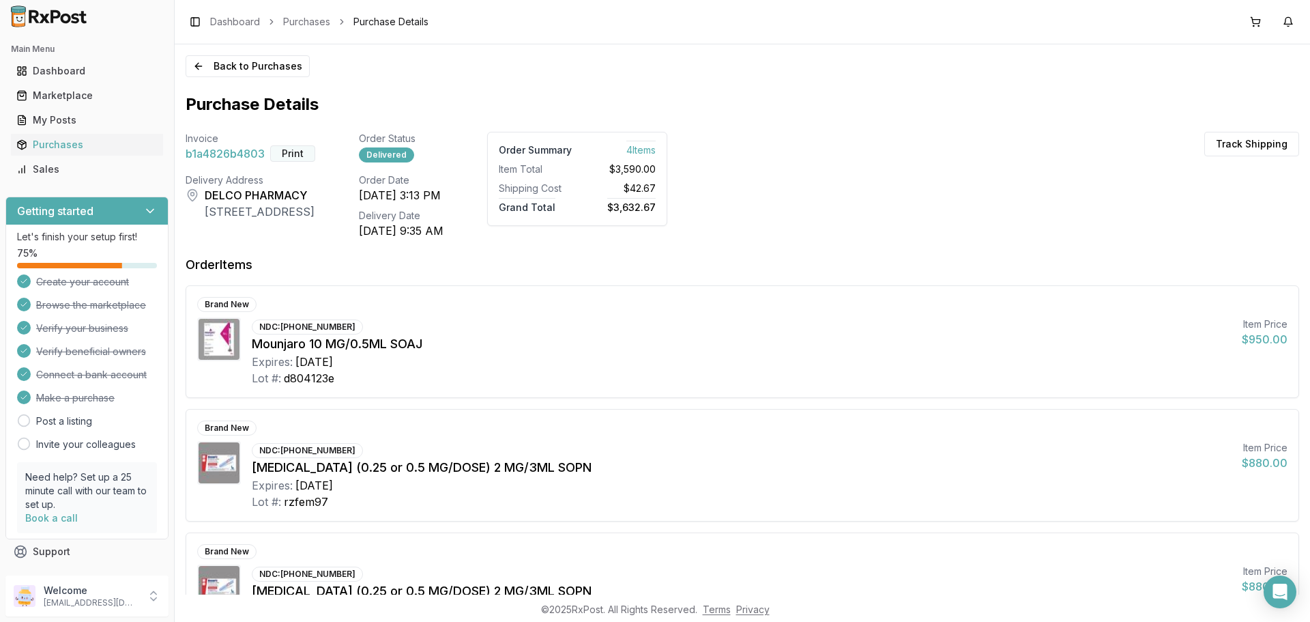
click at [294, 158] on button "Print" at bounding box center [292, 153] width 45 height 16
click at [1252, 22] on button "2" at bounding box center [1256, 22] width 22 height 22
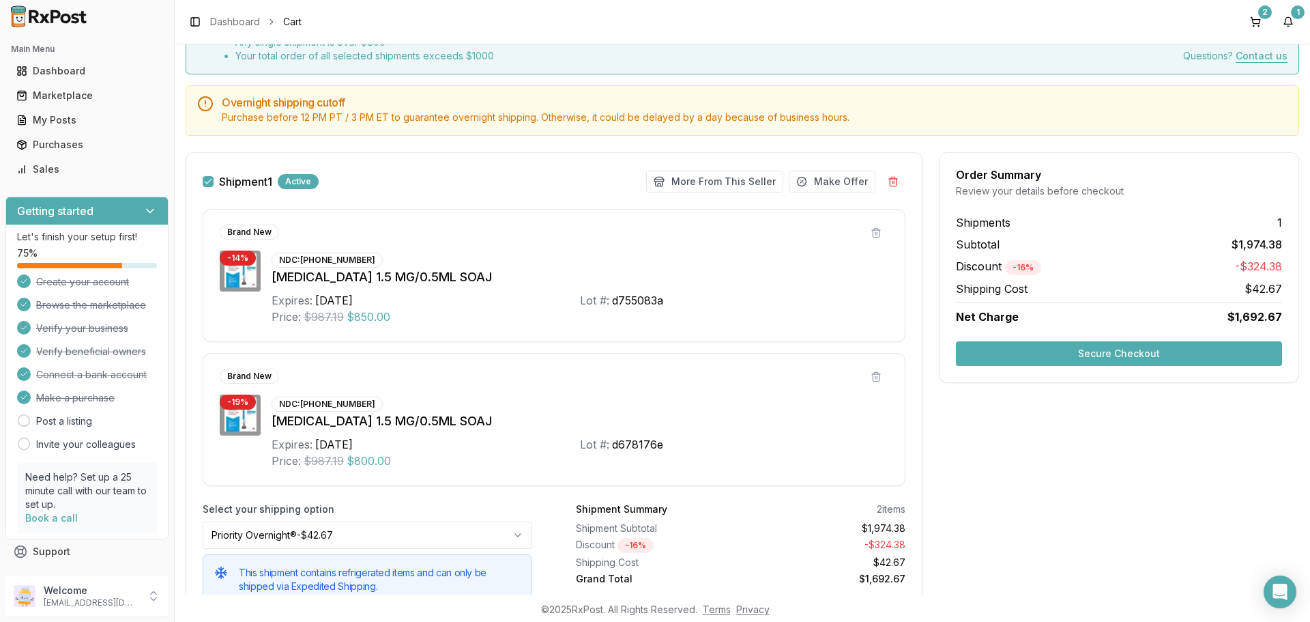
scroll to position [160, 0]
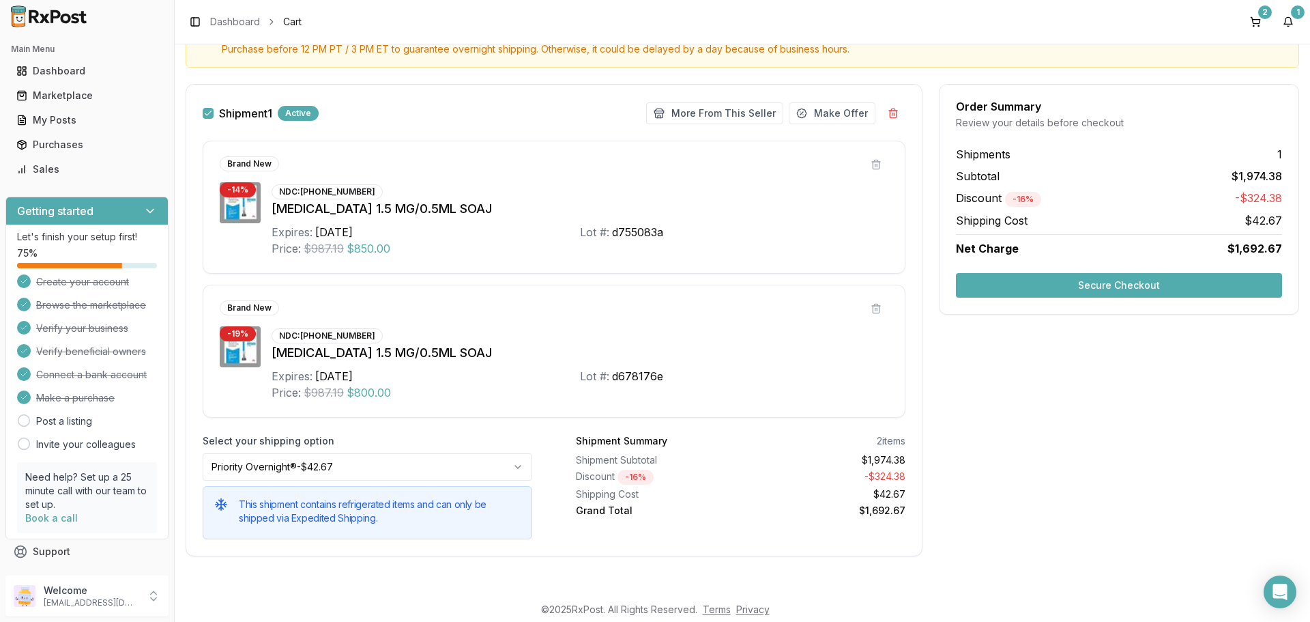
click at [1022, 291] on button "Secure Checkout" at bounding box center [1119, 285] width 326 height 25
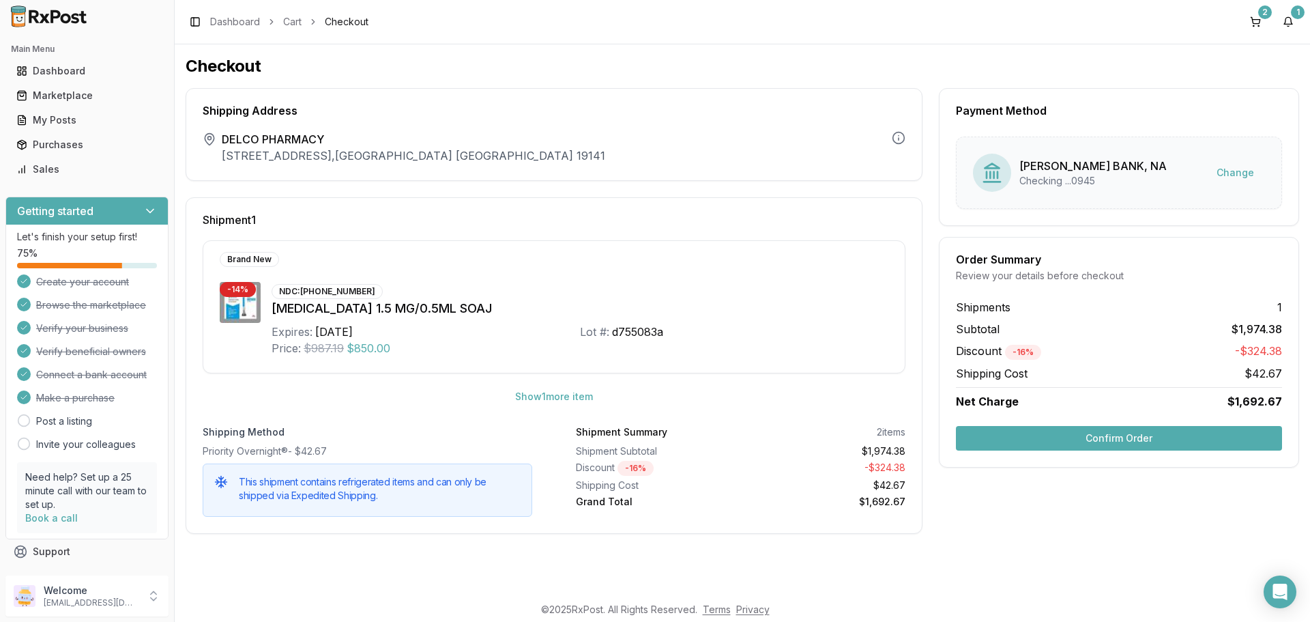
click at [1055, 446] on button "Confirm Order" at bounding box center [1119, 438] width 326 height 25
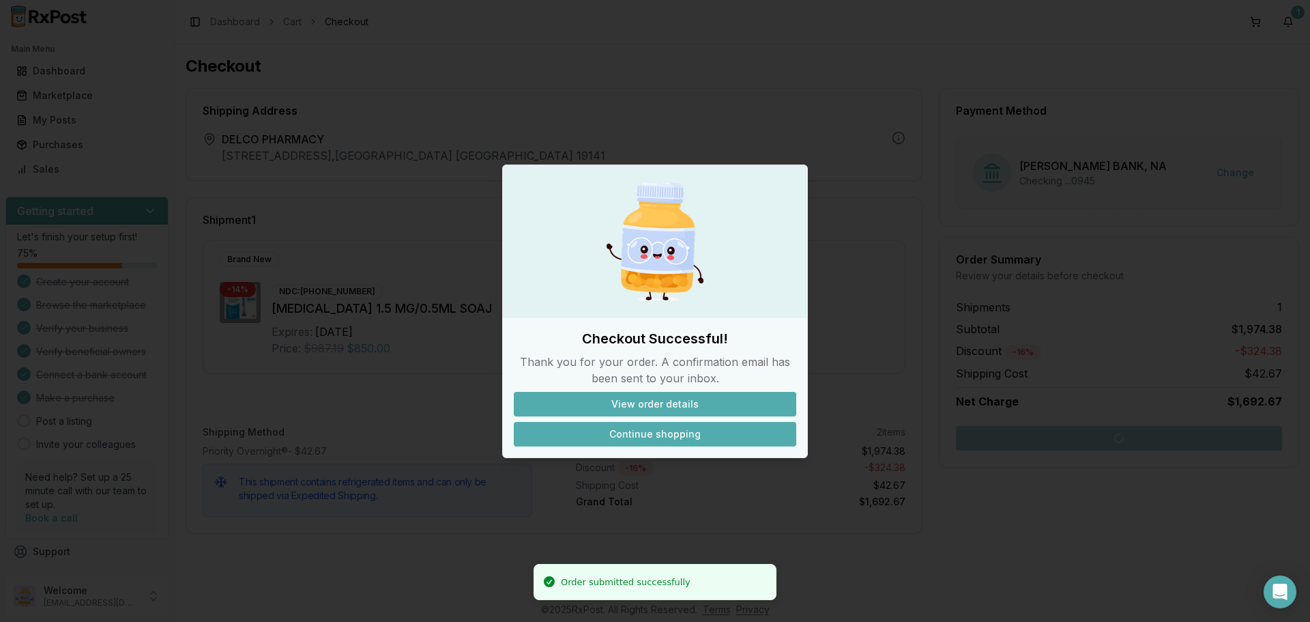
click at [652, 435] on button "Continue shopping" at bounding box center [655, 434] width 283 height 25
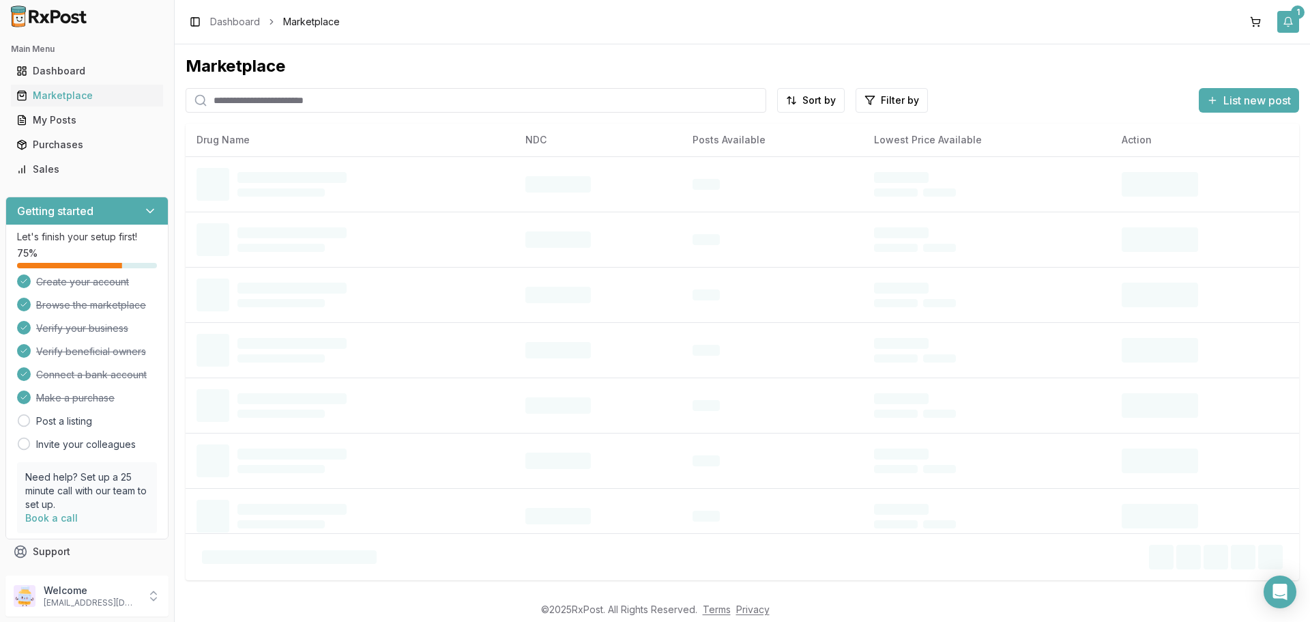
click at [1291, 23] on button "1" at bounding box center [1289, 22] width 22 height 22
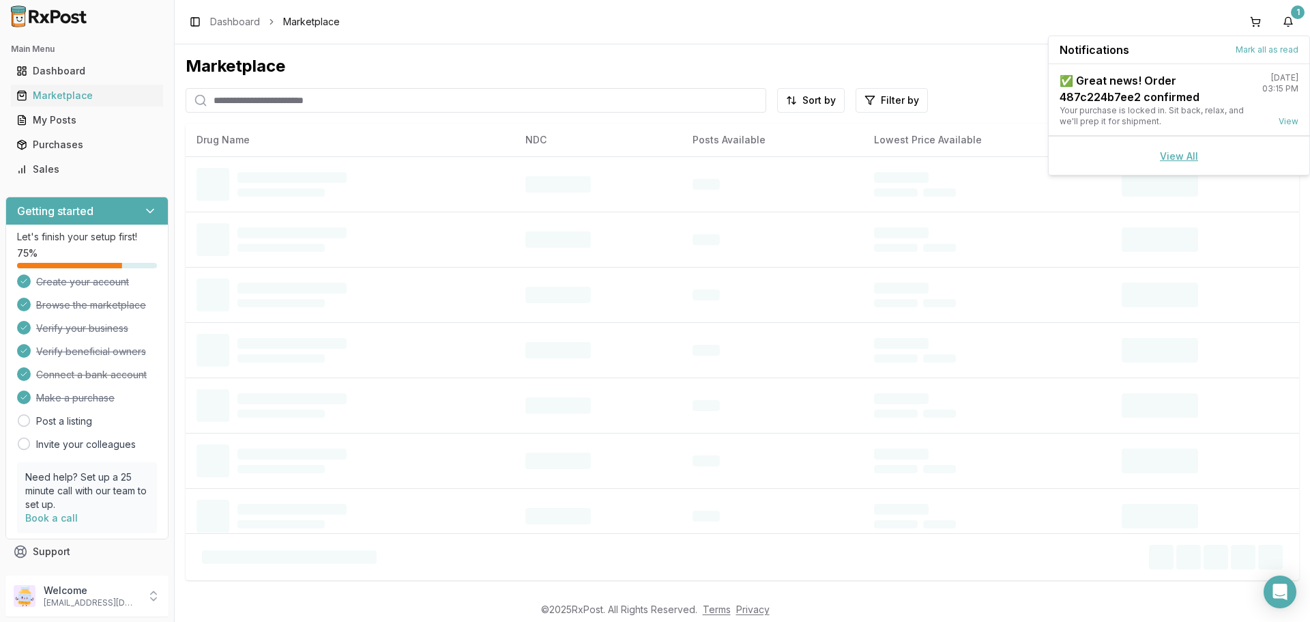
click at [1181, 153] on link "View All" at bounding box center [1179, 156] width 38 height 12
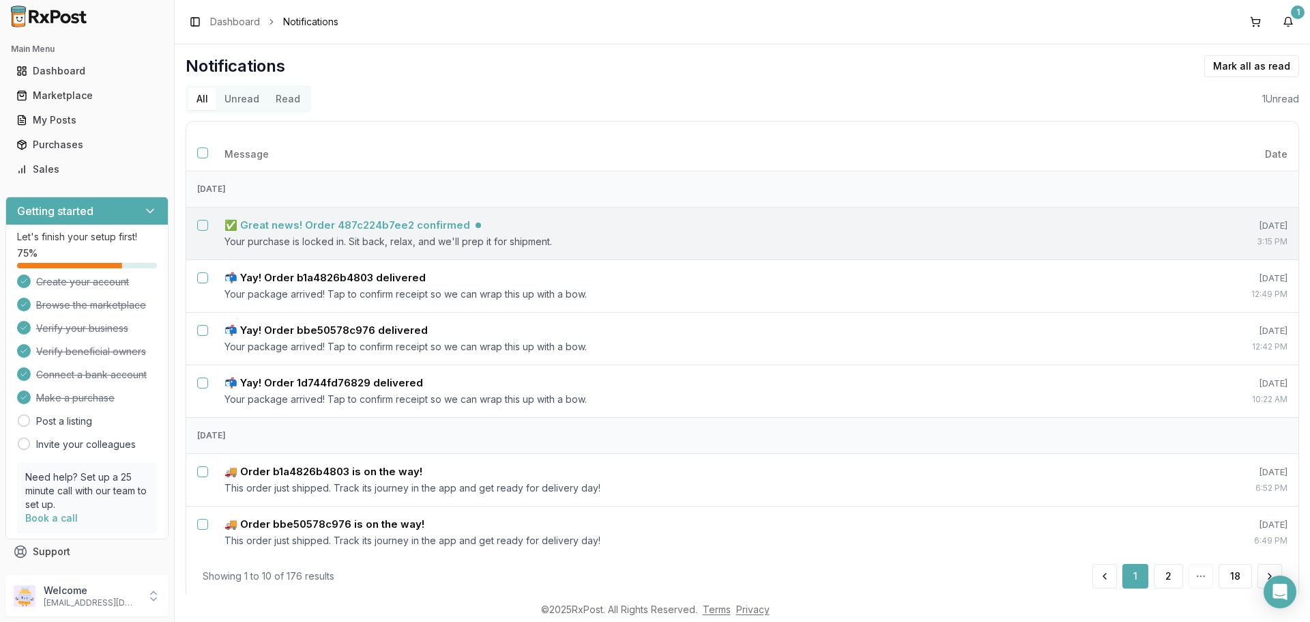
click at [338, 222] on h5 "✅ Great news! Order 487c224b7ee2 confirmed" at bounding box center [348, 225] width 246 height 14
